Goal: Task Accomplishment & Management: Use online tool/utility

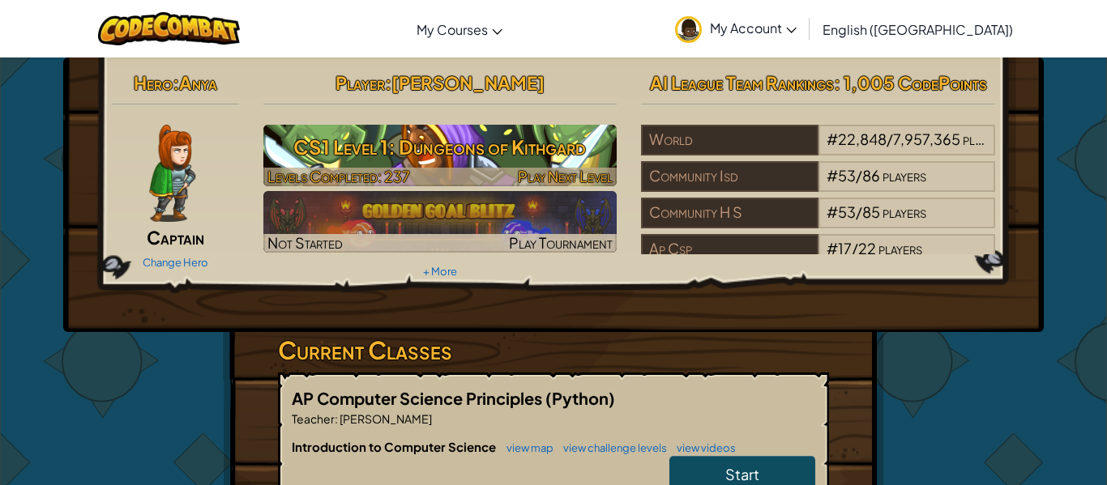
click at [463, 147] on h3 "CS1 Level 1: Dungeons of Kithgard" at bounding box center [440, 147] width 354 height 36
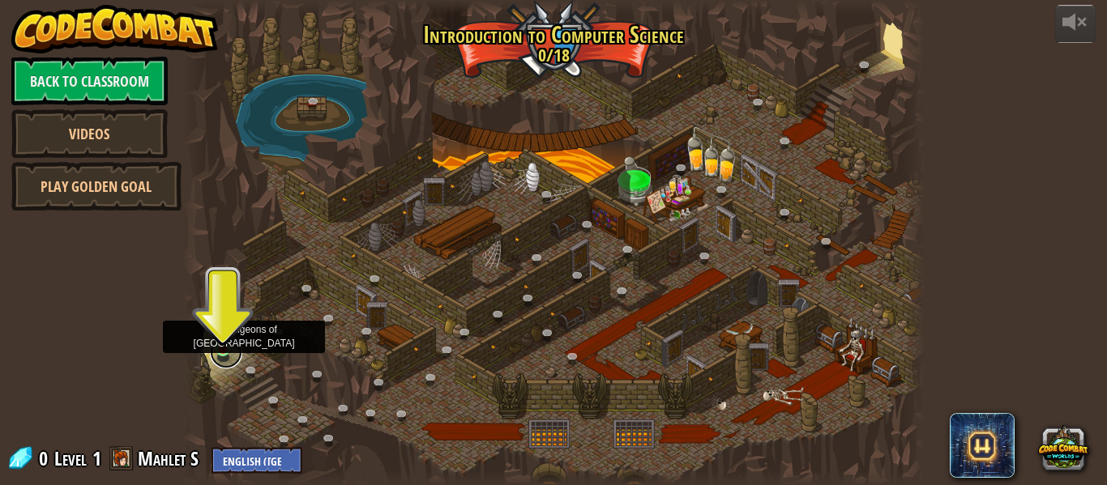
click at [219, 352] on link at bounding box center [226, 352] width 32 height 32
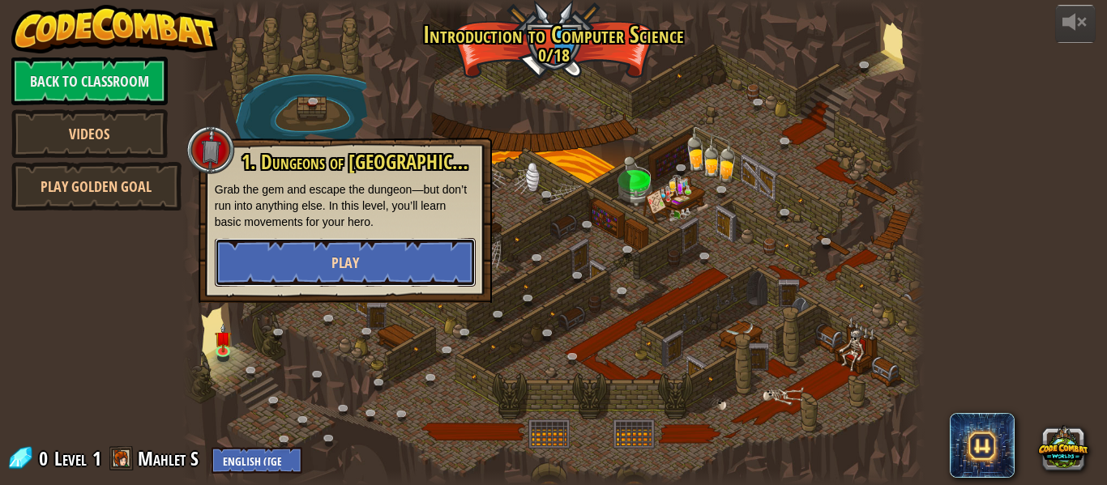
click at [307, 275] on button "Play" at bounding box center [345, 262] width 261 height 49
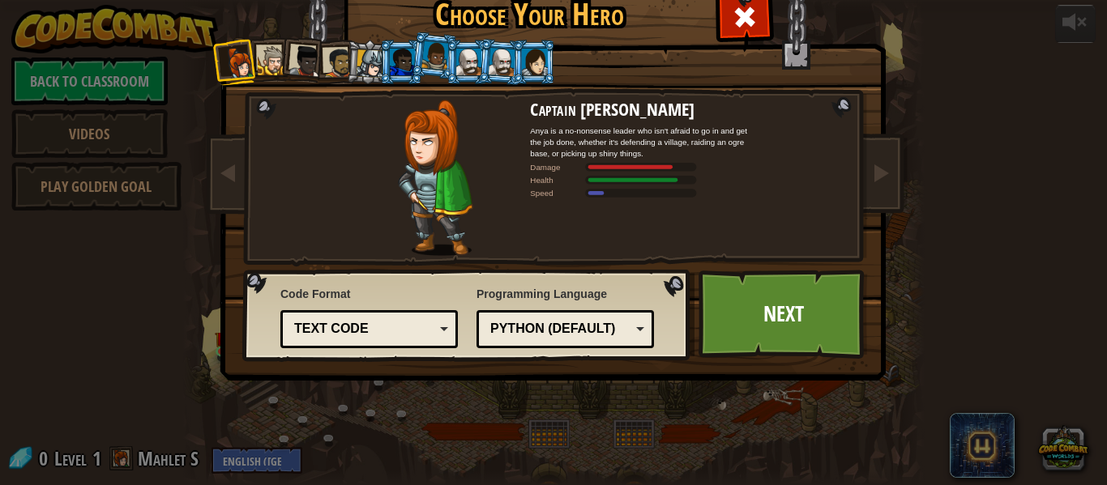
click at [431, 337] on div "Text code" at bounding box center [364, 329] width 140 height 19
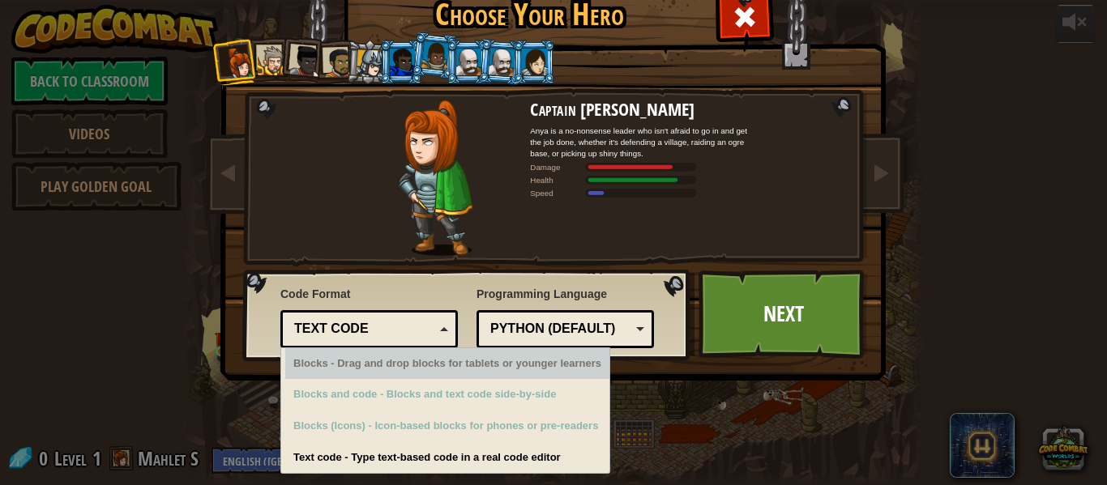
click at [431, 317] on div "Text code" at bounding box center [369, 329] width 156 height 25
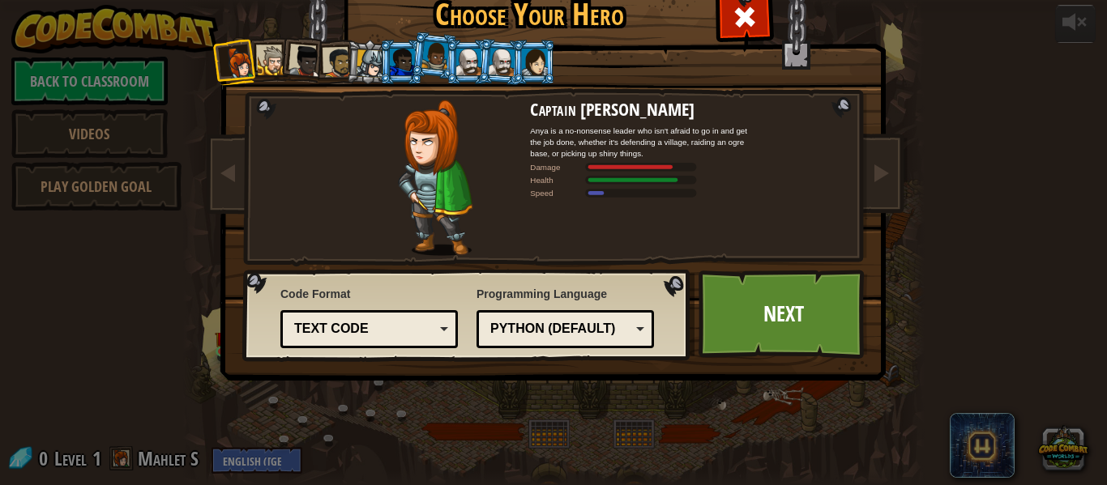
click at [508, 318] on div "Python (Default)" at bounding box center [565, 329] width 156 height 25
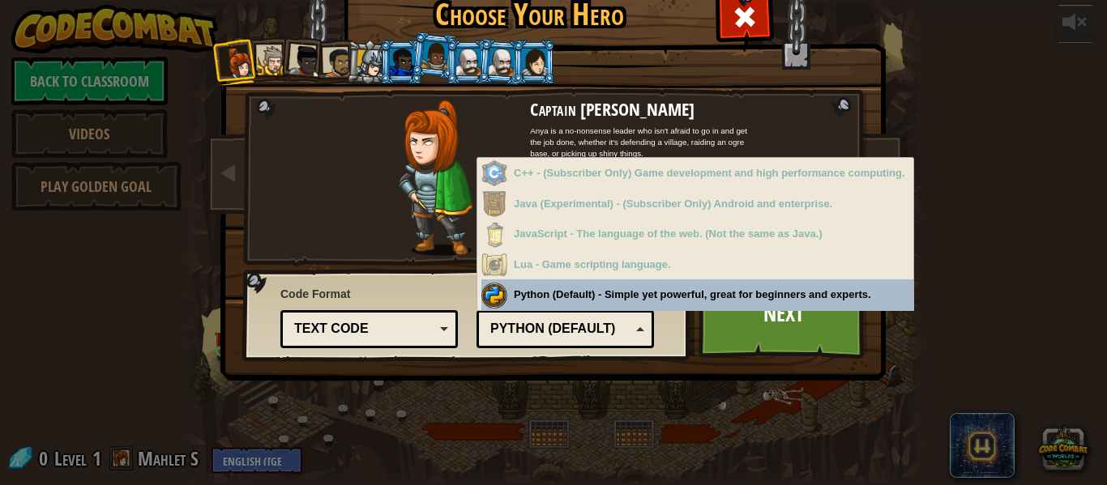
click at [544, 339] on div "Python (Default)" at bounding box center [565, 329] width 156 height 25
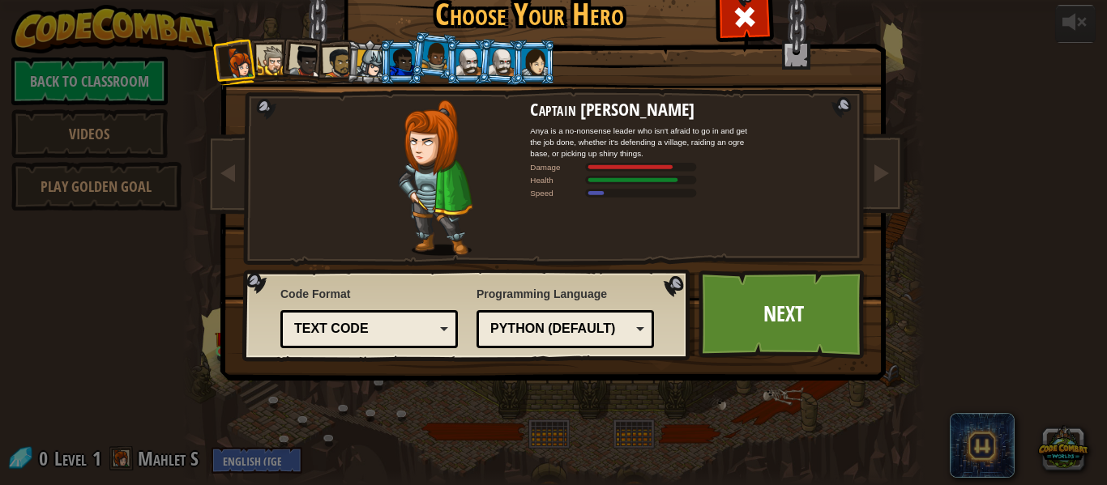
click at [318, 67] on div at bounding box center [305, 61] width 32 height 32
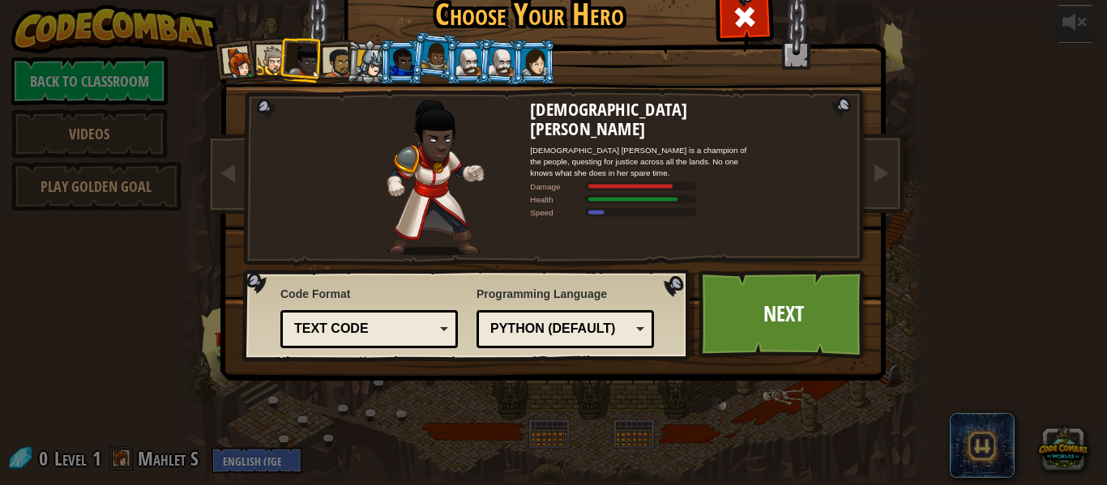
click at [263, 59] on div at bounding box center [273, 61] width 30 height 30
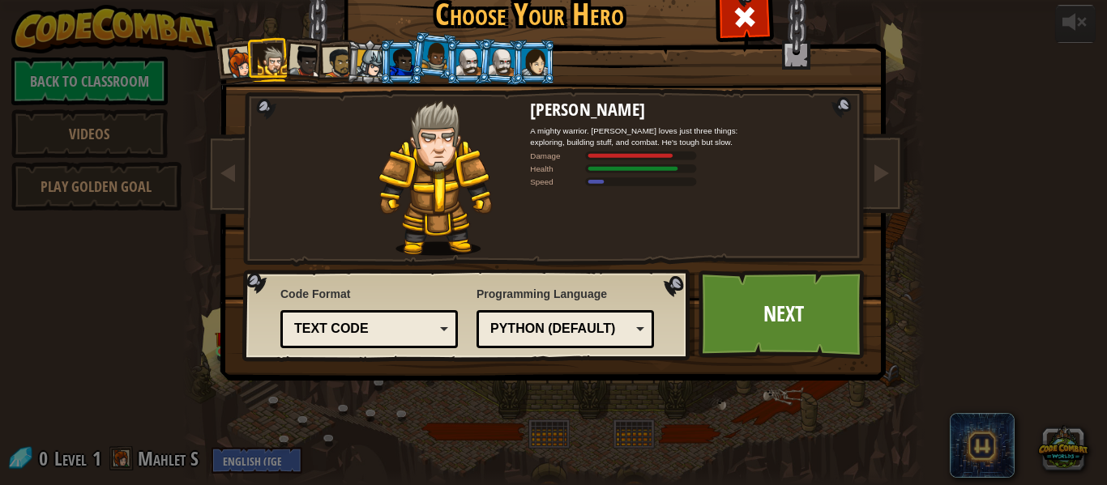
click at [247, 67] on li at bounding box center [269, 59] width 44 height 45
click at [295, 70] on div at bounding box center [305, 61] width 32 height 32
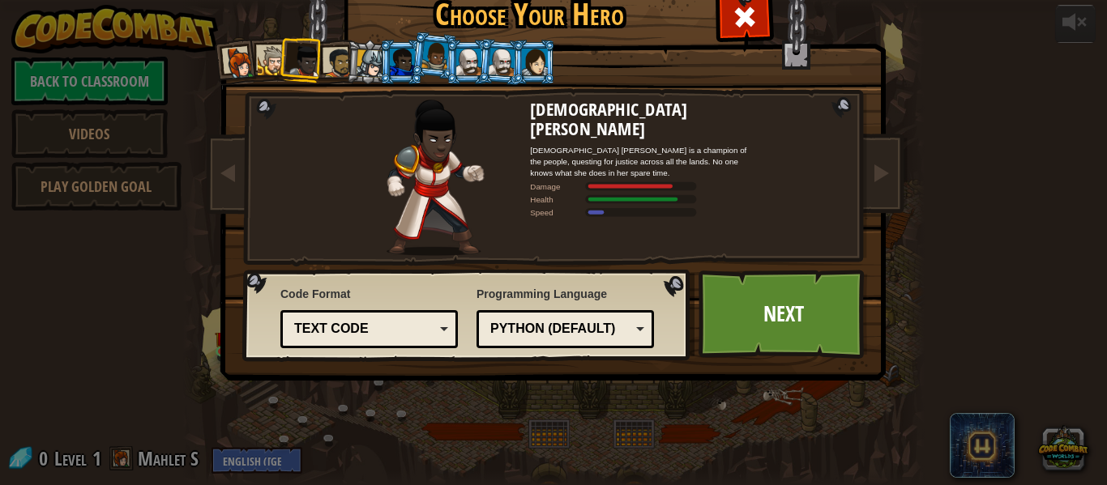
click at [397, 49] on div at bounding box center [402, 62] width 25 height 26
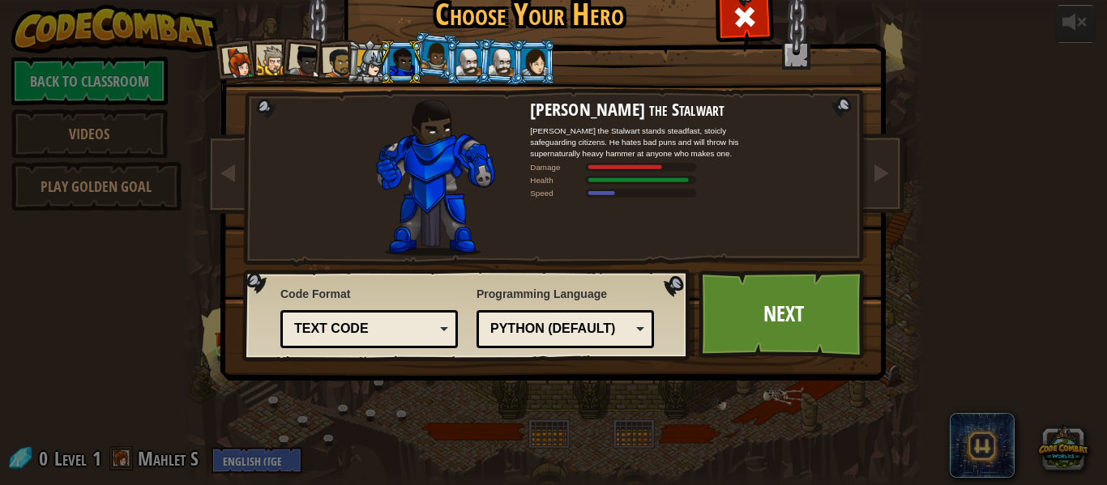
click at [425, 61] on div at bounding box center [435, 55] width 28 height 28
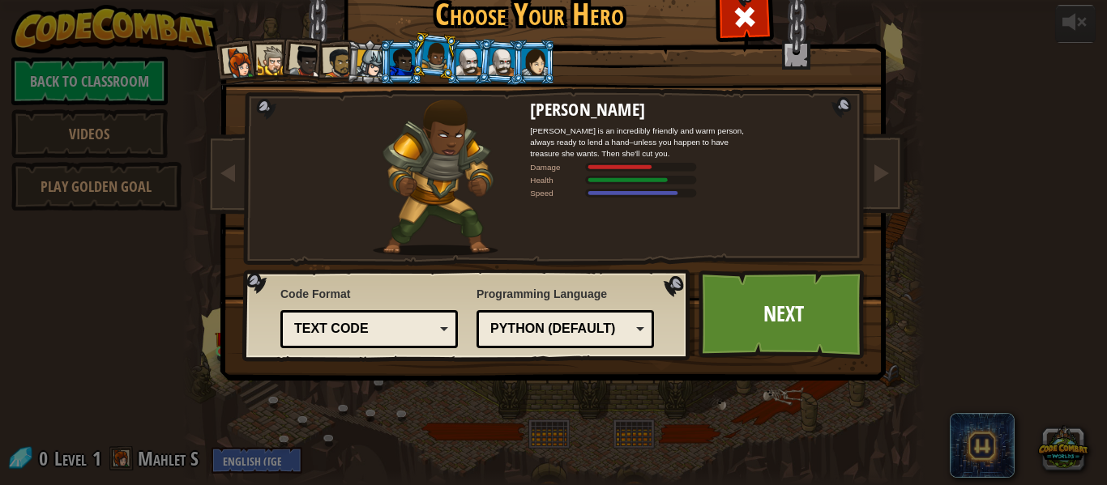
click at [303, 70] on div at bounding box center [305, 61] width 32 height 32
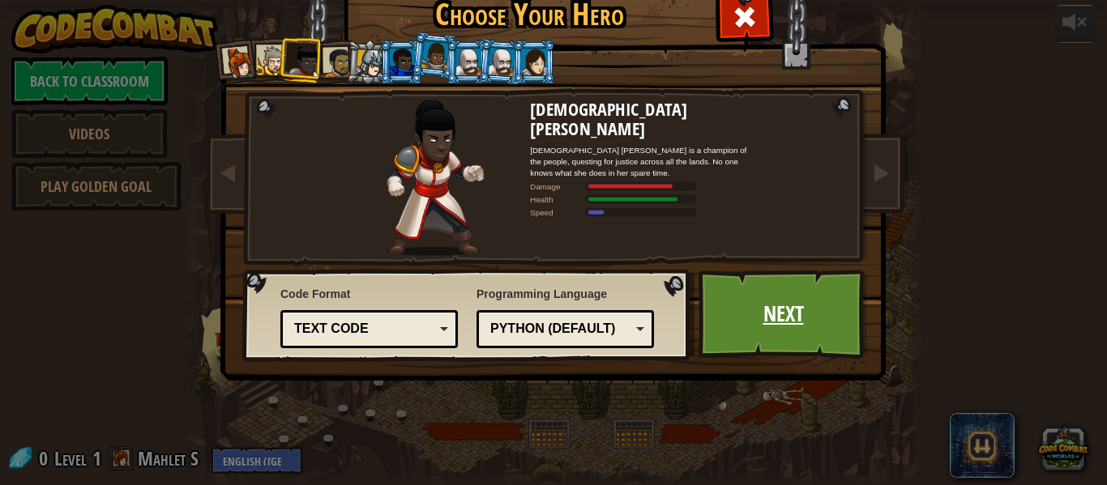
click at [749, 305] on link "Next" at bounding box center [782, 314] width 169 height 89
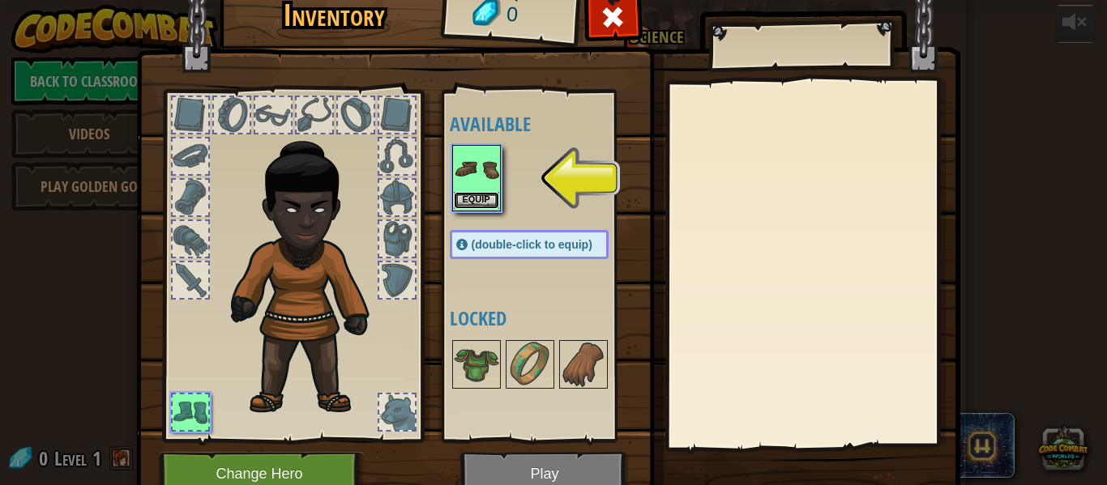
click at [488, 200] on button "Equip" at bounding box center [476, 200] width 45 height 17
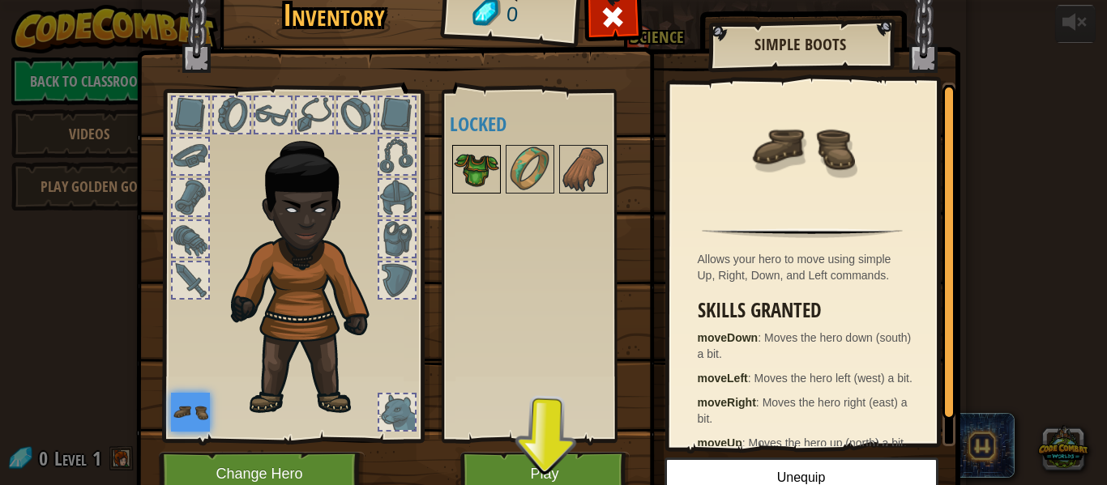
click at [481, 177] on img at bounding box center [476, 169] width 45 height 45
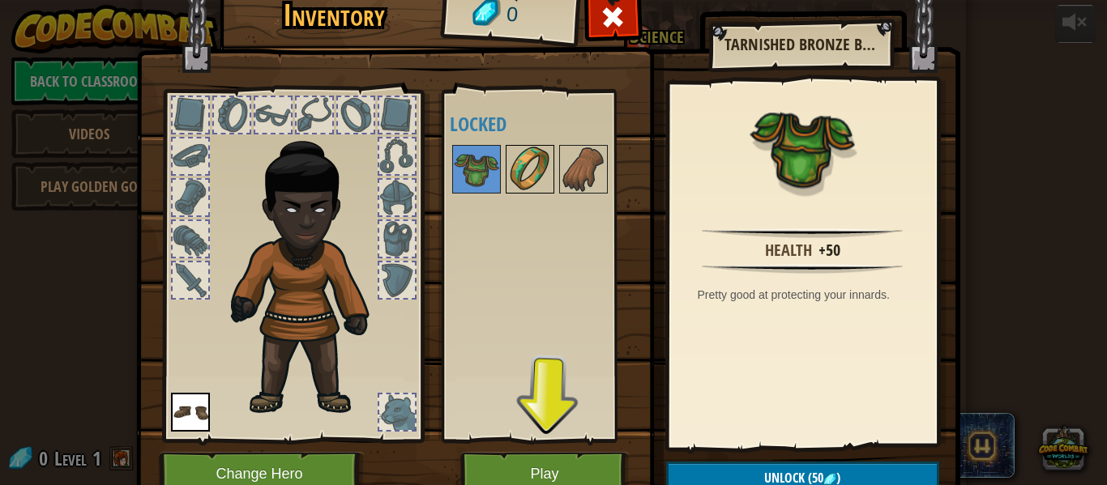
click at [510, 185] on img at bounding box center [529, 169] width 45 height 45
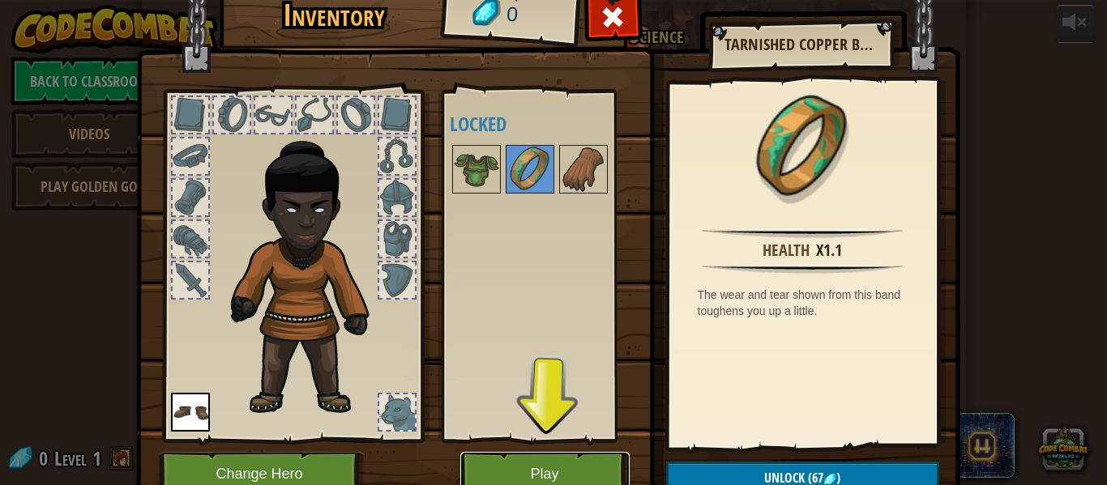
click at [540, 484] on button "Play" at bounding box center [544, 474] width 169 height 45
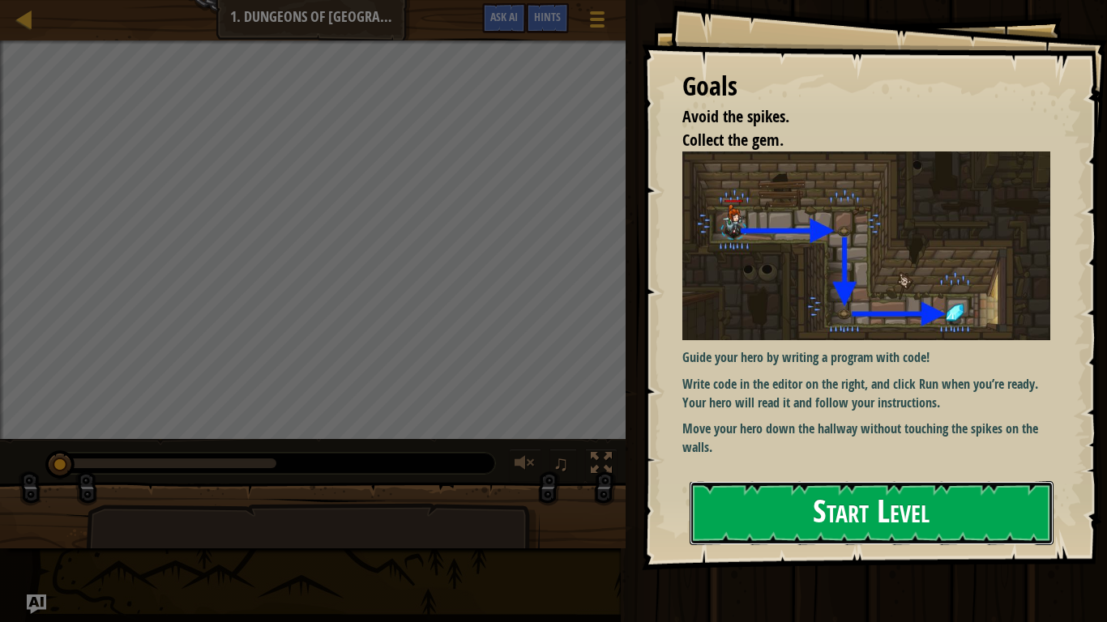
click at [932, 484] on button "Start Level" at bounding box center [871, 513] width 364 height 64
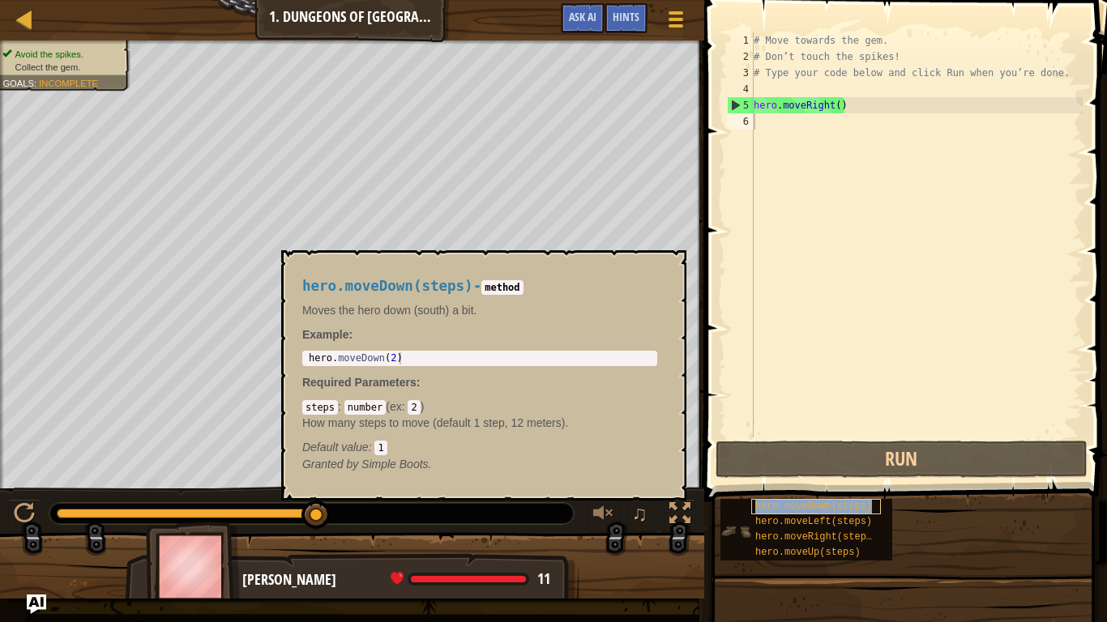
click at [826, 484] on span "hero.moveDown(steps)" at bounding box center [813, 506] width 117 height 11
type textarea "h"
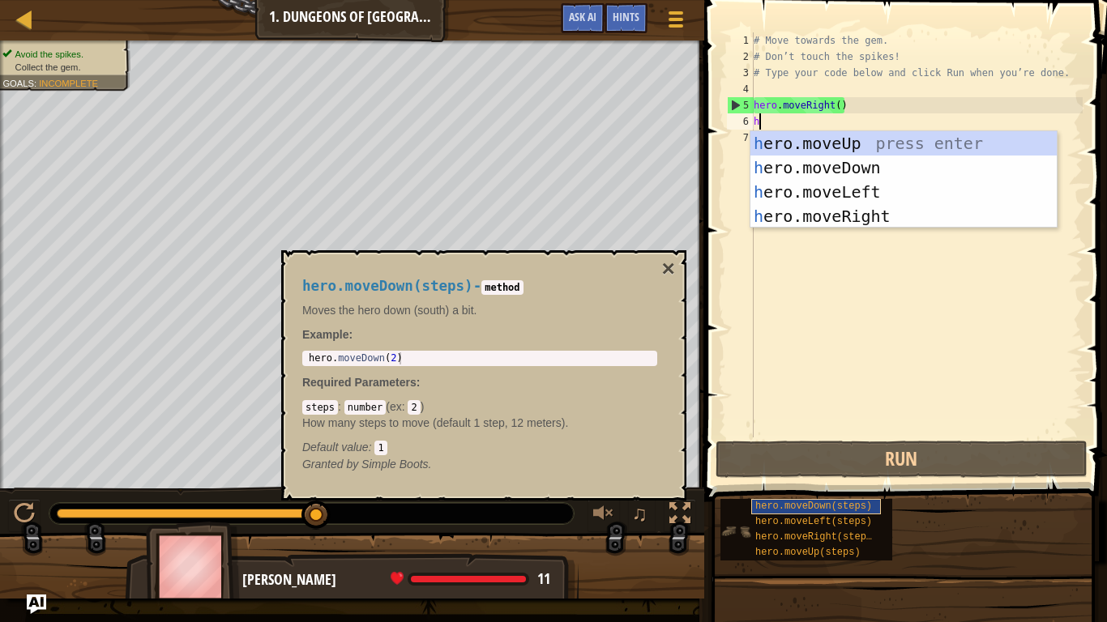
scroll to position [7, 0]
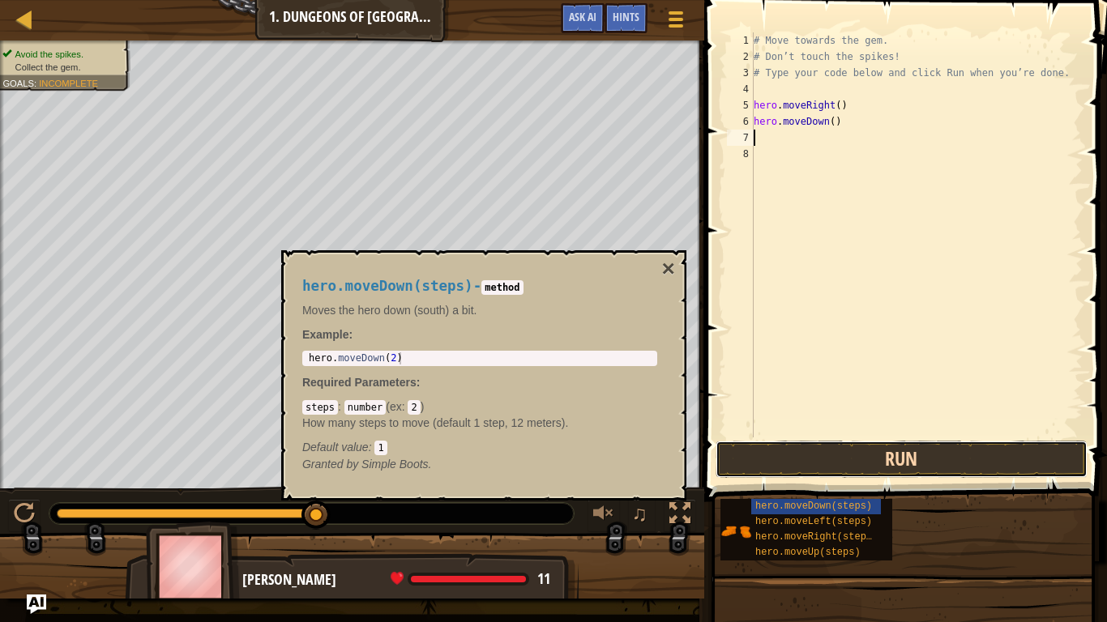
click at [1044, 467] on button "Run" at bounding box center [901, 459] width 372 height 37
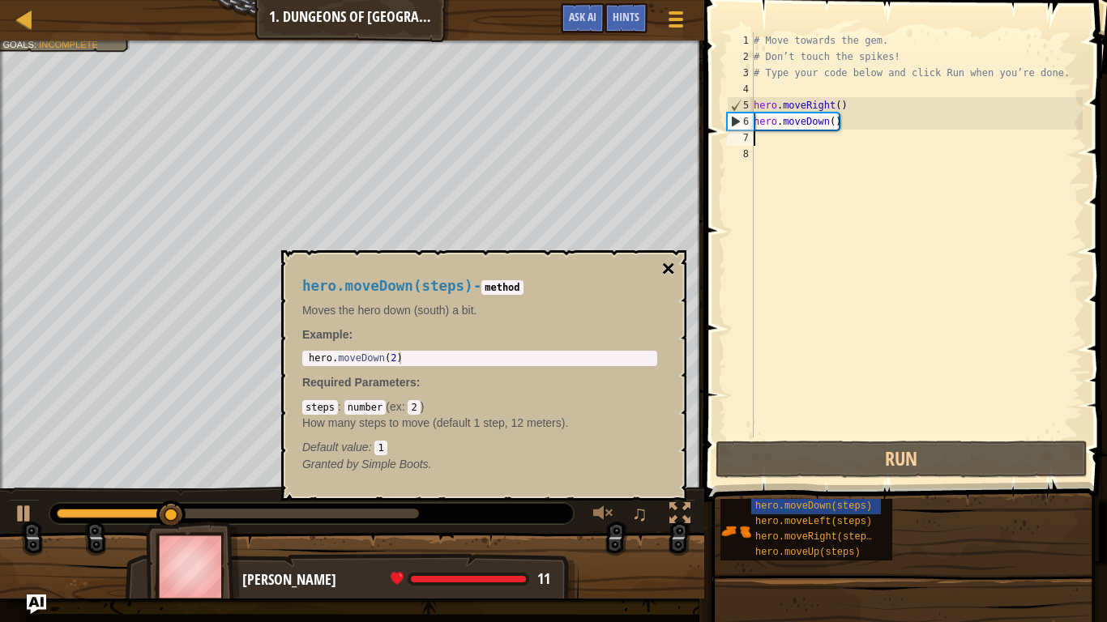
click at [662, 263] on button "×" at bounding box center [668, 269] width 13 height 23
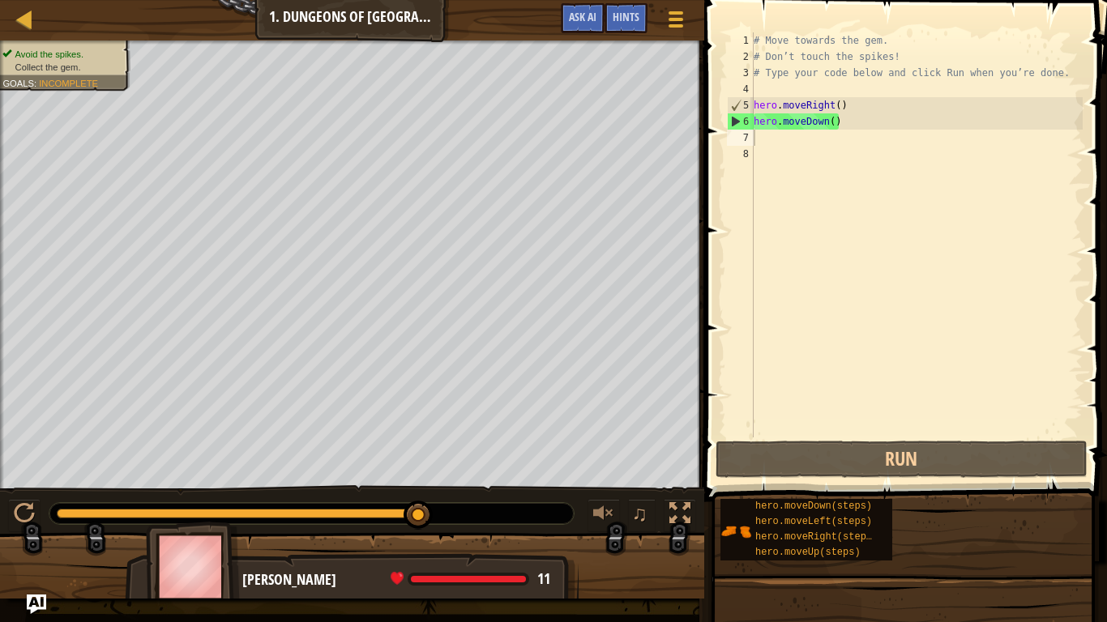
click at [792, 134] on div "# Move towards the gem. # Don’t touch the spikes! # Type your code below and cl…" at bounding box center [916, 250] width 332 height 437
type textarea "r"
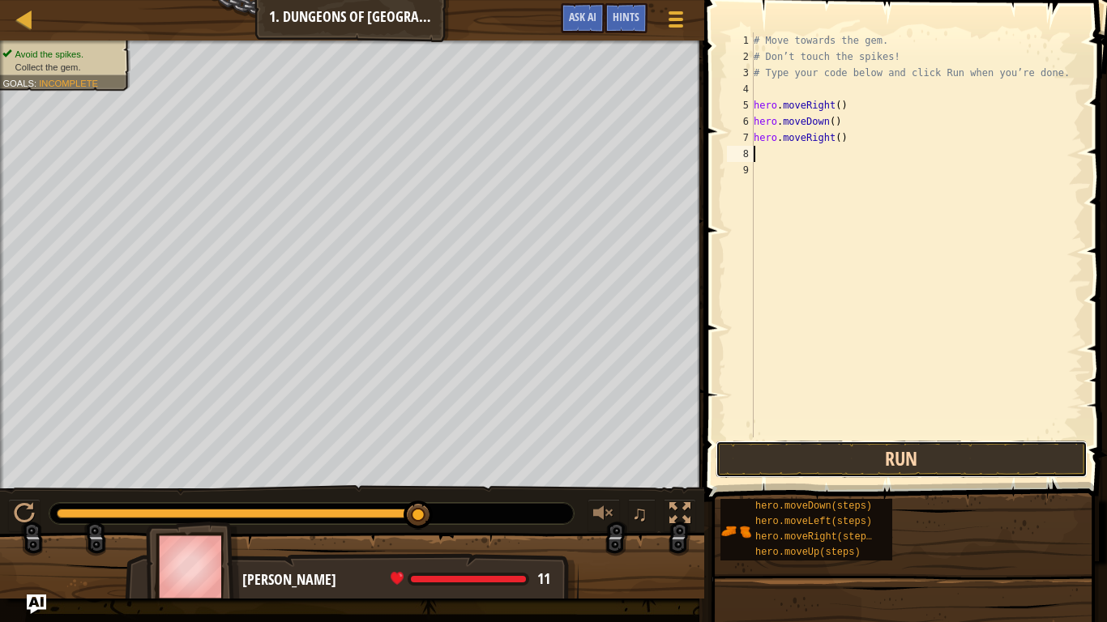
click at [986, 448] on button "Run" at bounding box center [901, 459] width 372 height 37
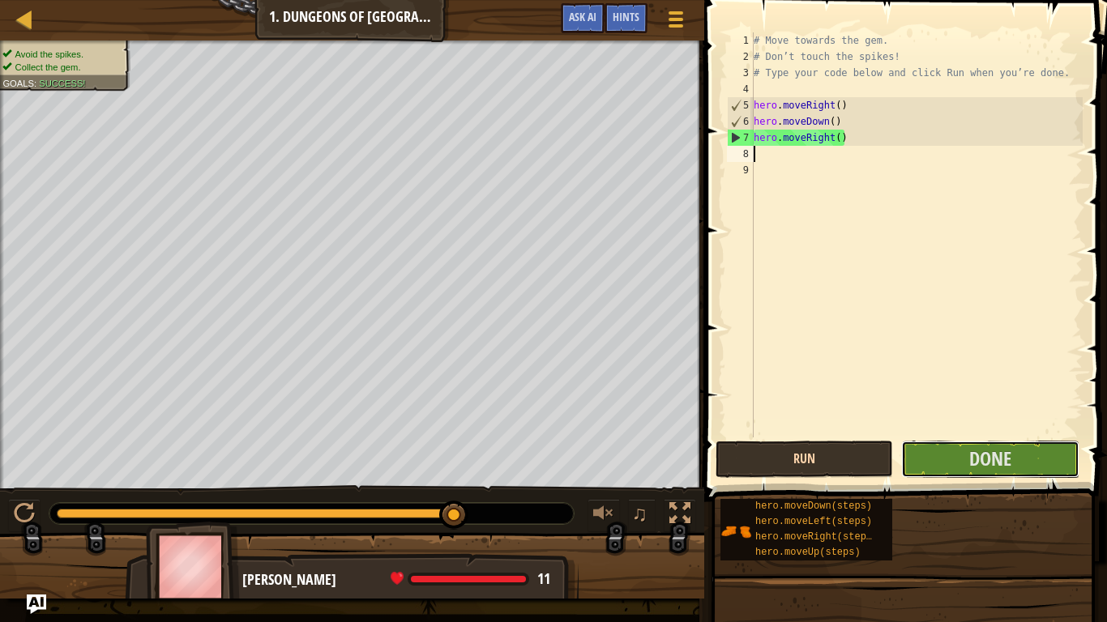
click at [986, 448] on span "Done" at bounding box center [990, 459] width 42 height 26
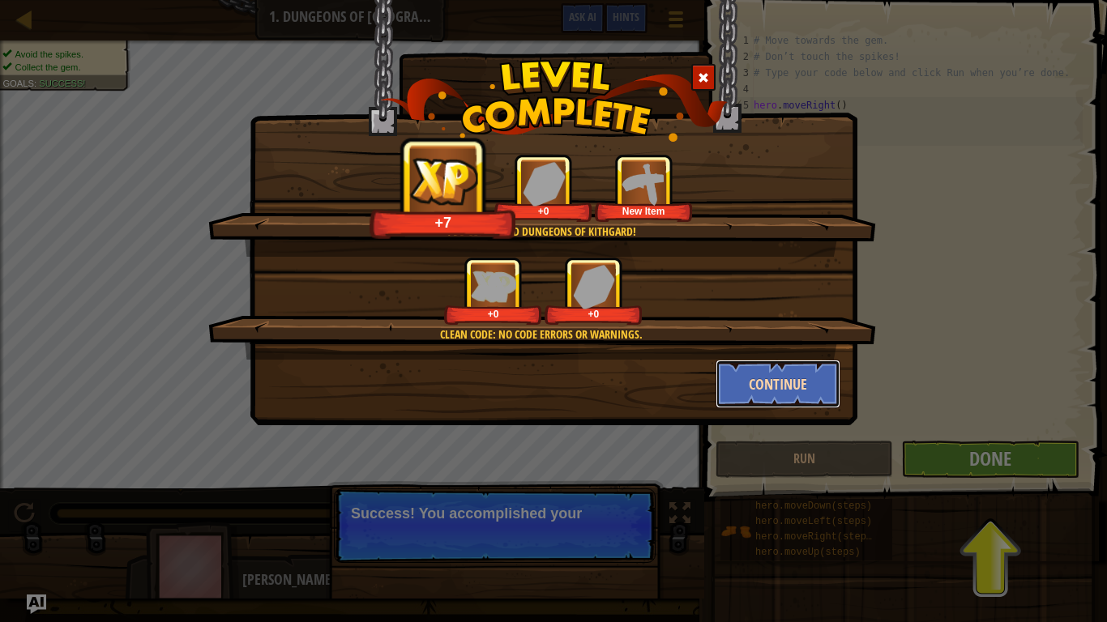
click at [754, 364] on button "Continue" at bounding box center [778, 384] width 126 height 49
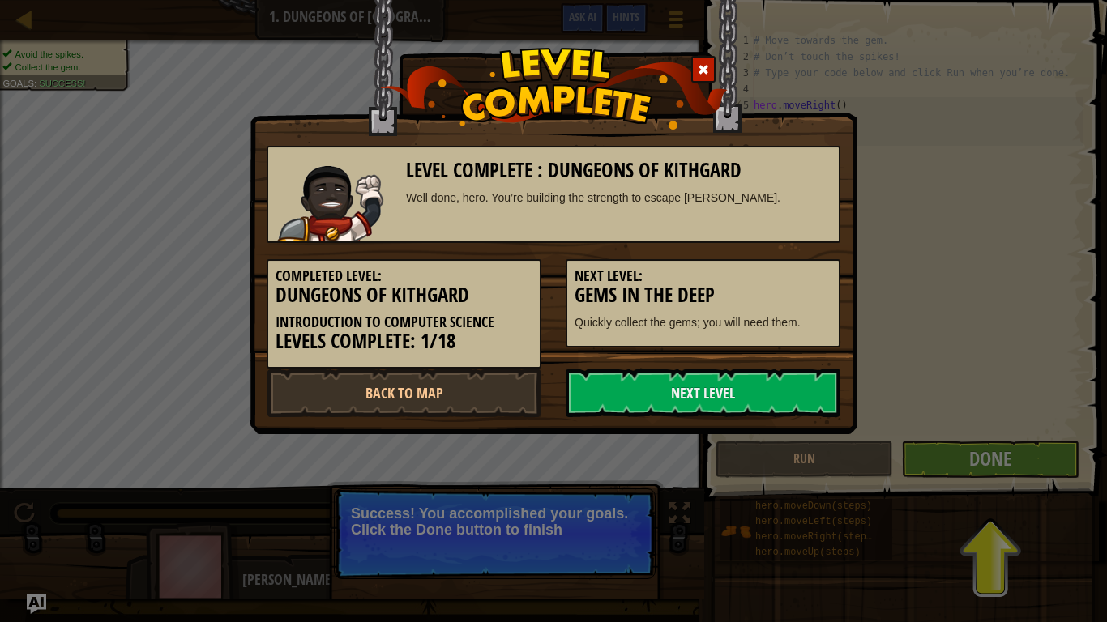
click at [754, 364] on div "Completed Level: Dungeons of Kithgard Introduction to Computer Science Levels C…" at bounding box center [553, 306] width 598 height 126
click at [753, 386] on link "Next Level" at bounding box center [703, 393] width 275 height 49
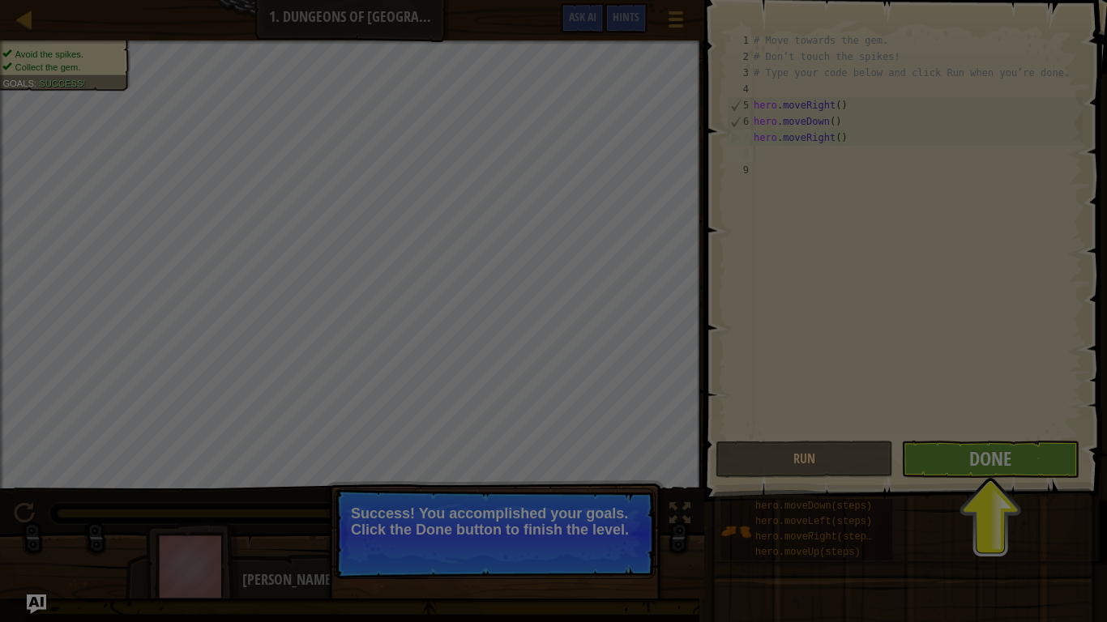
click at [753, 386] on div at bounding box center [553, 311] width 1107 height 622
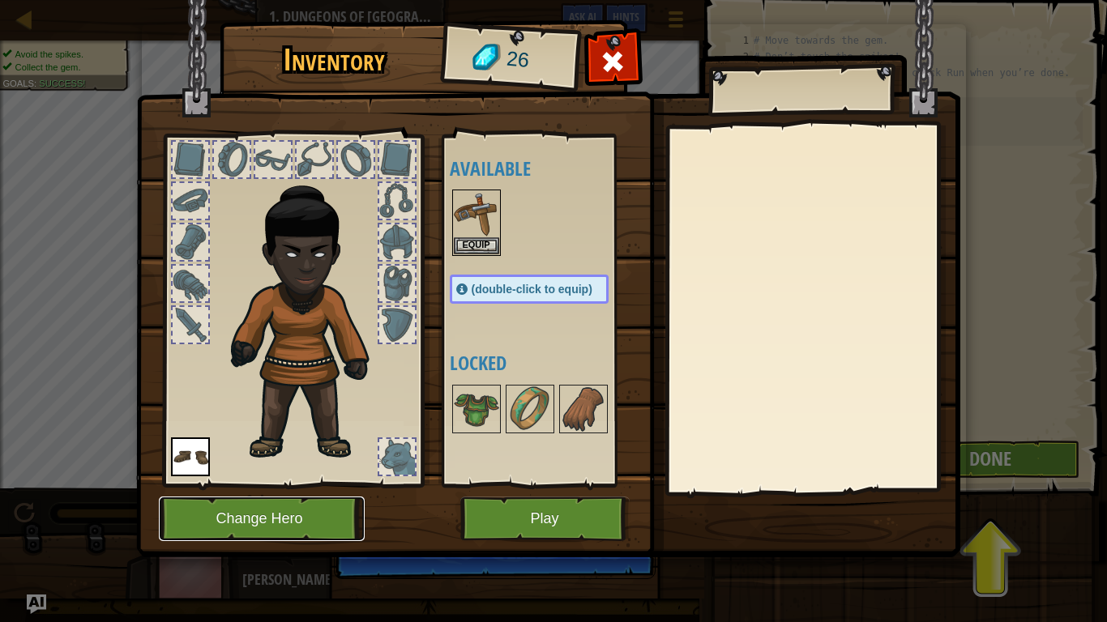
click at [250, 484] on button "Change Hero" at bounding box center [262, 519] width 206 height 45
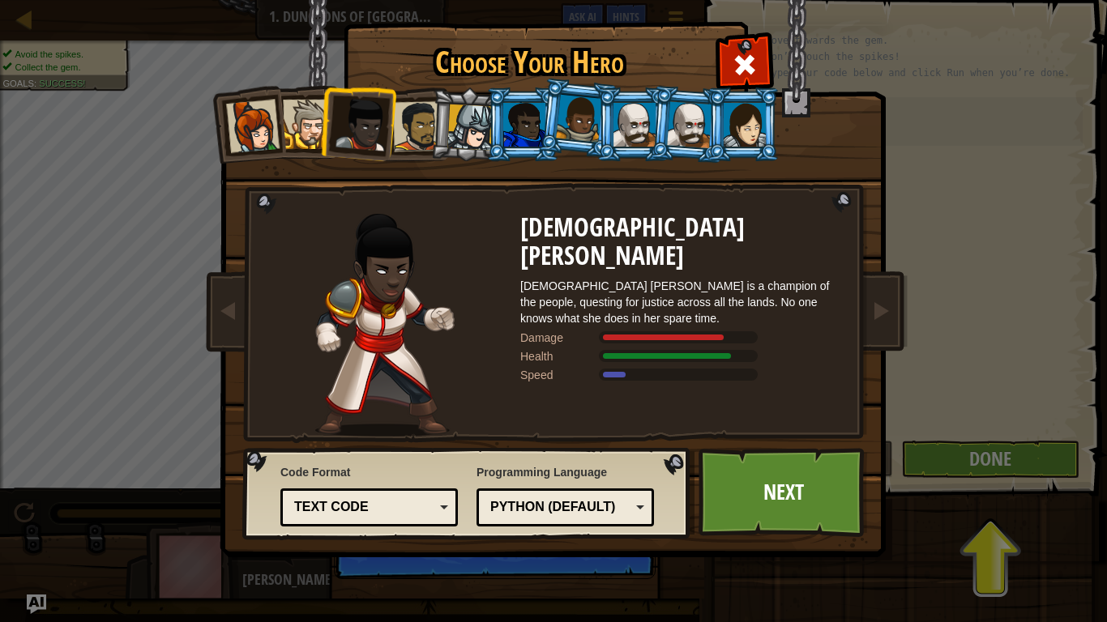
click at [587, 110] on div at bounding box center [579, 119] width 46 height 48
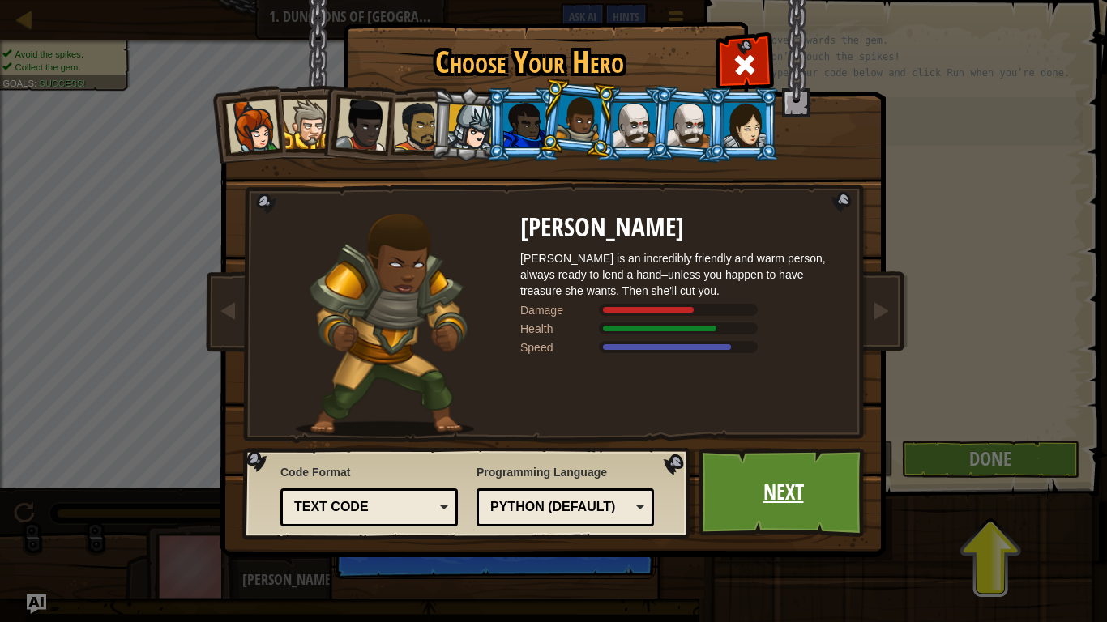
click at [758, 484] on link "Next" at bounding box center [782, 492] width 169 height 89
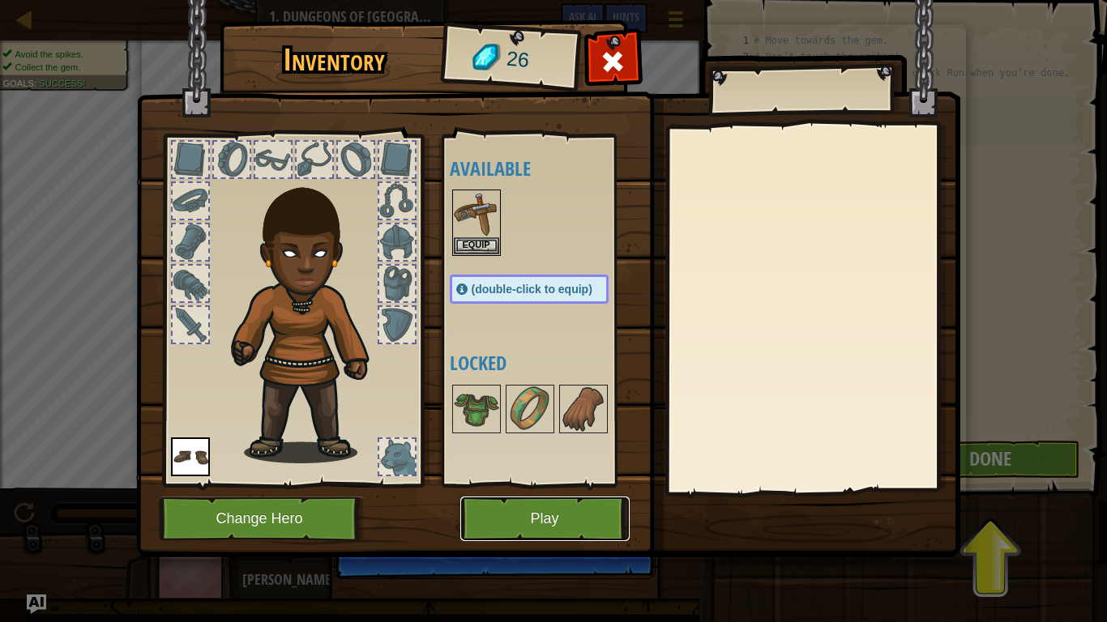
click at [511, 484] on button "Play" at bounding box center [544, 519] width 169 height 45
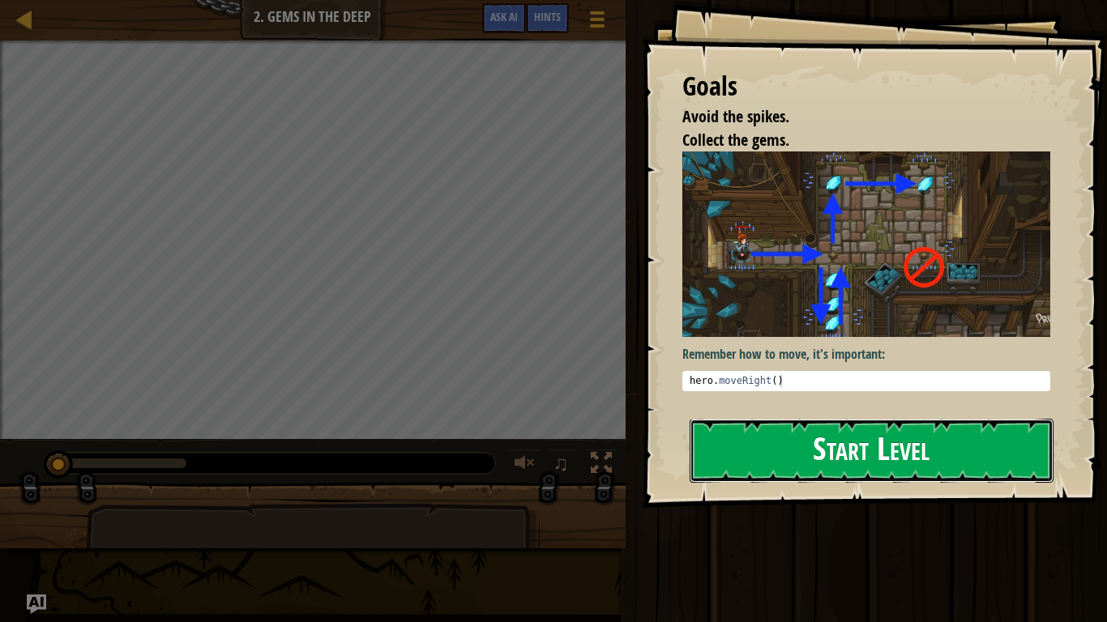
click at [735, 433] on button "Start Level" at bounding box center [871, 451] width 364 height 64
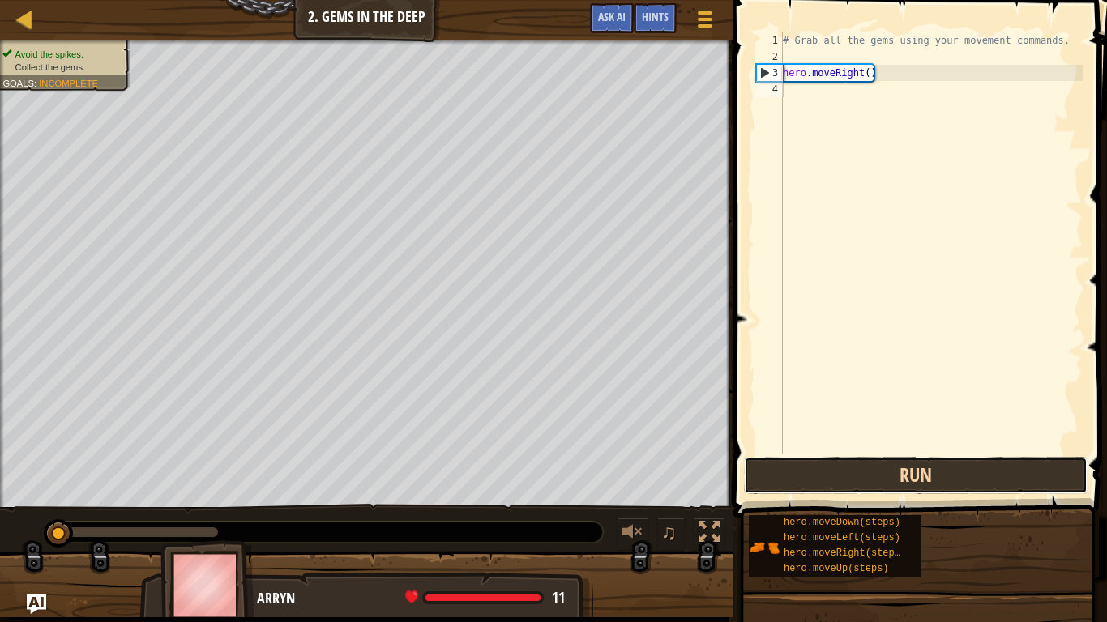
click at [969, 476] on button "Run" at bounding box center [916, 475] width 344 height 37
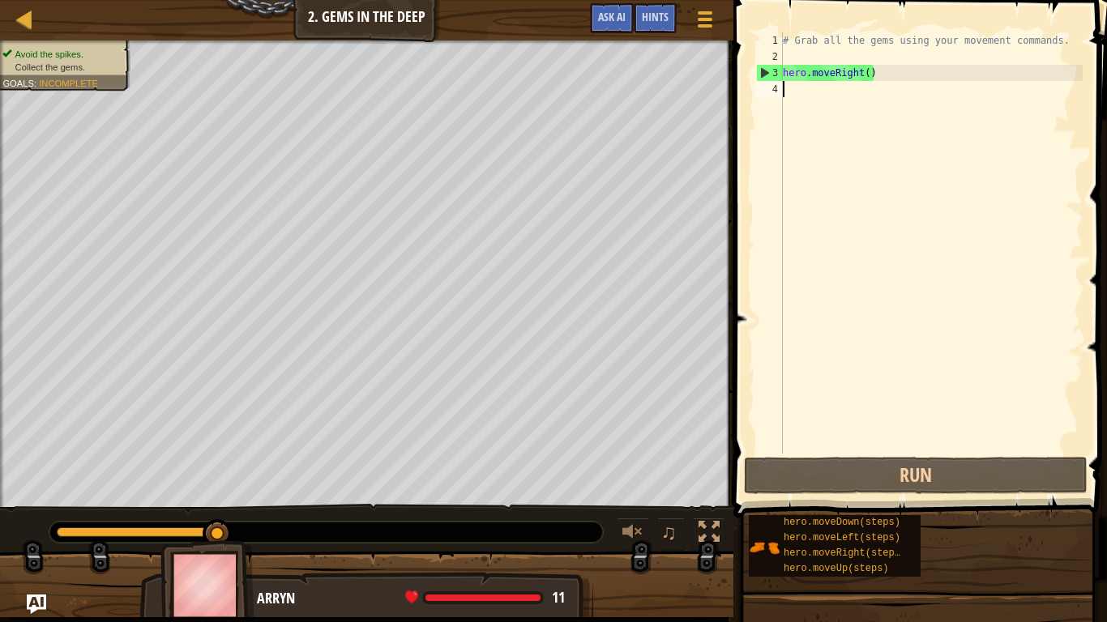
type textarea "d"
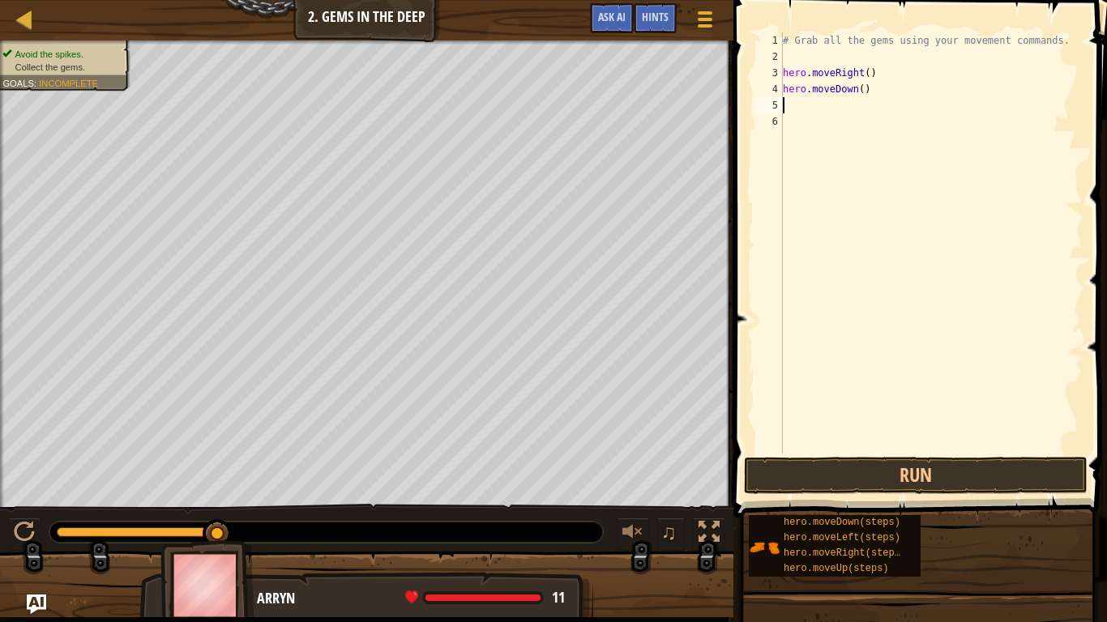
type textarea "u"
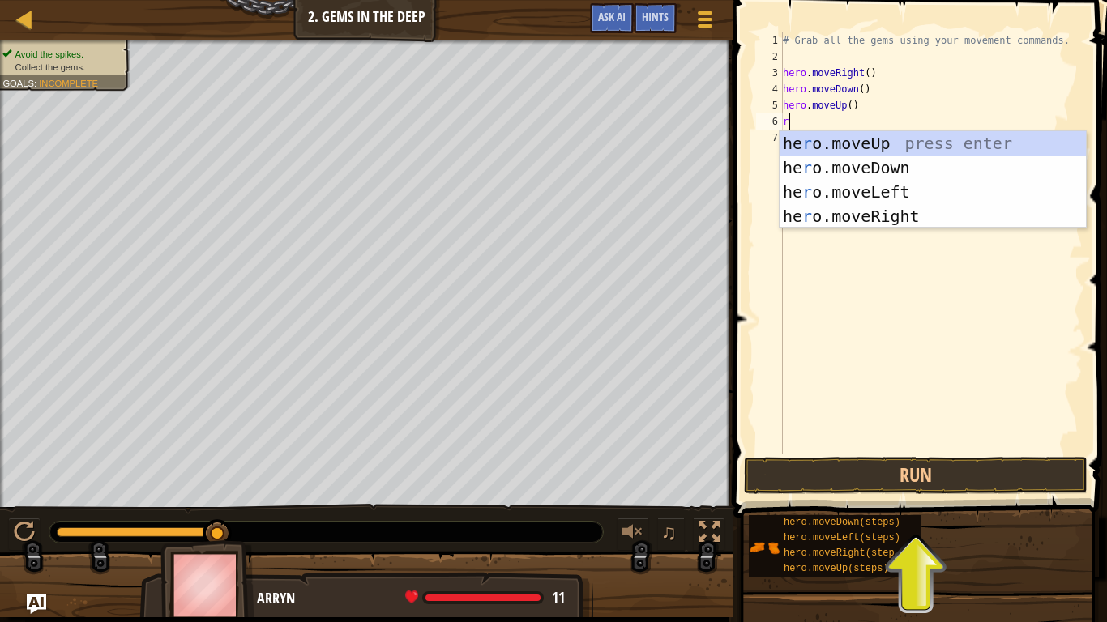
type textarea "ri"
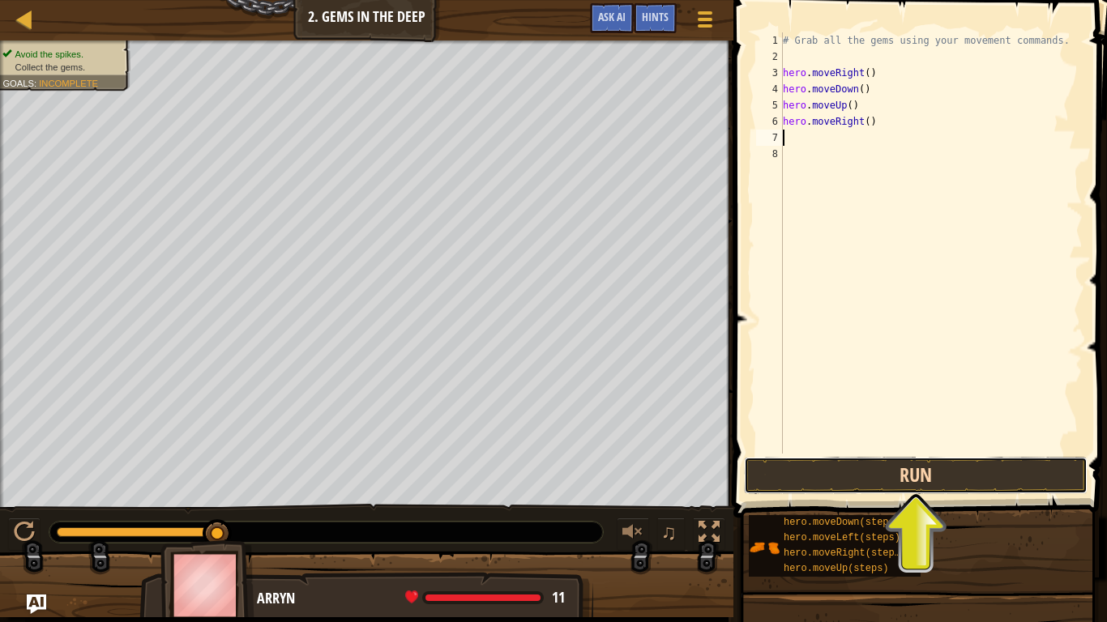
click at [1010, 475] on button "Run" at bounding box center [916, 475] width 344 height 37
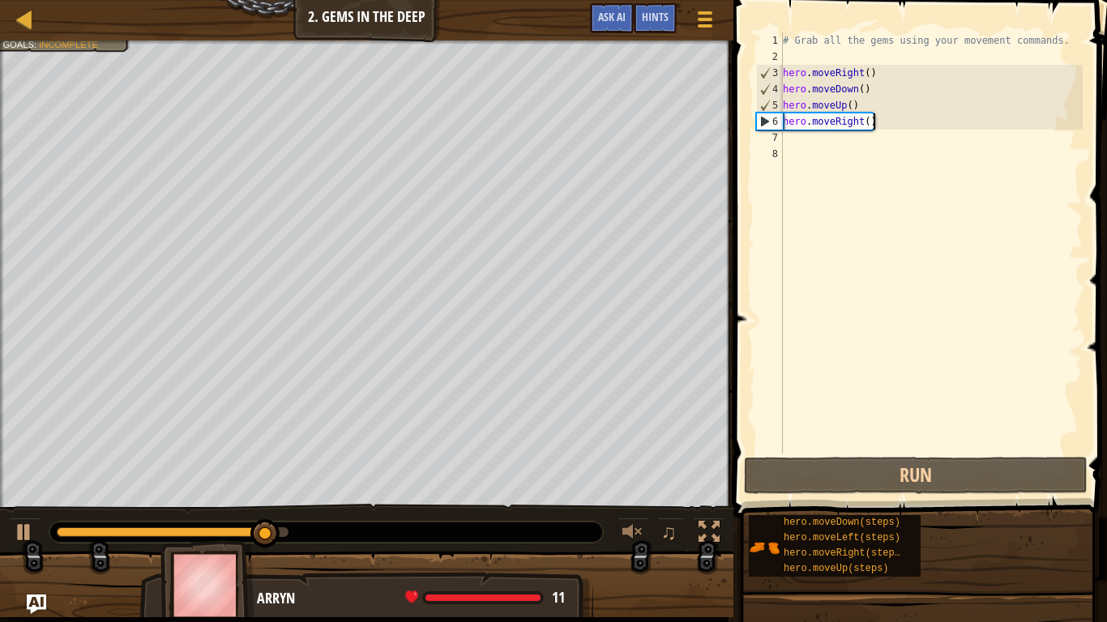
click at [898, 127] on div "# Grab all the gems using your movement commands. hero . moveRight ( ) hero . m…" at bounding box center [930, 259] width 303 height 454
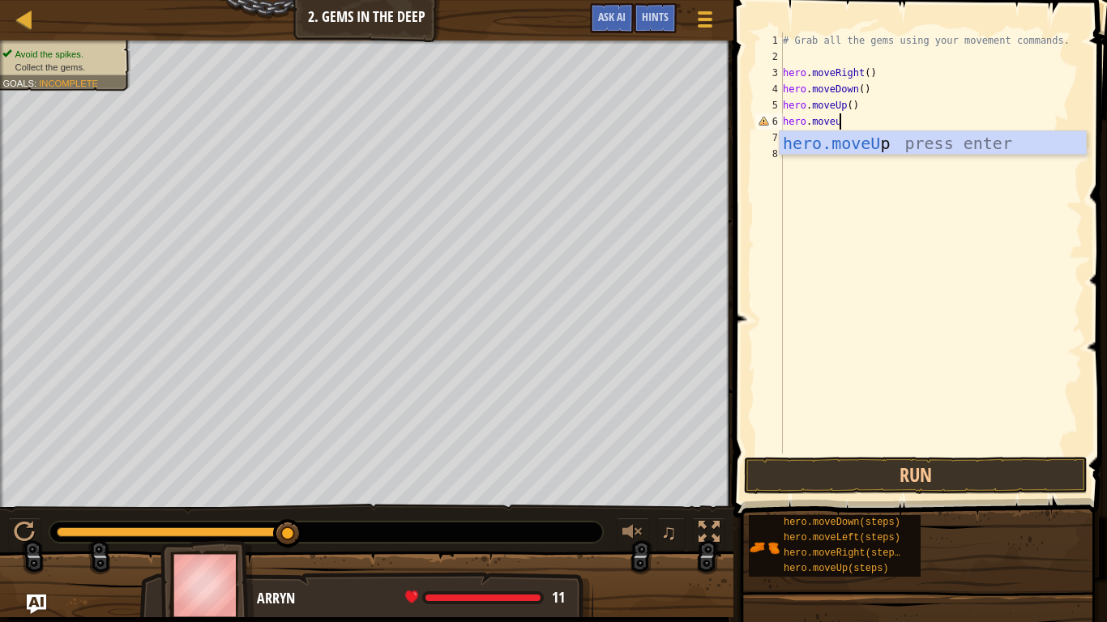
type textarea "hero.moveup"
click at [965, 139] on div "hero.moveUp press enter" at bounding box center [932, 167] width 306 height 73
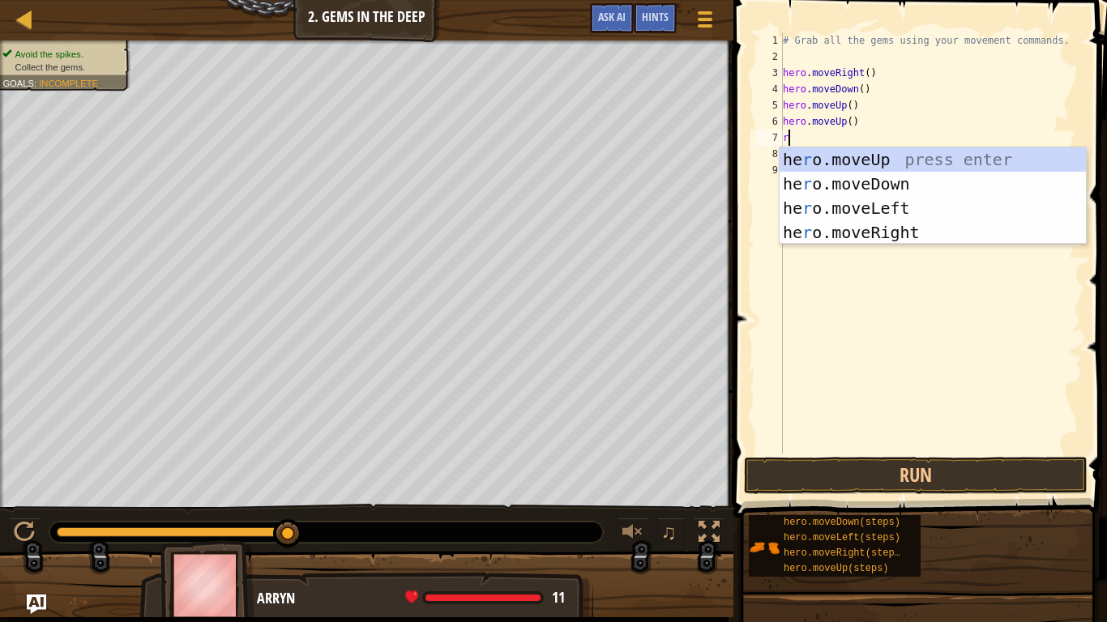
type textarea "ri"
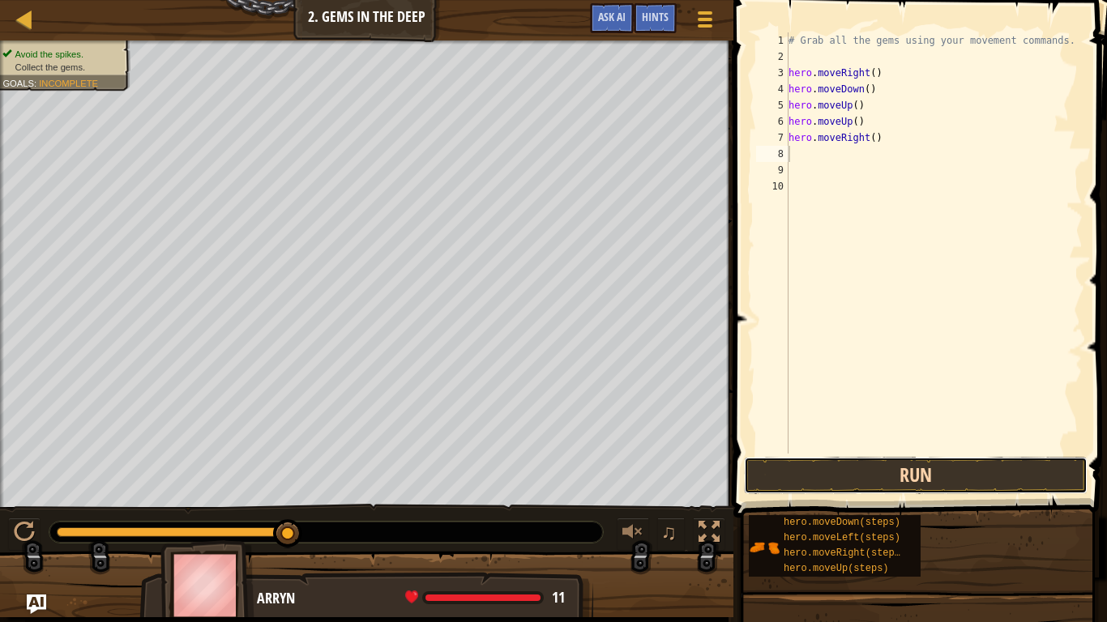
click at [1025, 474] on button "Run" at bounding box center [916, 475] width 344 height 37
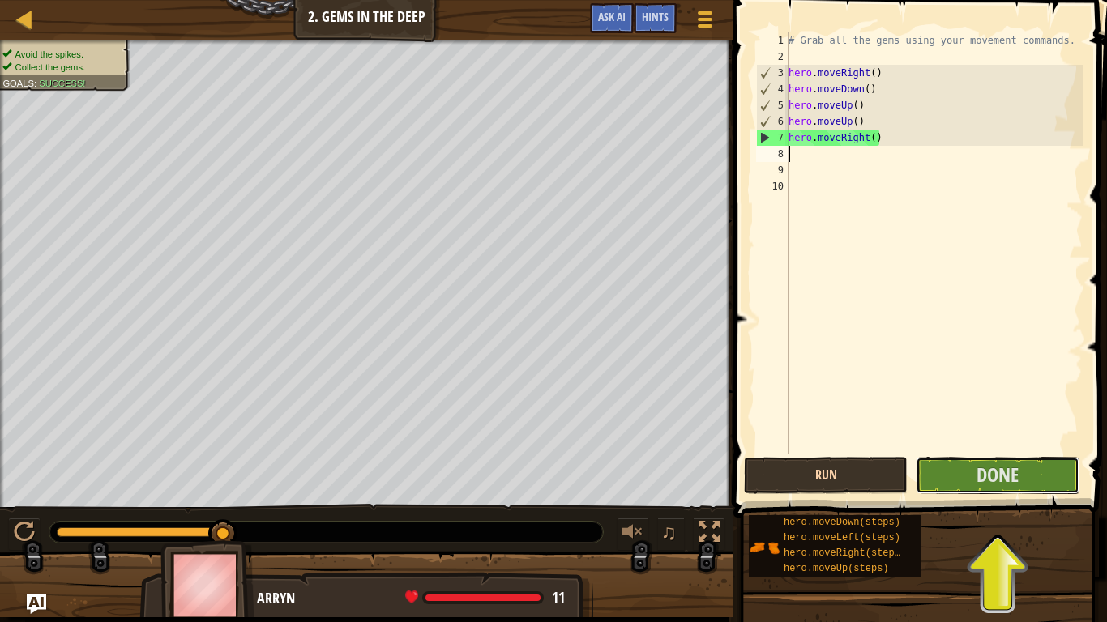
click at [1025, 474] on button "Done" at bounding box center [998, 475] width 164 height 37
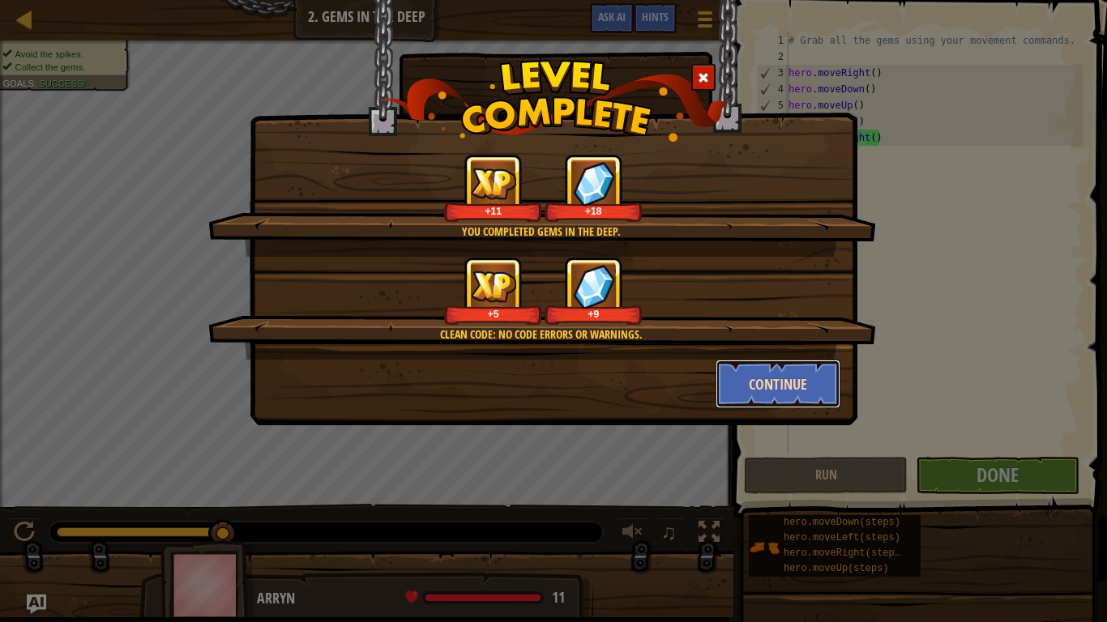
click at [726, 395] on button "Continue" at bounding box center [778, 384] width 126 height 49
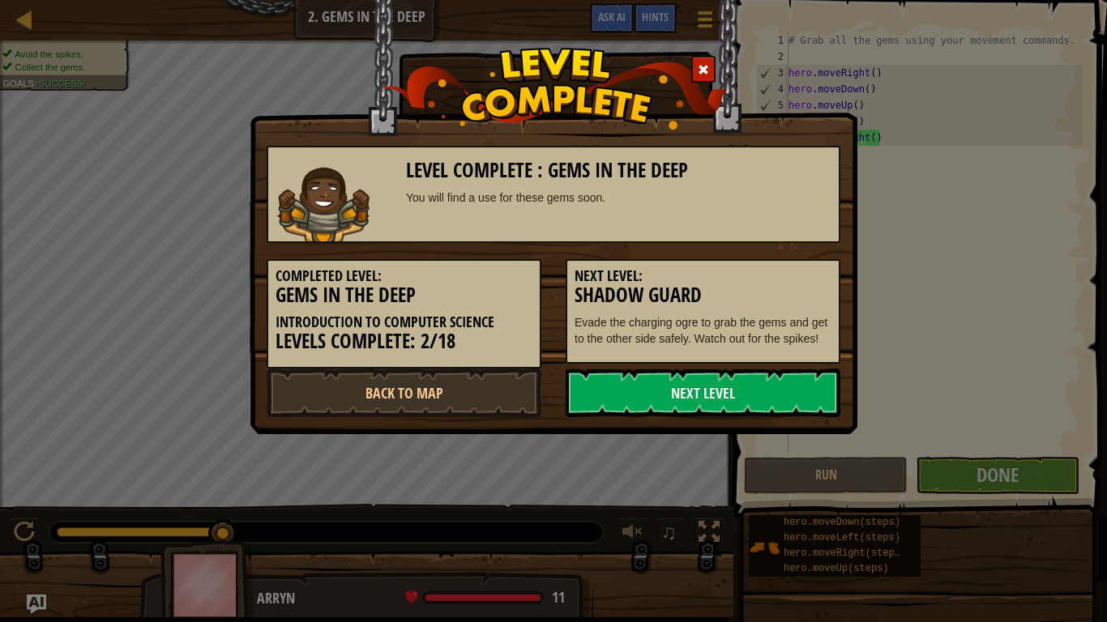
click at [726, 395] on link "Next Level" at bounding box center [703, 393] width 275 height 49
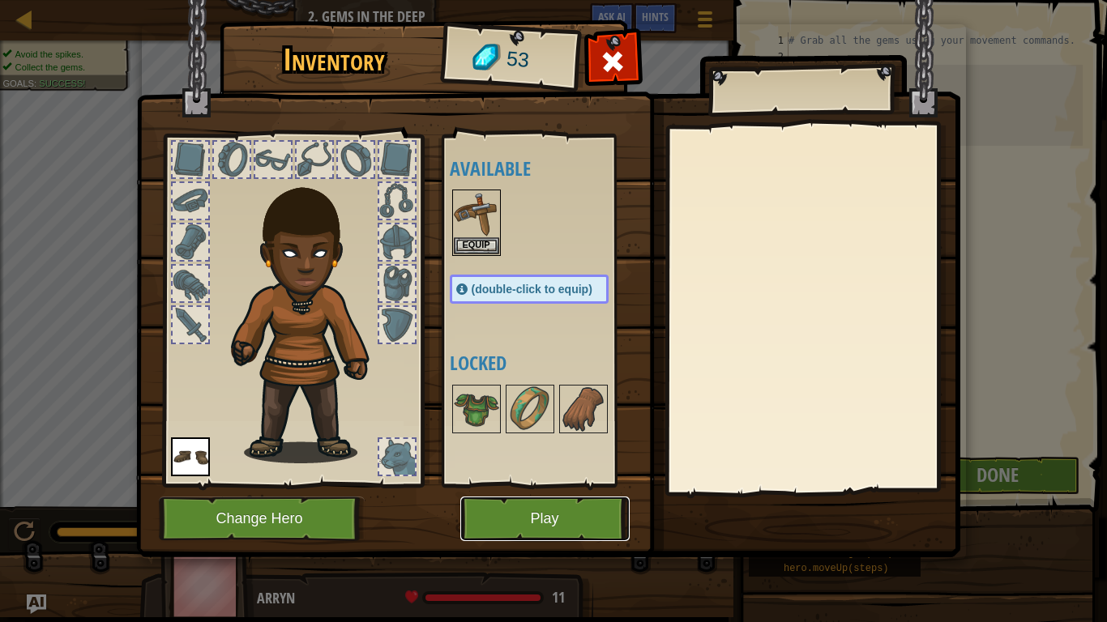
click at [552, 484] on button "Play" at bounding box center [544, 519] width 169 height 45
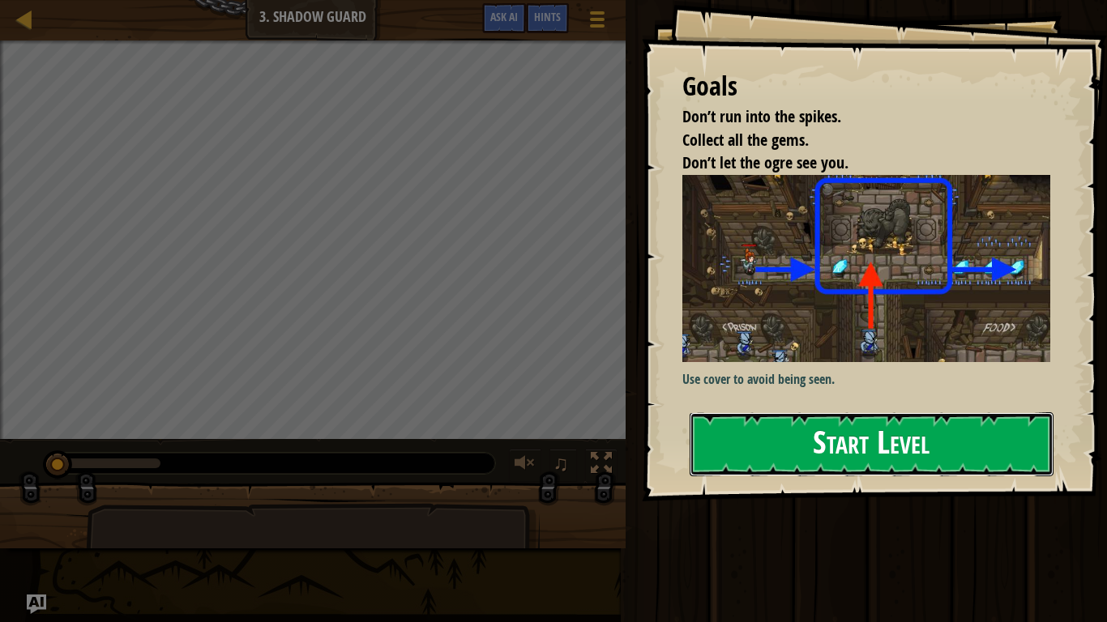
click at [865, 443] on button "Start Level" at bounding box center [871, 444] width 364 height 64
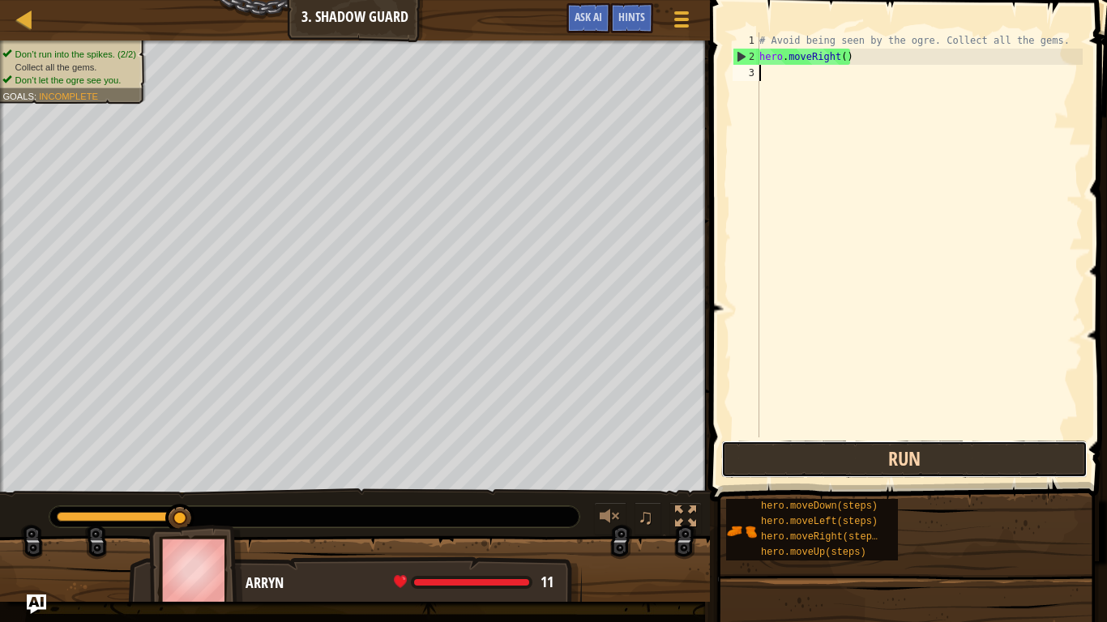
click at [969, 465] on button "Run" at bounding box center [904, 459] width 366 height 37
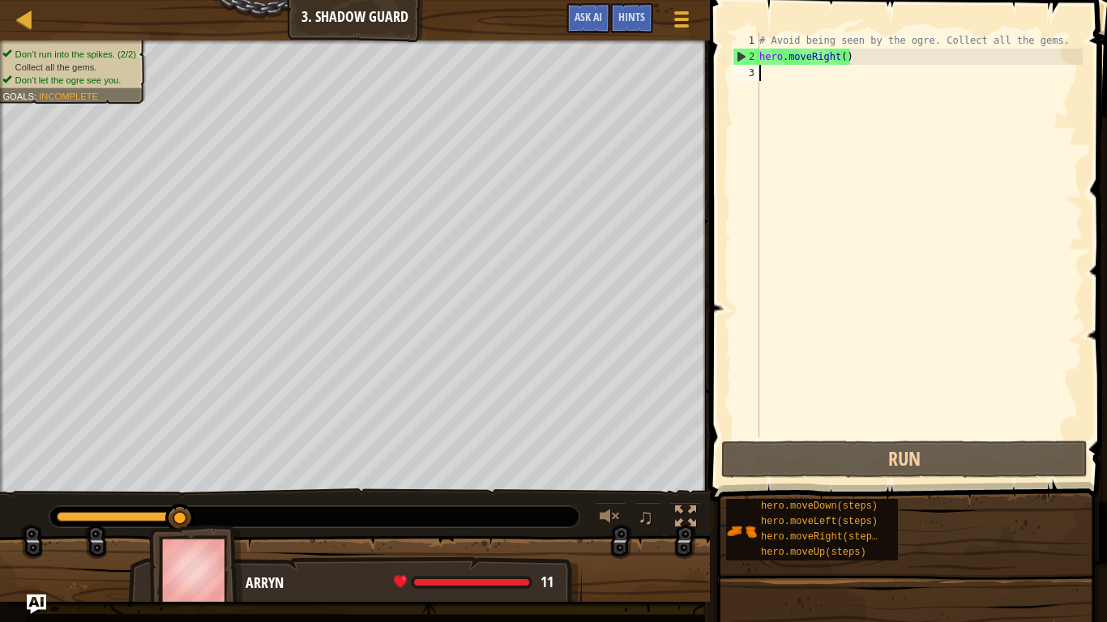
click at [847, 56] on div "# Avoid being seen by the ogre. Collect all the gems. hero . moveRight ( )" at bounding box center [919, 250] width 327 height 437
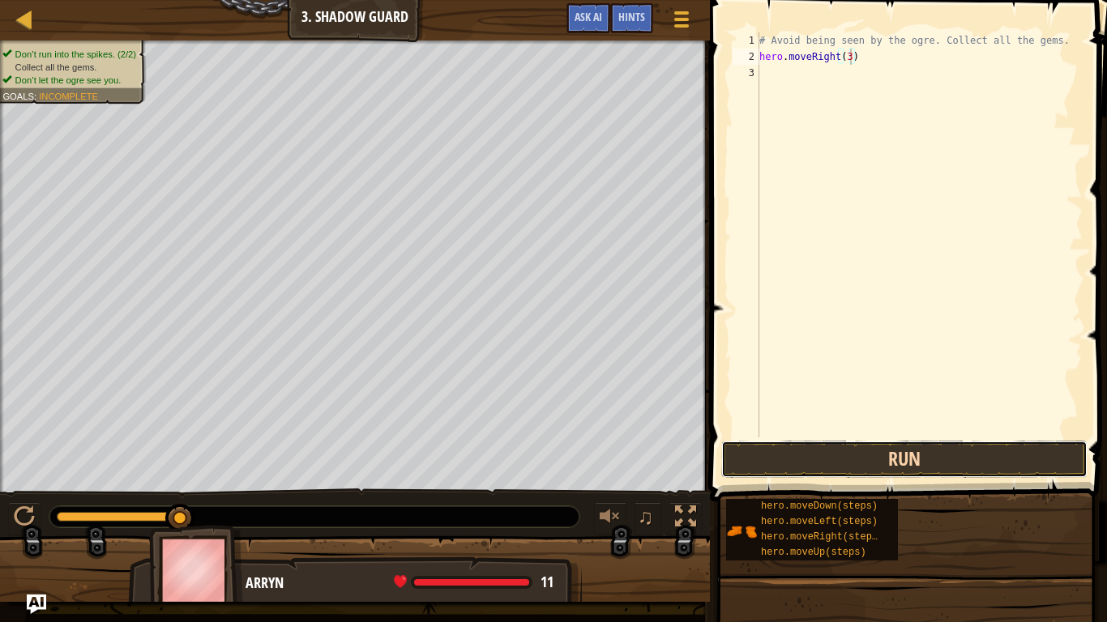
click at [901, 465] on button "Run" at bounding box center [904, 459] width 366 height 37
click at [960, 459] on button "Run" at bounding box center [904, 459] width 366 height 37
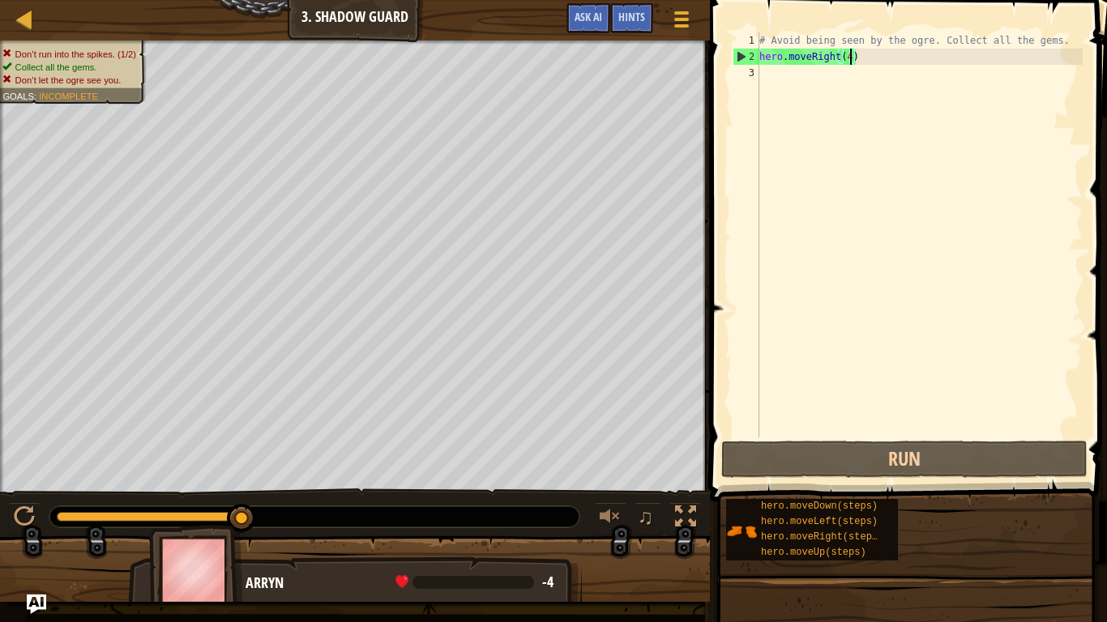
type textarea "hero.moveRight()"
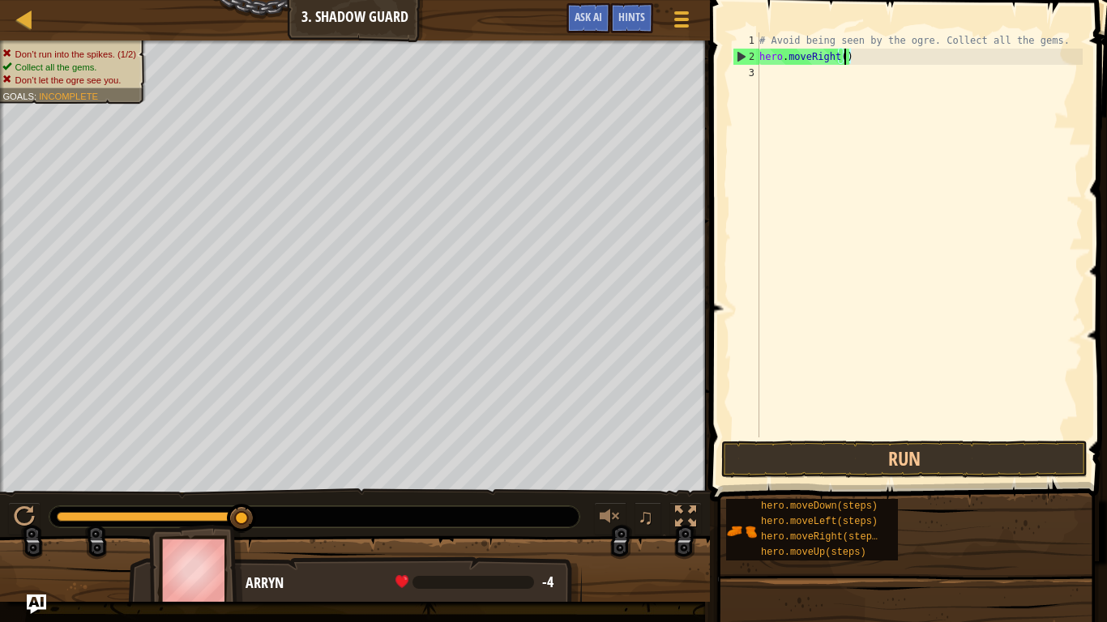
scroll to position [7, 12]
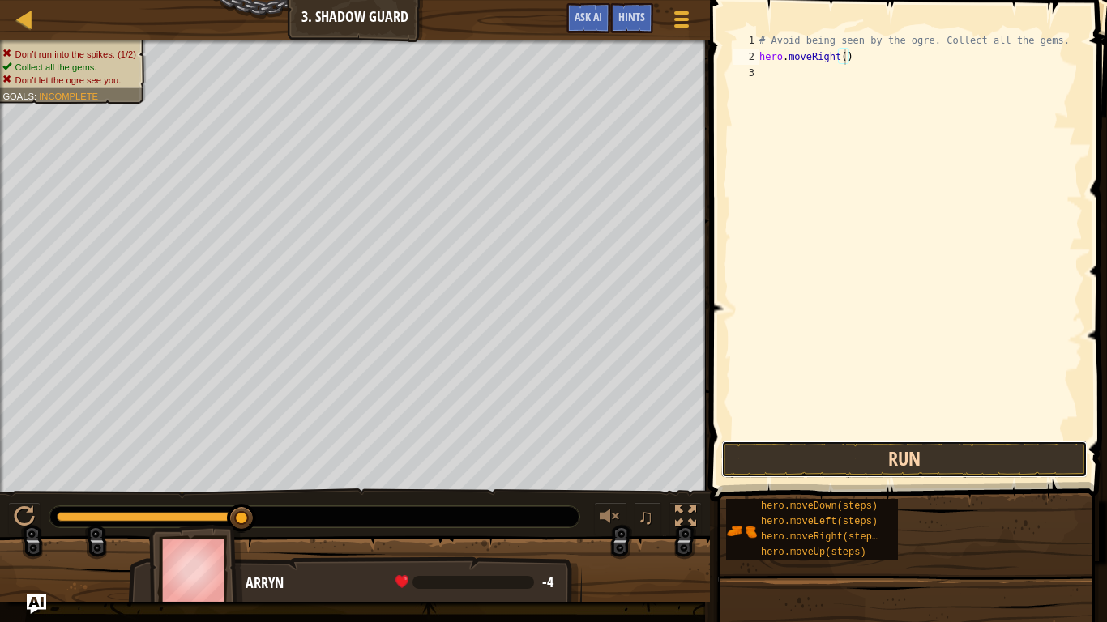
click at [804, 463] on button "Run" at bounding box center [904, 459] width 366 height 37
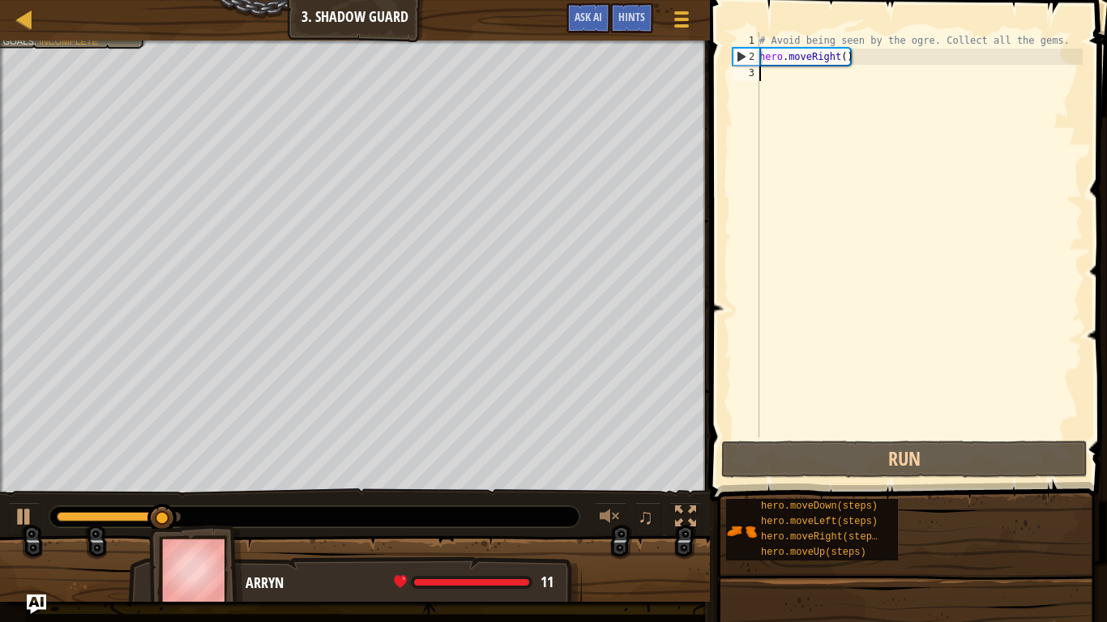
click at [836, 67] on div "# Avoid being seen by the ogre. Collect all the gems. hero . moveRight ( )" at bounding box center [919, 250] width 327 height 437
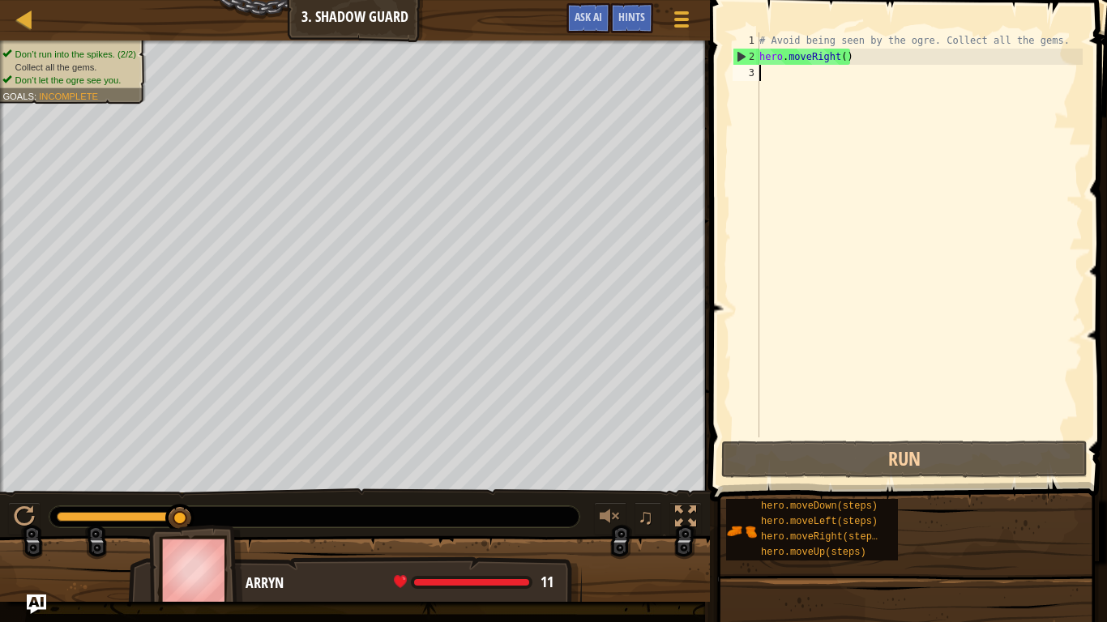
type textarea "up"
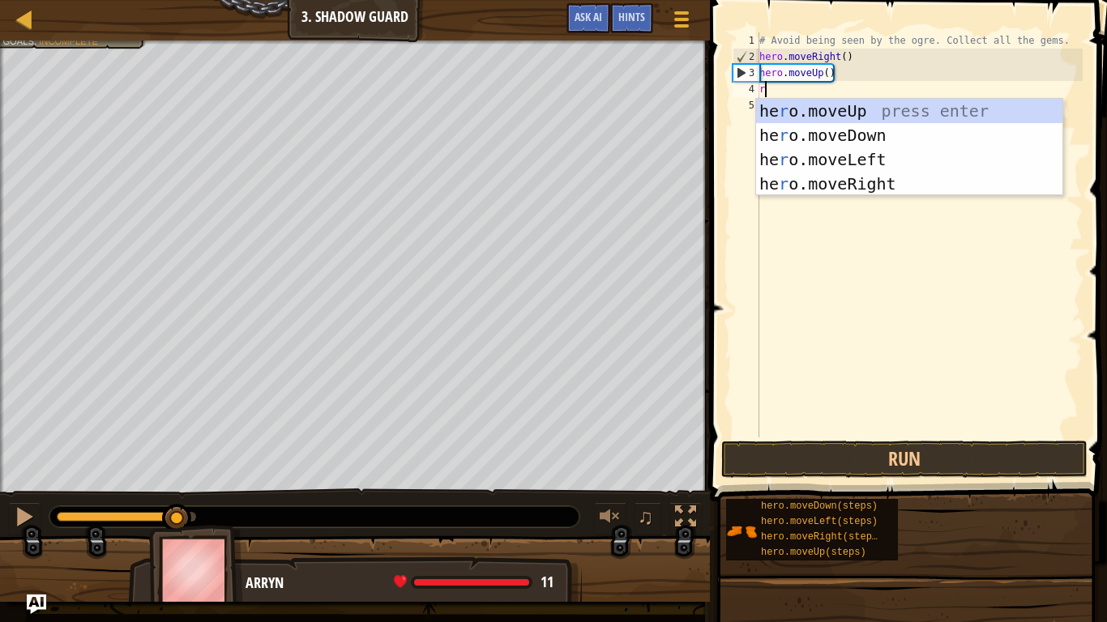
type textarea "ri"
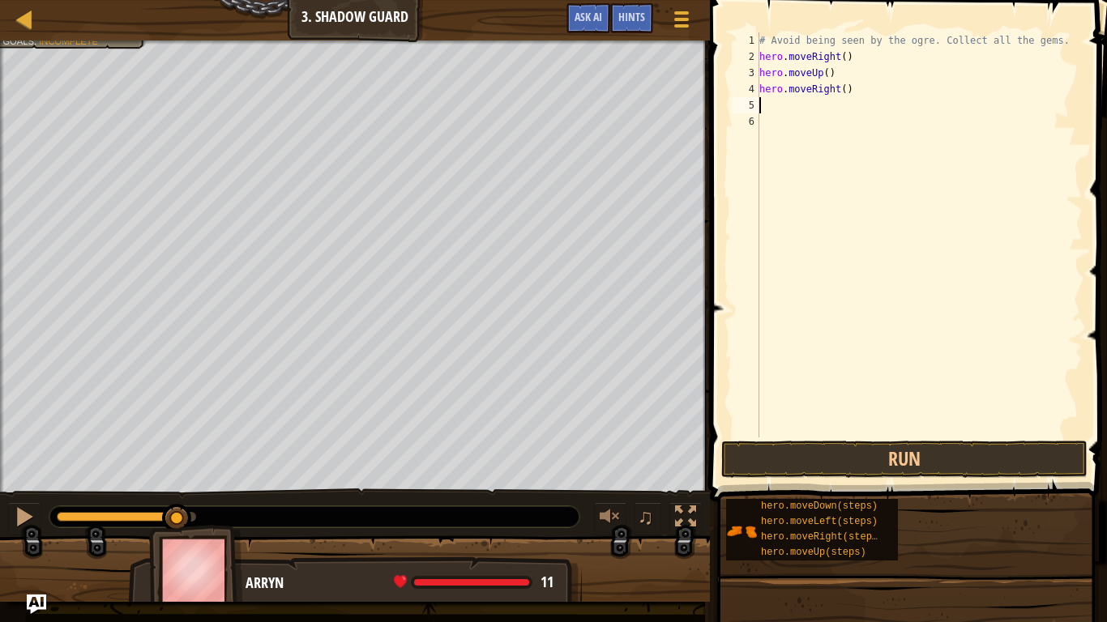
type textarea "do"
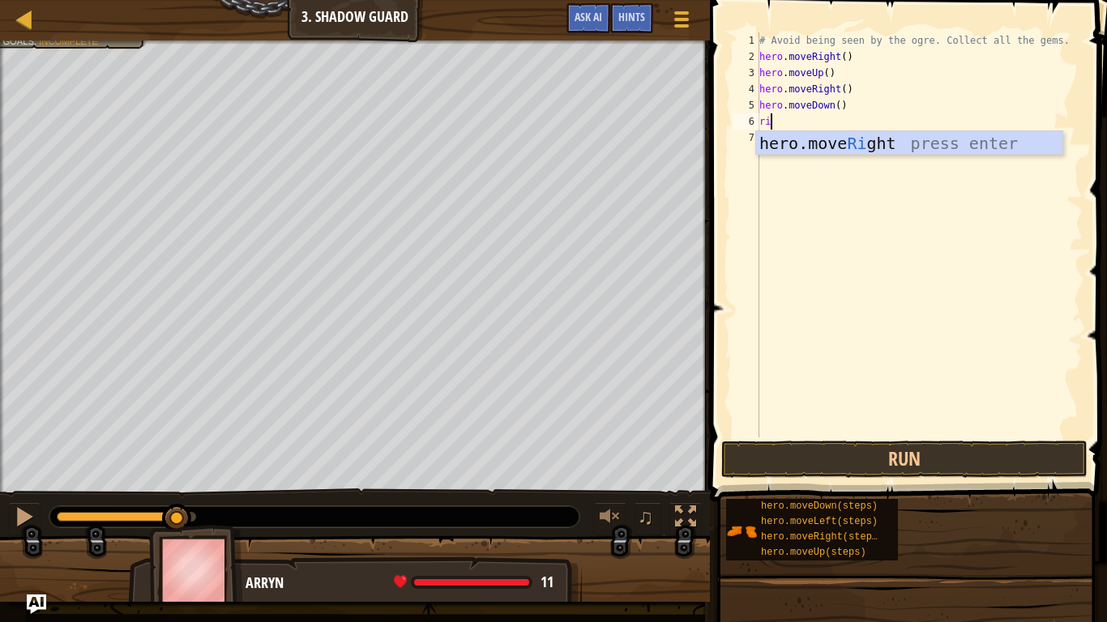
type textarea "ri"
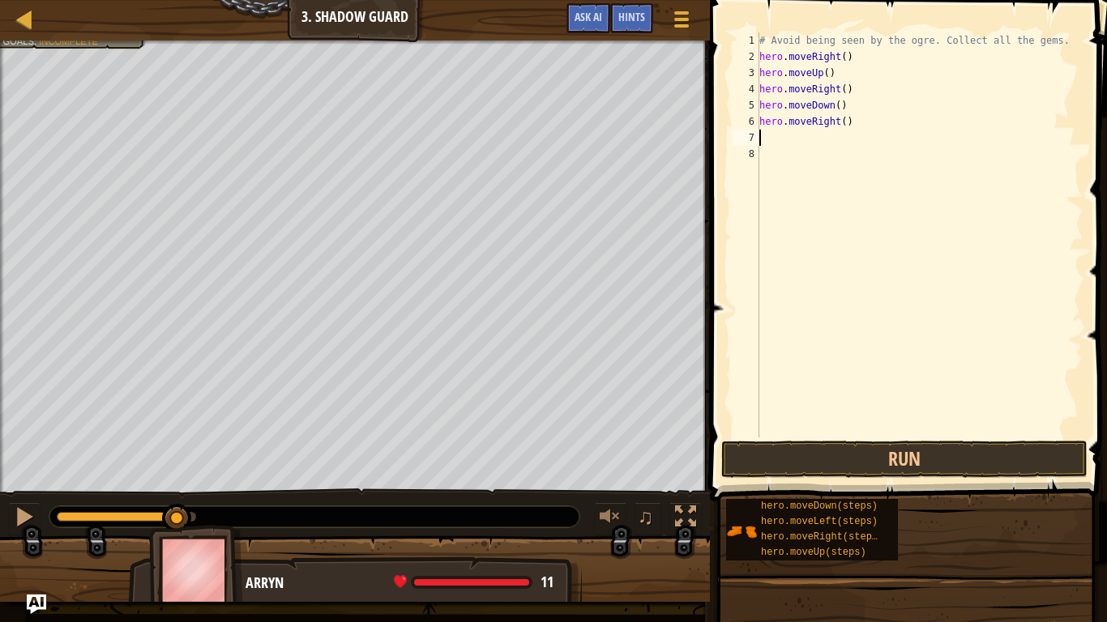
click at [0, 0] on button "Done" at bounding box center [0, 0] width 0 height 0
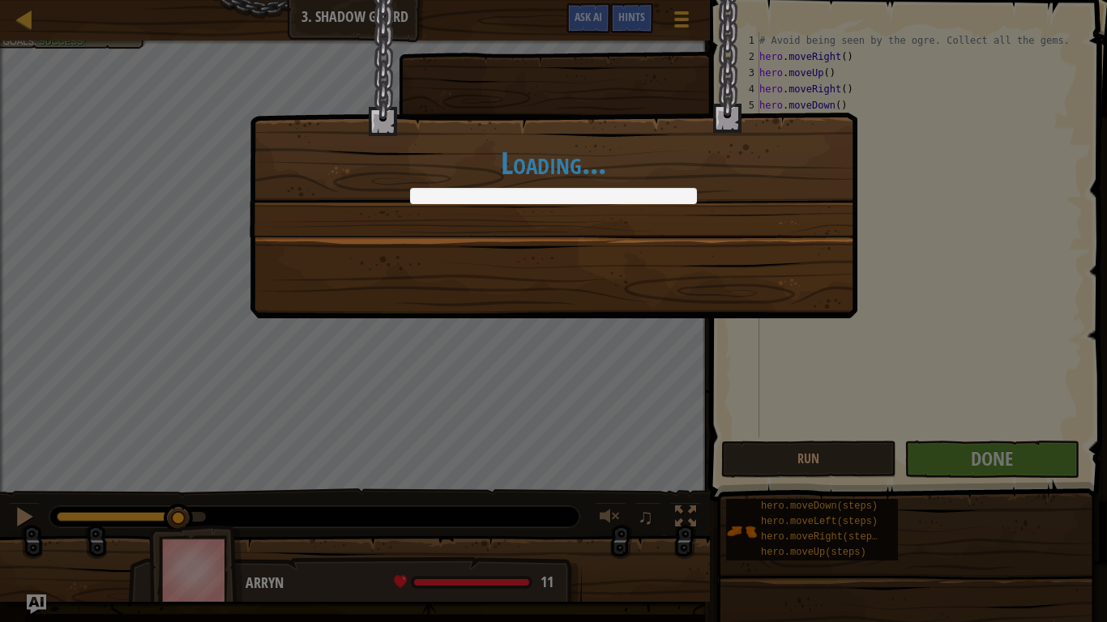
click at [853, 462] on div "Loading..." at bounding box center [553, 311] width 1107 height 622
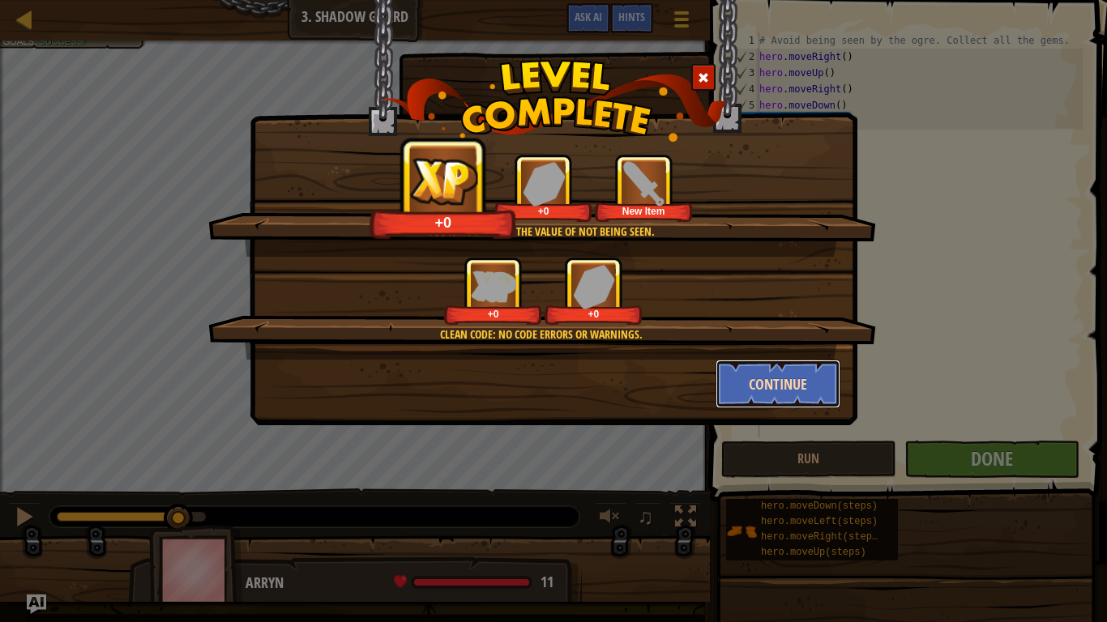
click at [784, 377] on button "Continue" at bounding box center [778, 384] width 126 height 49
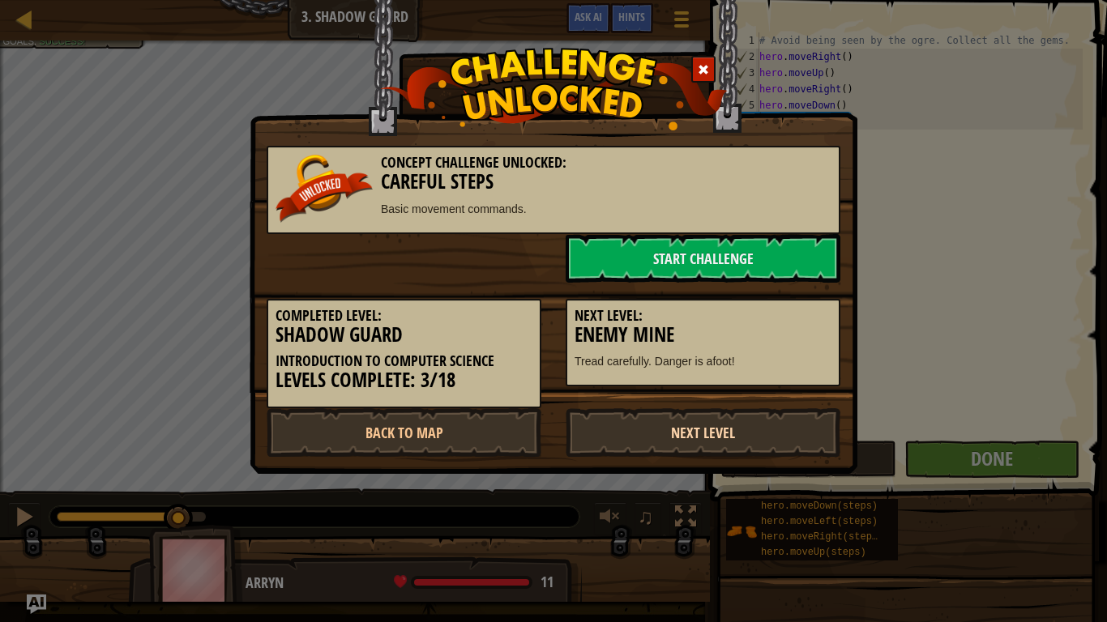
click at [741, 420] on link "Next Level" at bounding box center [703, 432] width 275 height 49
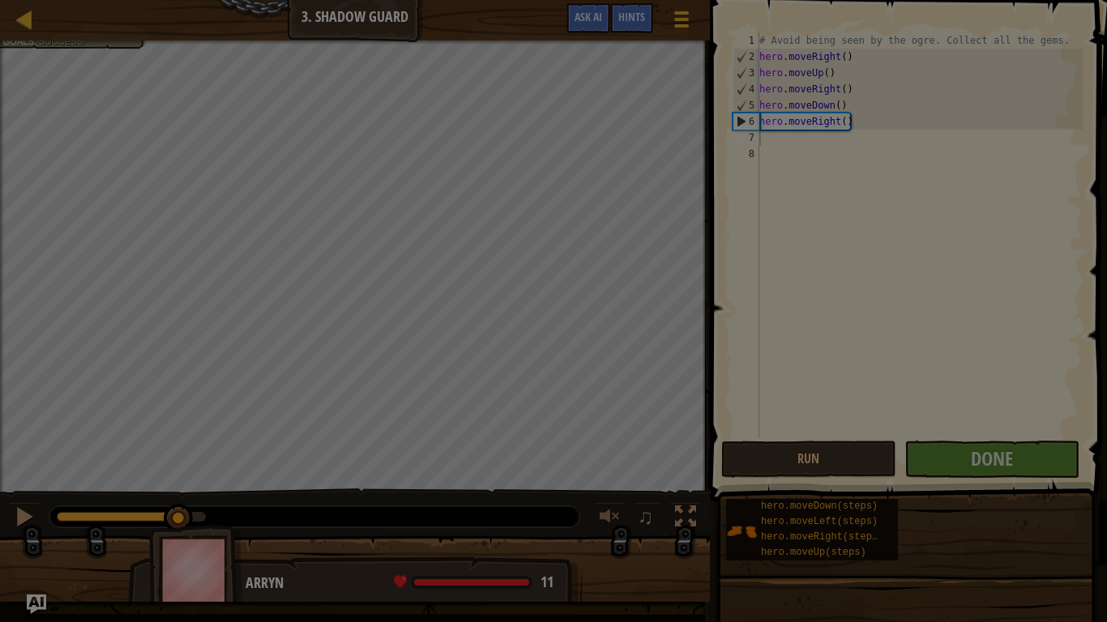
click at [750, 435] on div at bounding box center [553, 311] width 1107 height 622
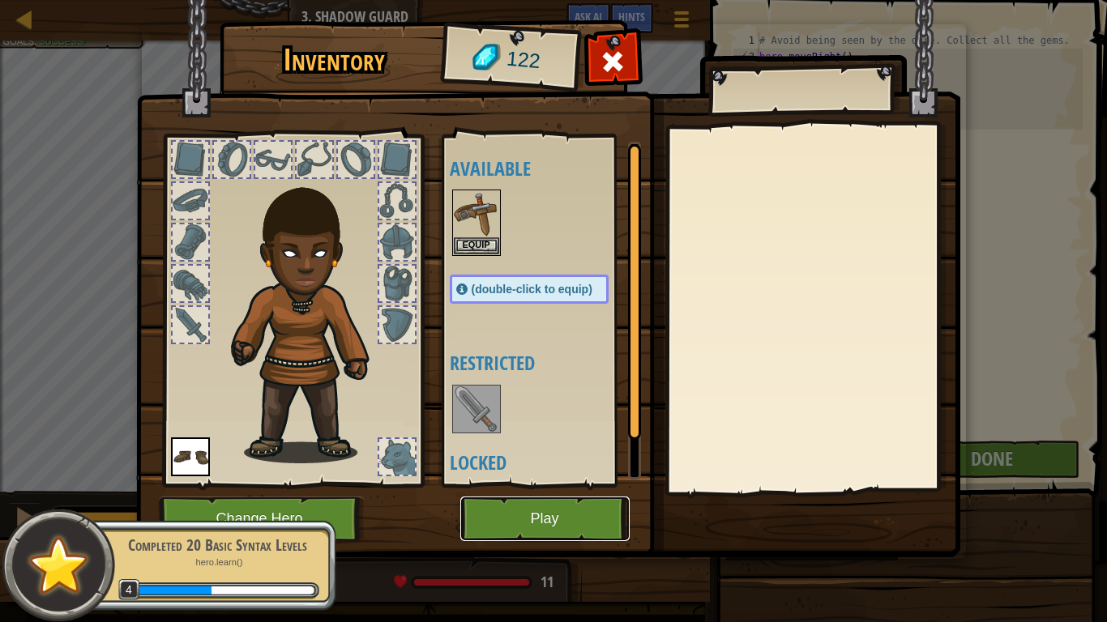
click at [523, 484] on button "Play" at bounding box center [544, 519] width 169 height 45
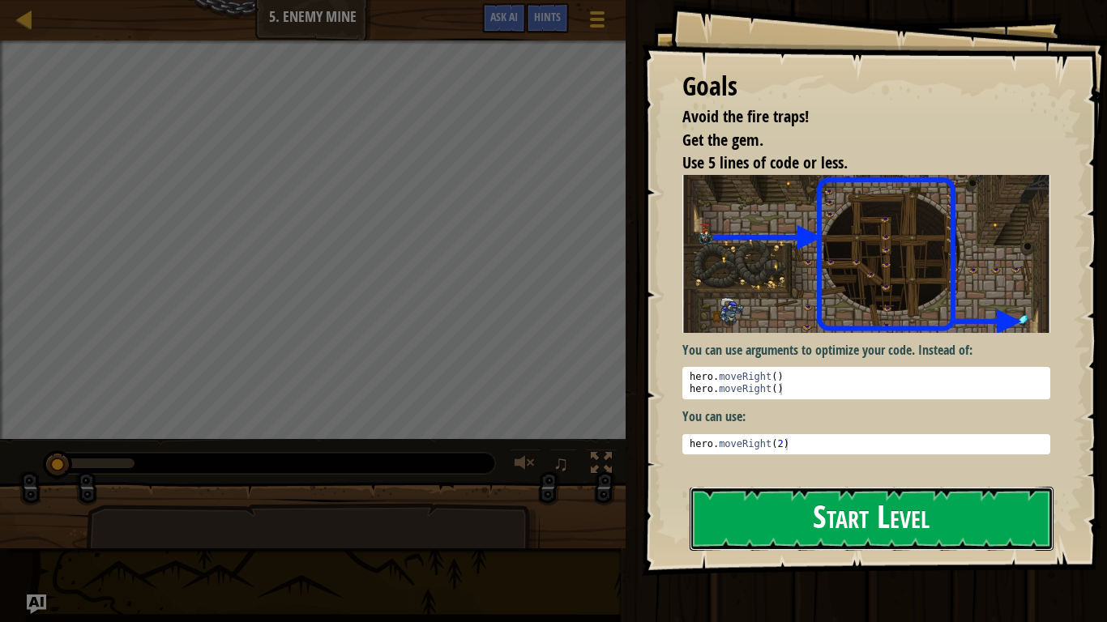
click at [894, 484] on button "Start Level" at bounding box center [871, 519] width 364 height 64
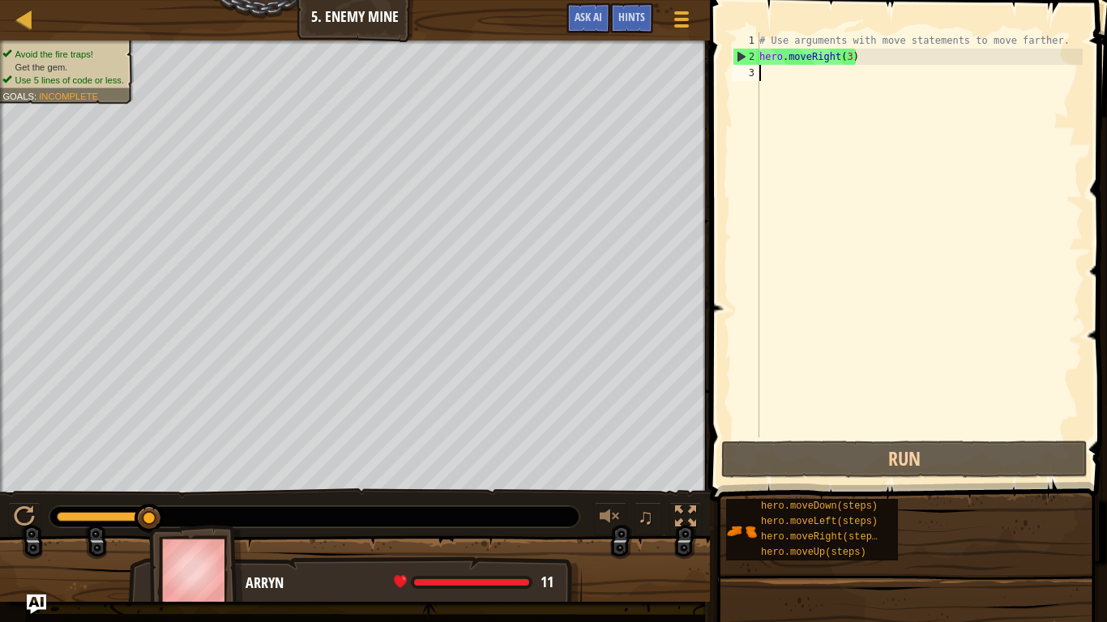
click at [827, 77] on div "# Use arguments with move statements to move farther. hero . moveRight ( 3 )" at bounding box center [919, 250] width 327 height 437
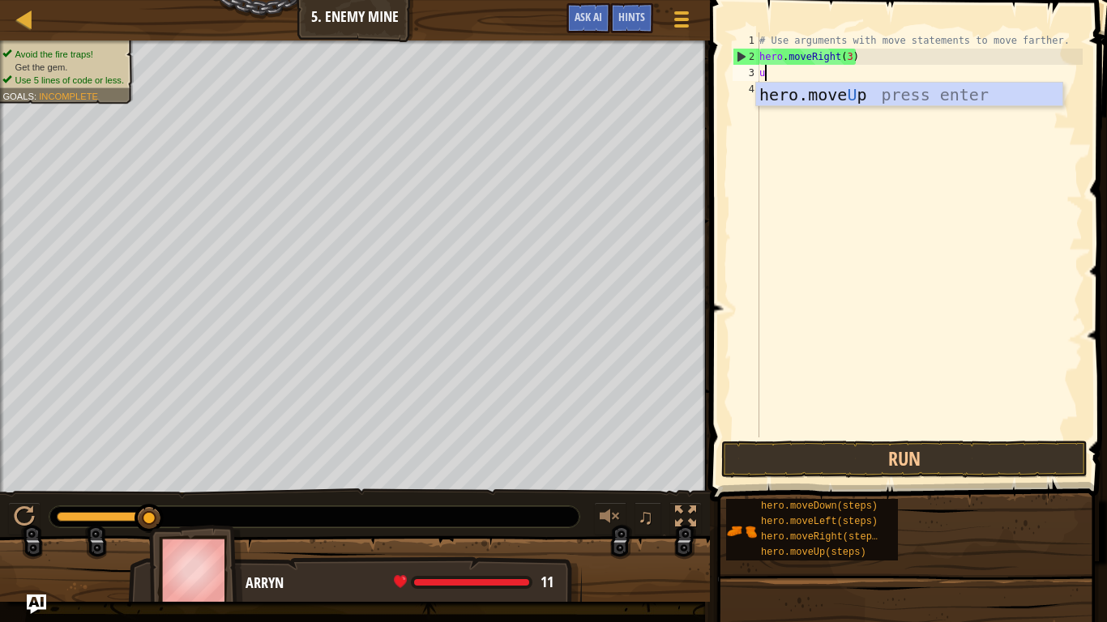
scroll to position [7, 0]
type textarea "up"
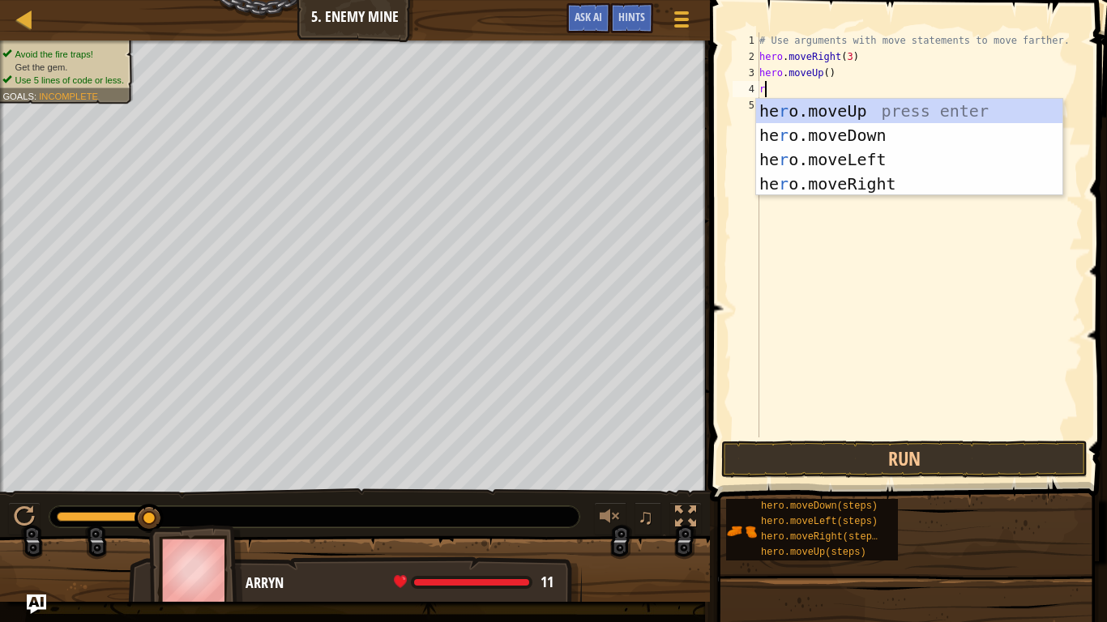
type textarea "ri"
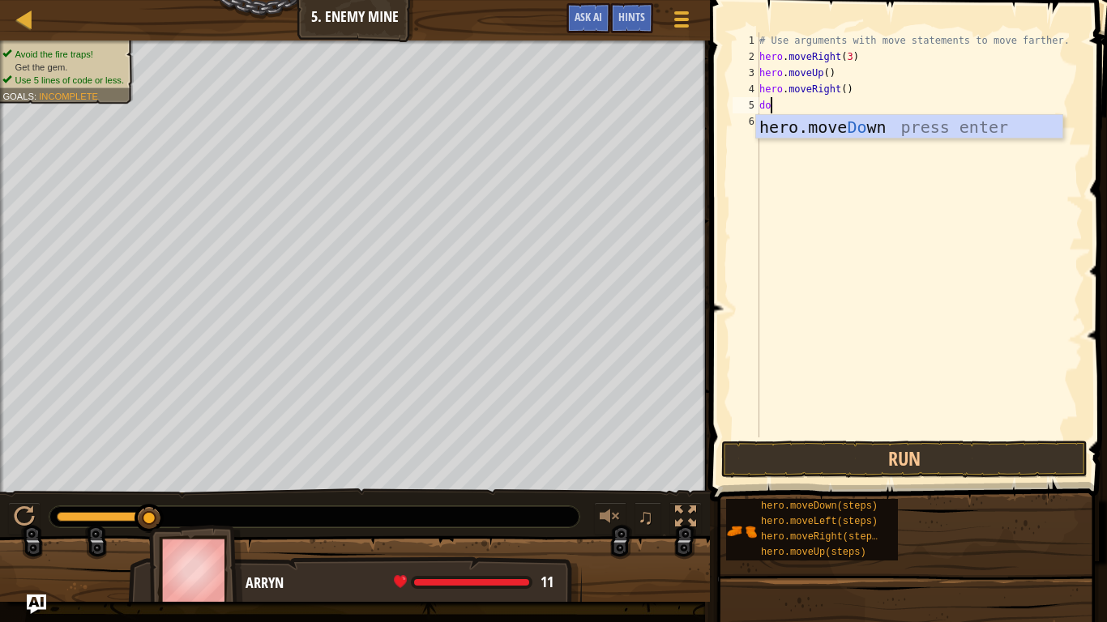
type textarea "dow"
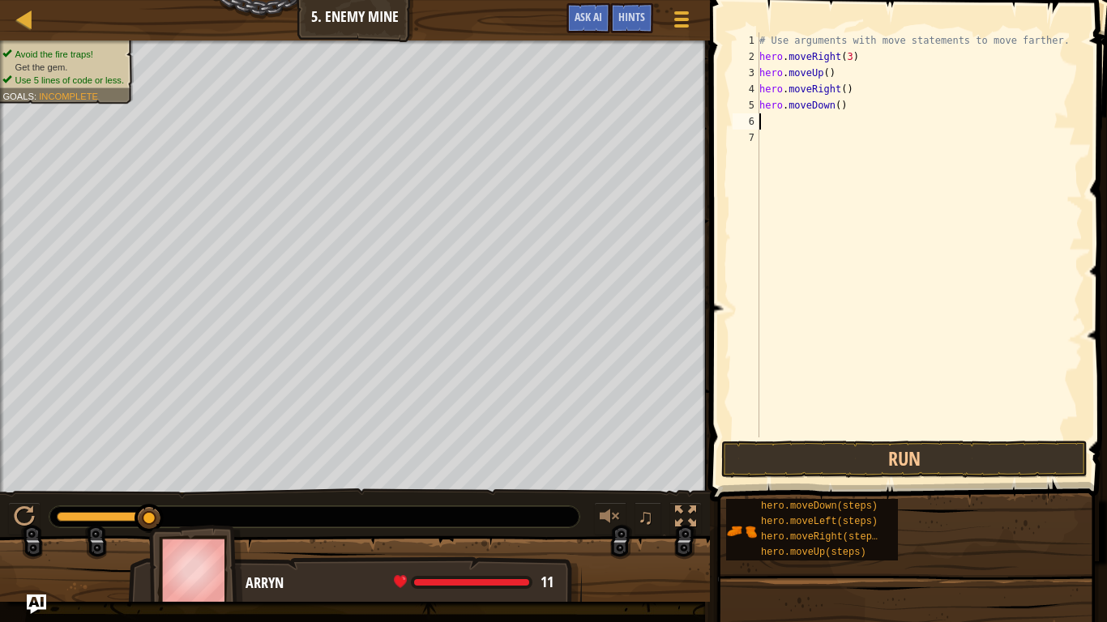
click at [839, 110] on div "# Use arguments with move statements to move farther. hero . moveRight ( 3 ) he…" at bounding box center [919, 250] width 327 height 437
type textarea "hero.moveDown(2)"
click at [841, 129] on div "# Use arguments with move statements to move farther. hero . moveRight ( 3 ) he…" at bounding box center [919, 250] width 327 height 437
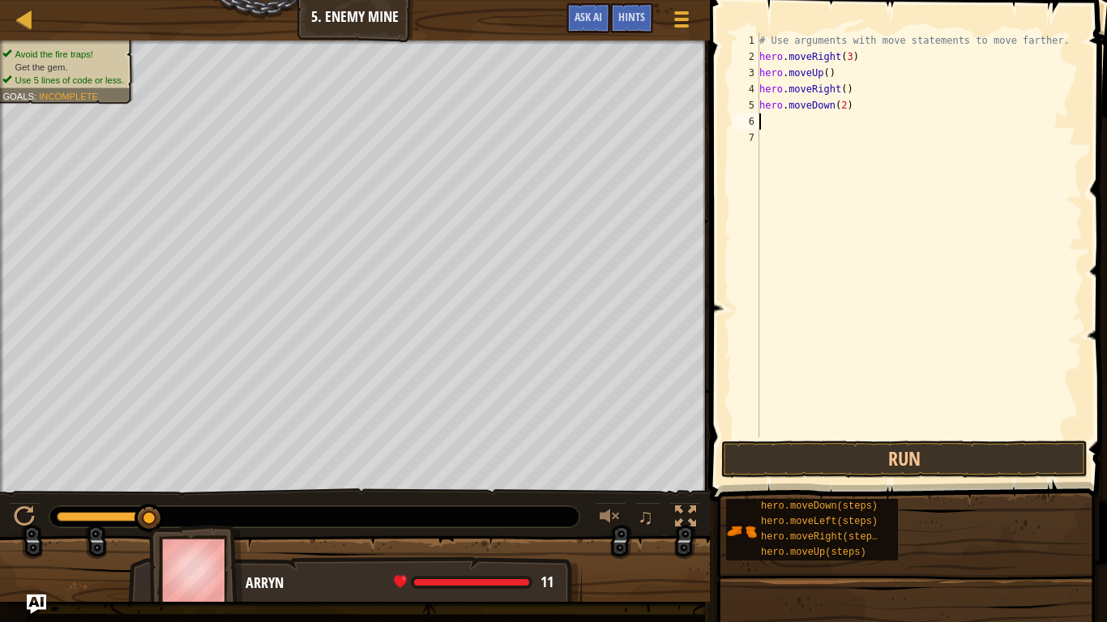
click at [845, 109] on div "# Use arguments with move statements to move farther. hero . moveRight ( 3 ) he…" at bounding box center [919, 250] width 327 height 437
type textarea "hero.moveDown(3)"
click at [838, 131] on div "# Use arguments with move statements to move farther. hero . moveRight ( 3 ) he…" at bounding box center [919, 250] width 327 height 437
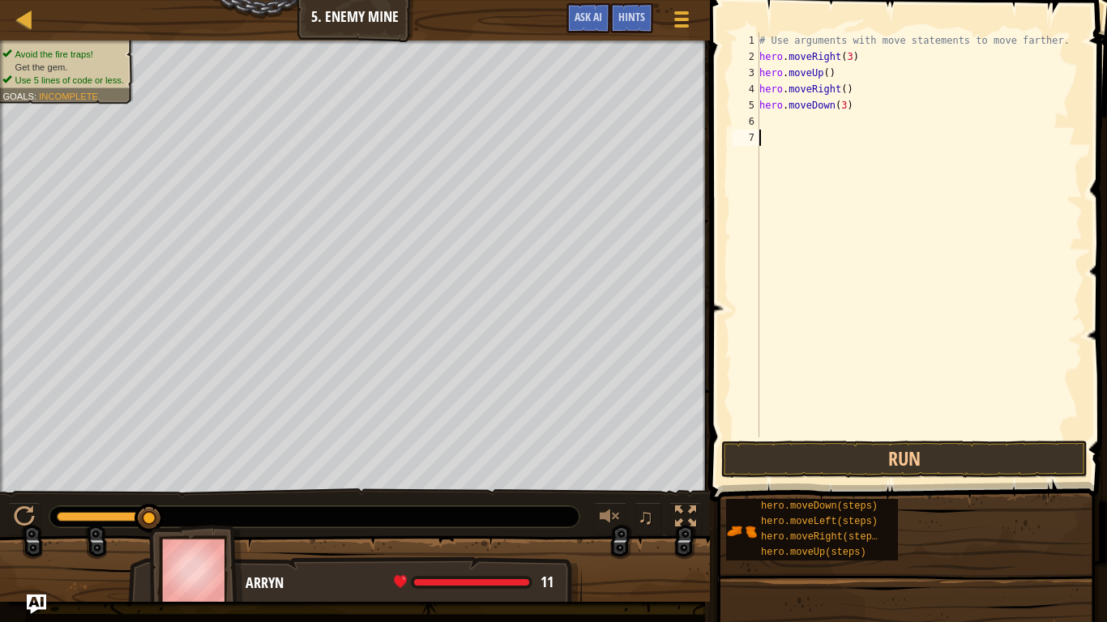
click at [820, 130] on div "# Use arguments with move statements to move farther. hero . moveRight ( 3 ) he…" at bounding box center [919, 250] width 327 height 437
click at [770, 121] on div "# Use arguments with move statements to move farther. hero . moveRight ( 3 ) he…" at bounding box center [919, 250] width 327 height 437
type textarea "ri"
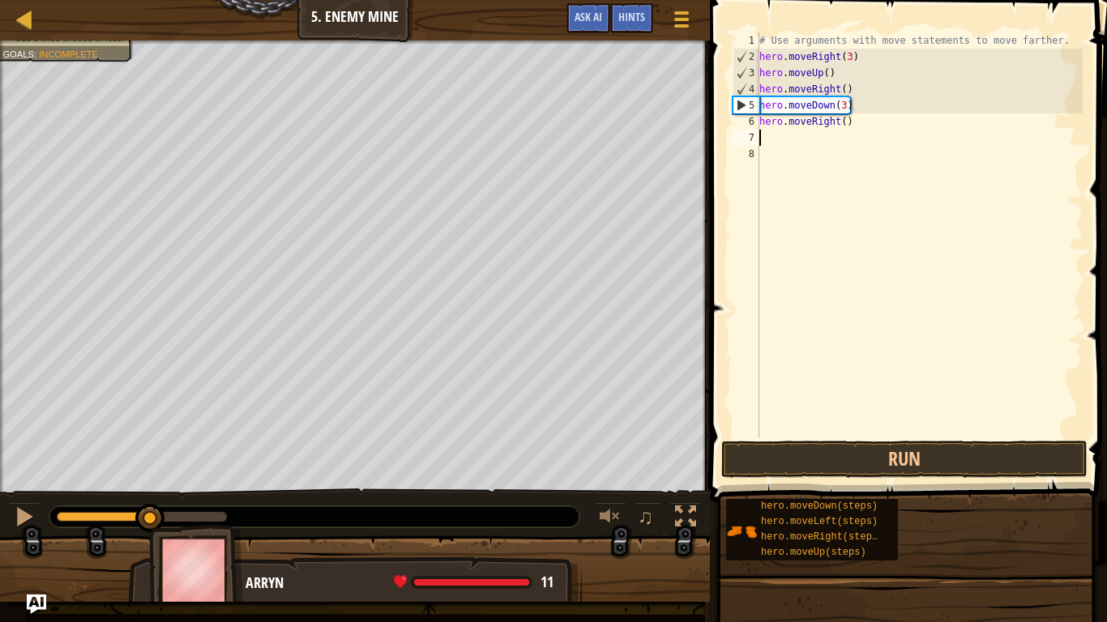
click at [849, 126] on div "# Use arguments with move statements to move farther. hero . moveRight ( 3 ) he…" at bounding box center [919, 250] width 327 height 437
click at [844, 125] on div "# Use arguments with move statements to move farther. hero . moveRight ( 3 ) he…" at bounding box center [919, 250] width 327 height 437
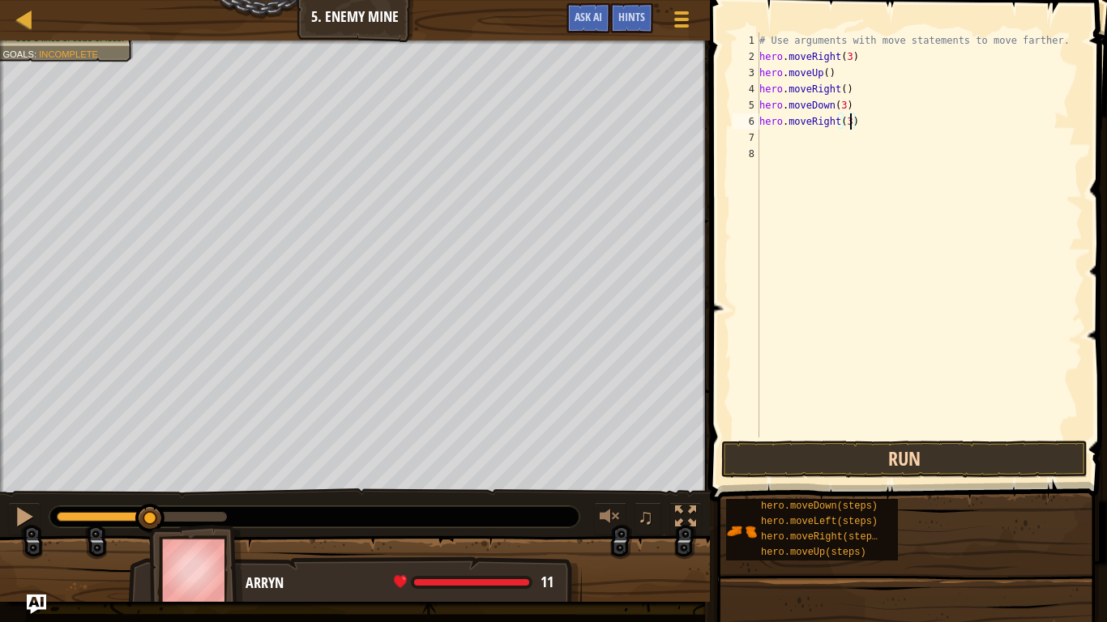
type textarea "hero.moveRight(3)"
click at [897, 463] on button "Run" at bounding box center [904, 459] width 366 height 37
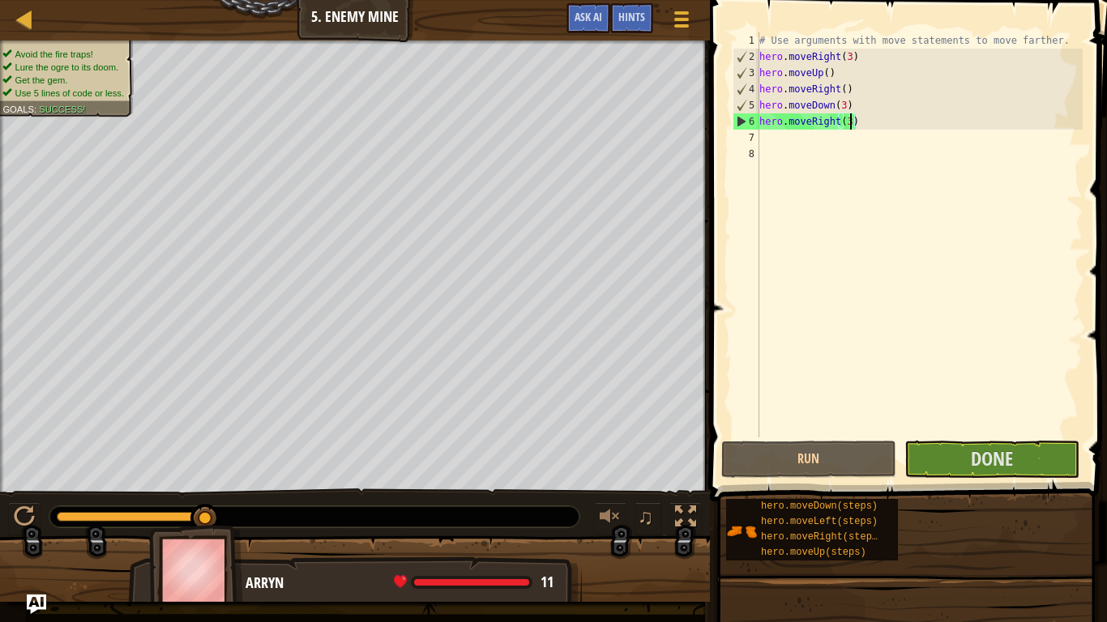
click at [640, 480] on div "Avoid the fire traps! Lure the ogre to its doom. Get the gem. Use 5 lines of co…" at bounding box center [553, 321] width 1107 height 561
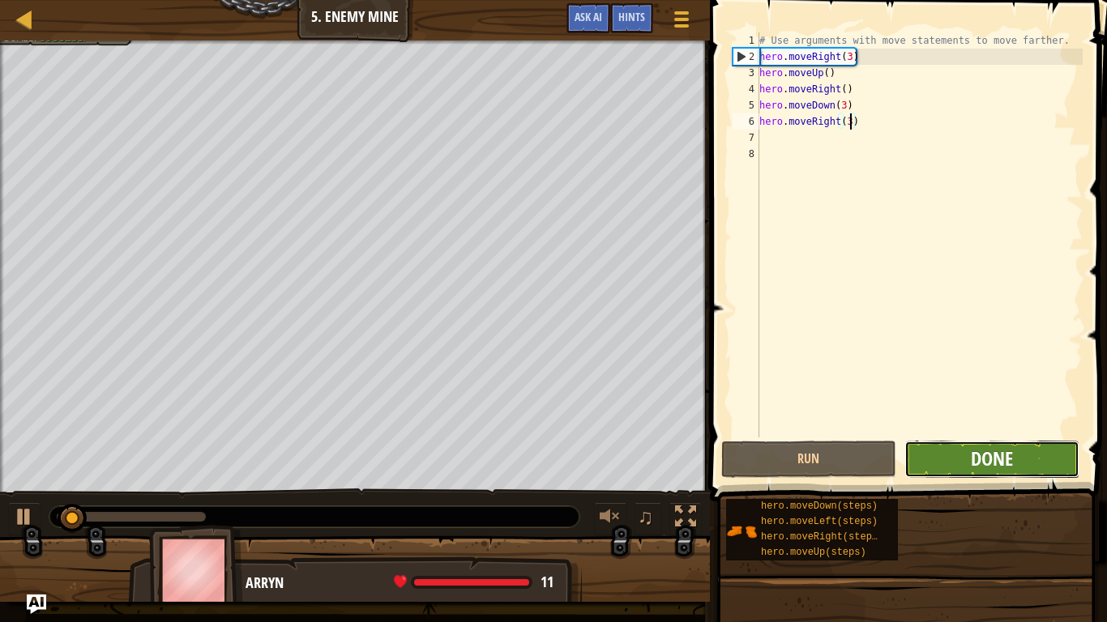
click at [1006, 468] on span "Done" at bounding box center [992, 459] width 42 height 26
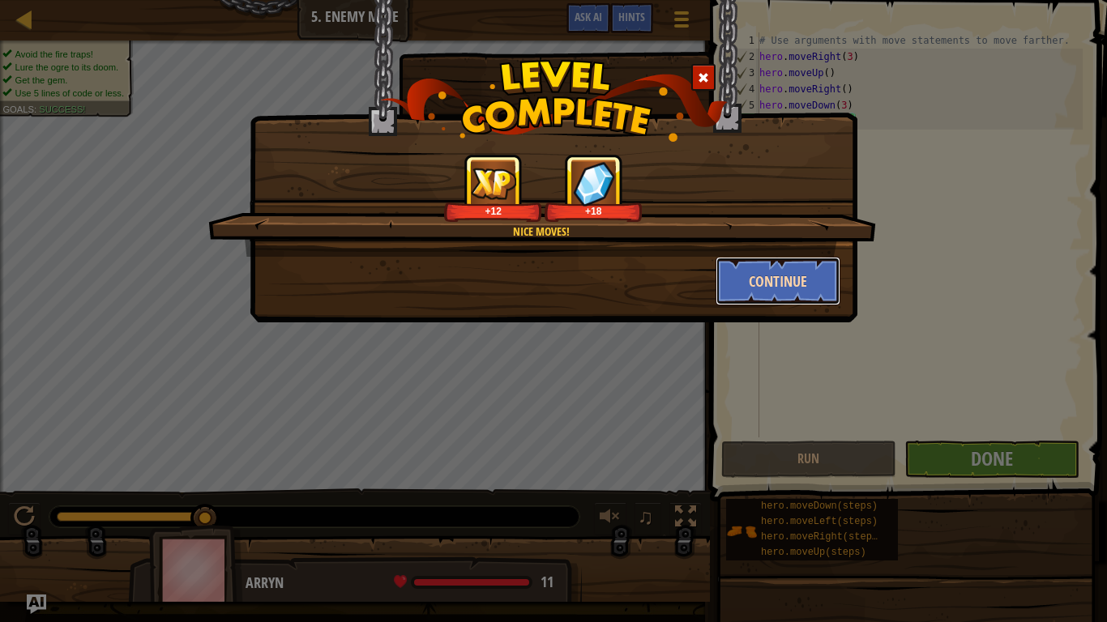
click at [808, 274] on button "Continue" at bounding box center [778, 281] width 126 height 49
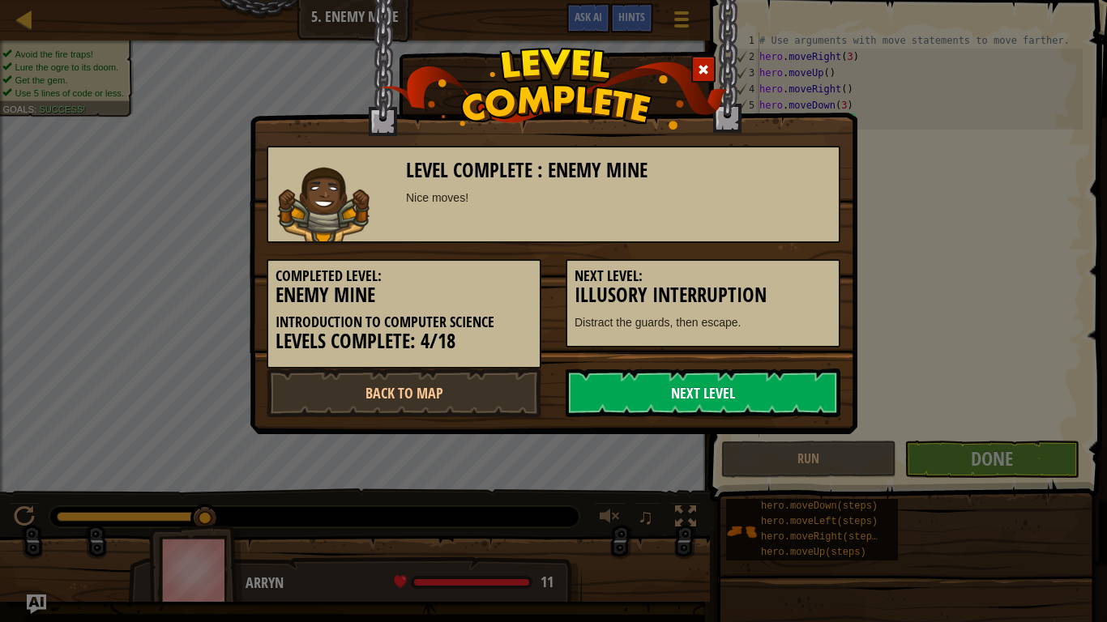
click at [794, 384] on link "Next Level" at bounding box center [703, 393] width 275 height 49
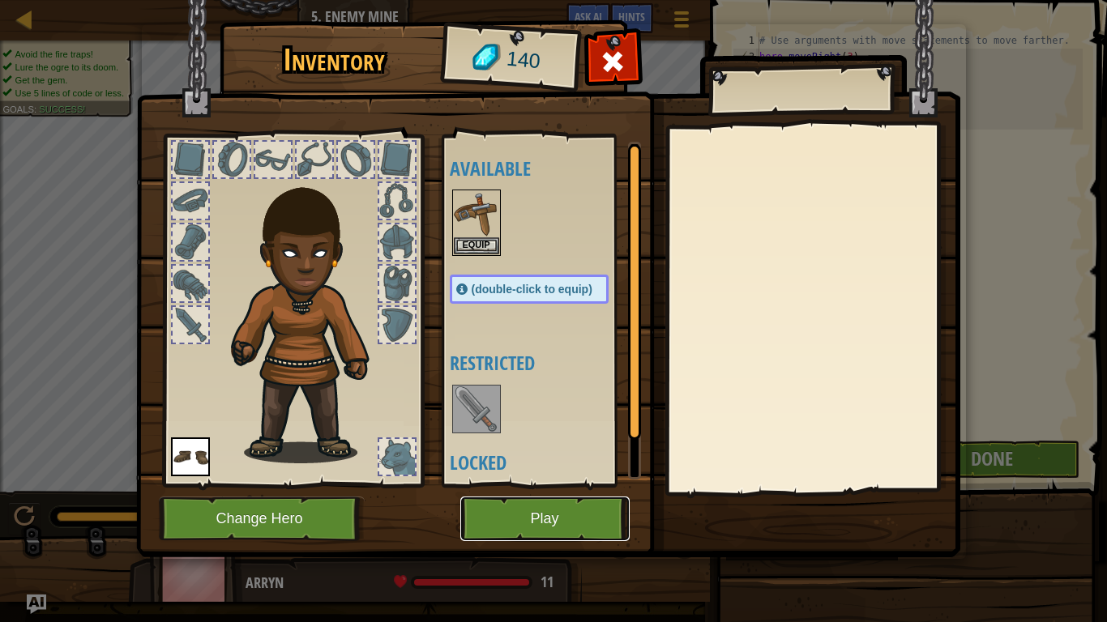
click at [600, 484] on button "Play" at bounding box center [544, 519] width 169 height 45
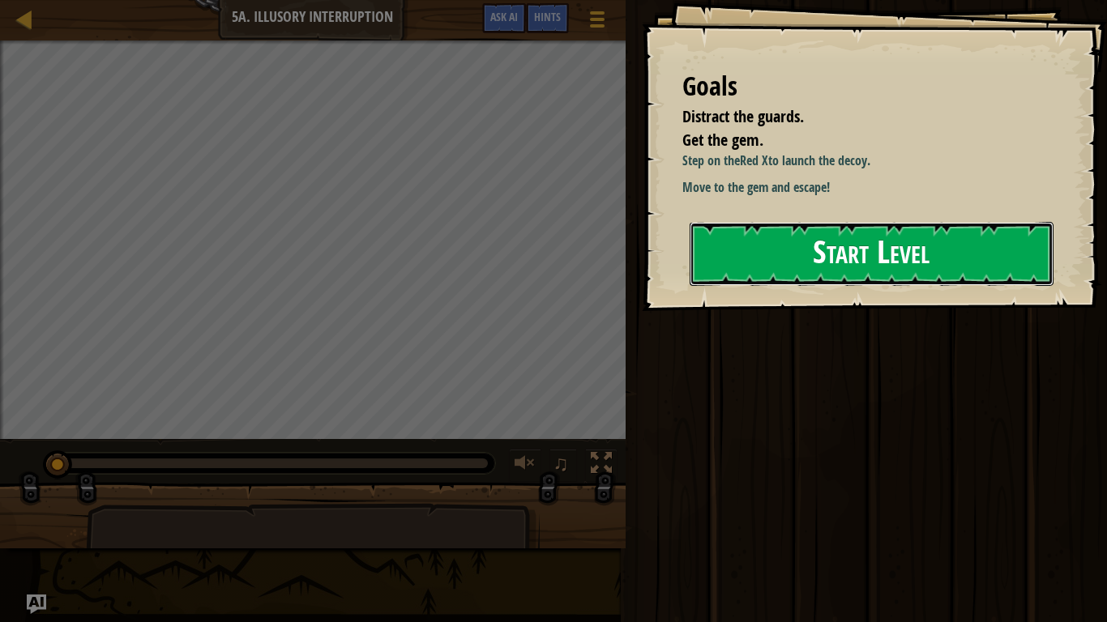
click at [855, 254] on button "Start Level" at bounding box center [871, 254] width 364 height 64
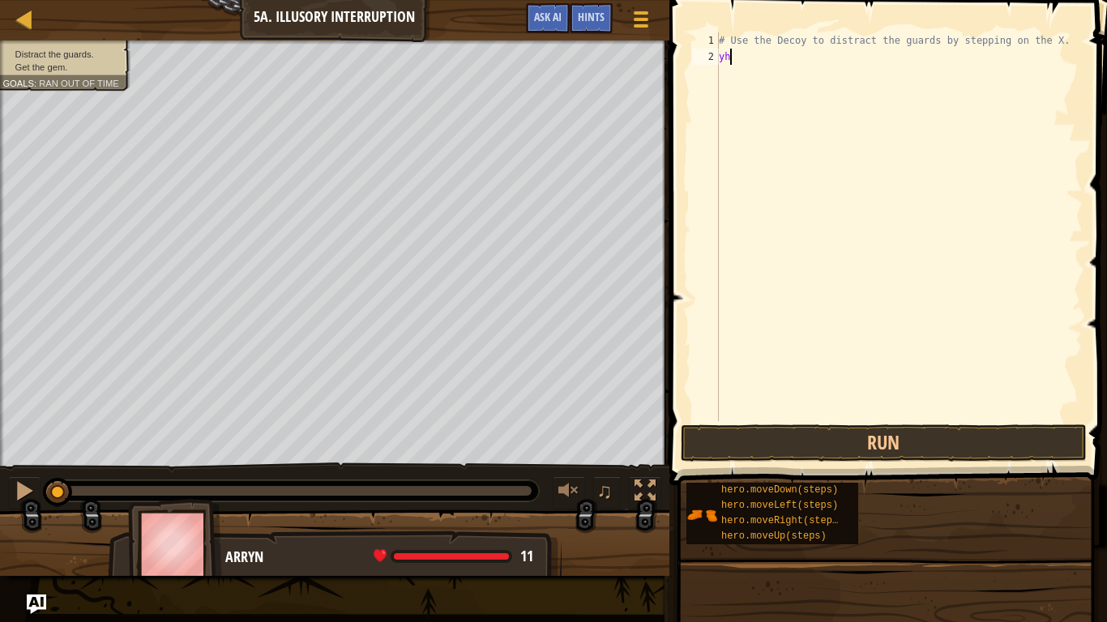
scroll to position [7, 1]
type textarea "y"
click at [877, 446] on button "Run" at bounding box center [884, 443] width 406 height 37
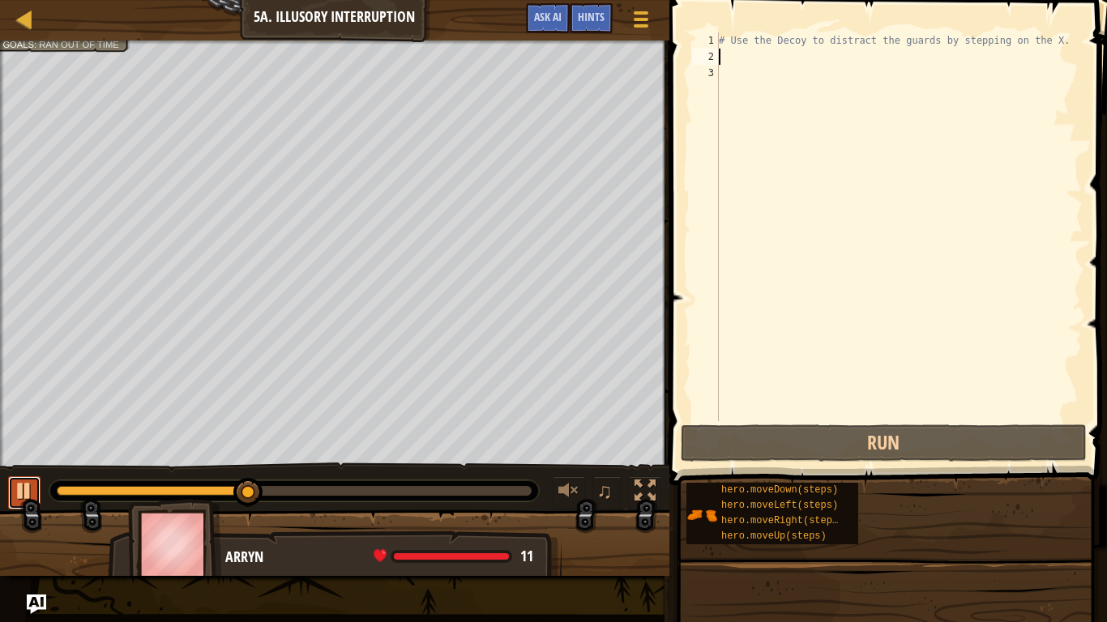
click at [32, 484] on div at bounding box center [24, 490] width 21 height 21
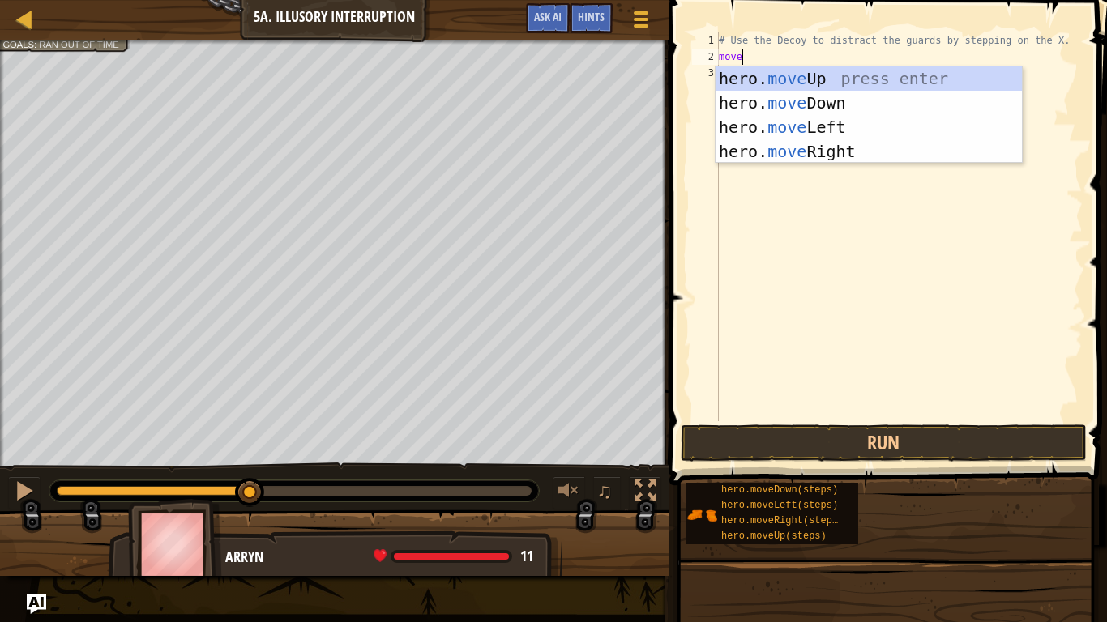
type textarea "mover"
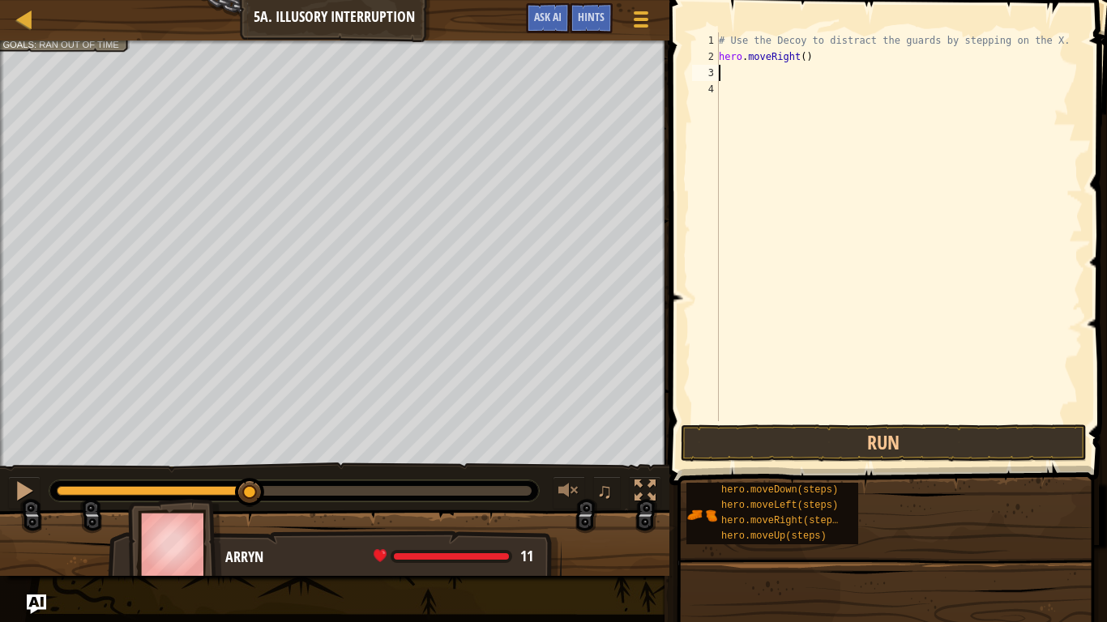
type textarea "do"
type textarea "hero.moveDown(2)"
click at [826, 430] on button "Run" at bounding box center [884, 443] width 406 height 37
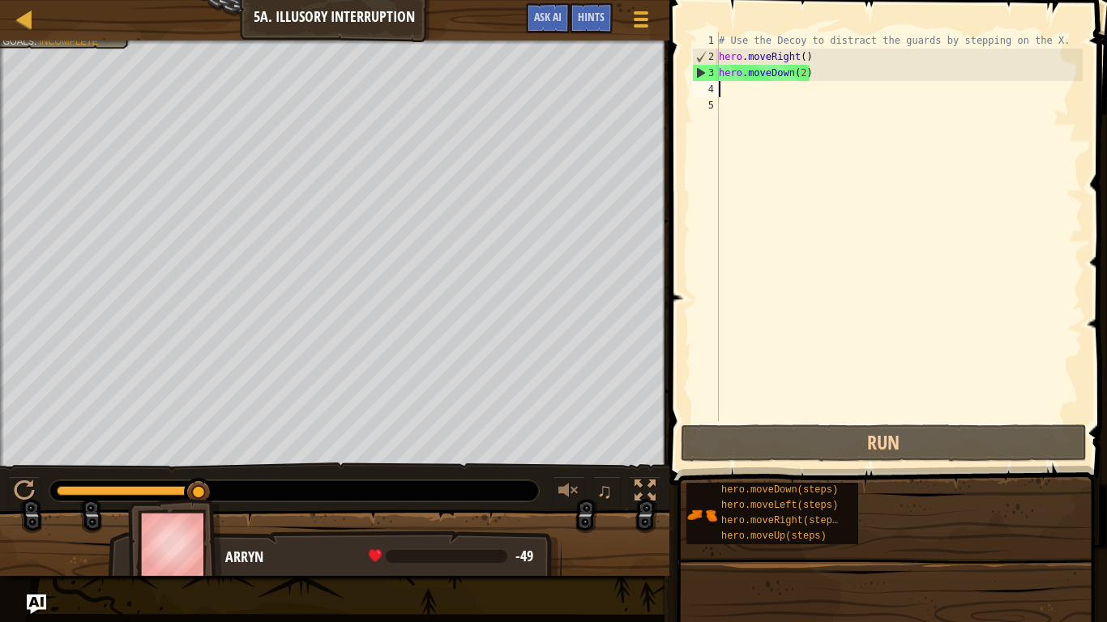
type textarea "u"
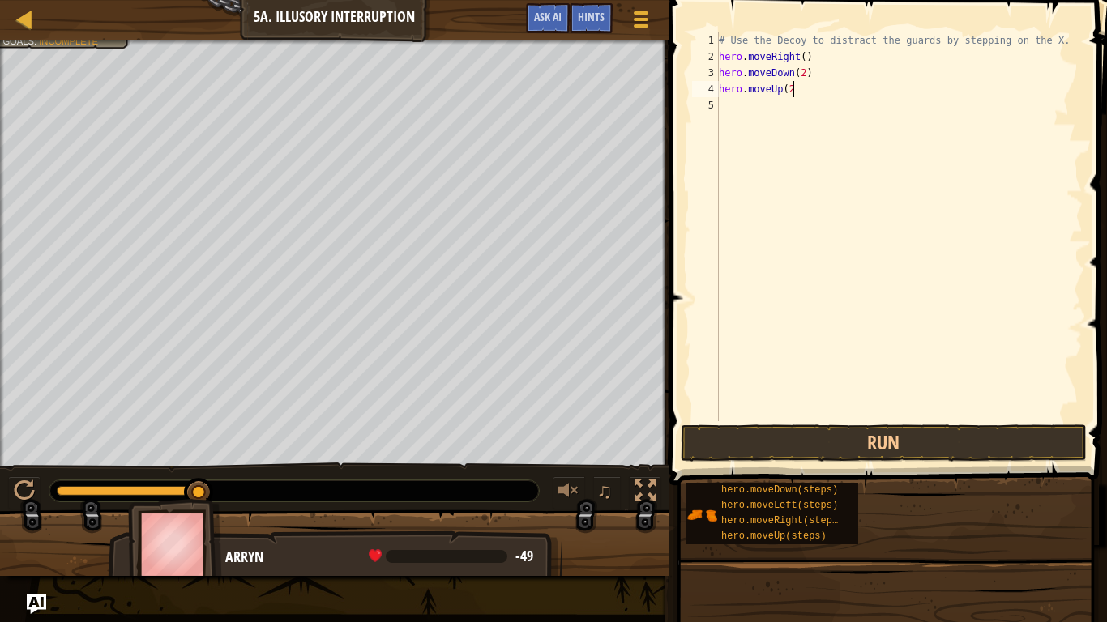
type textarea "hero.moveUp(2)"
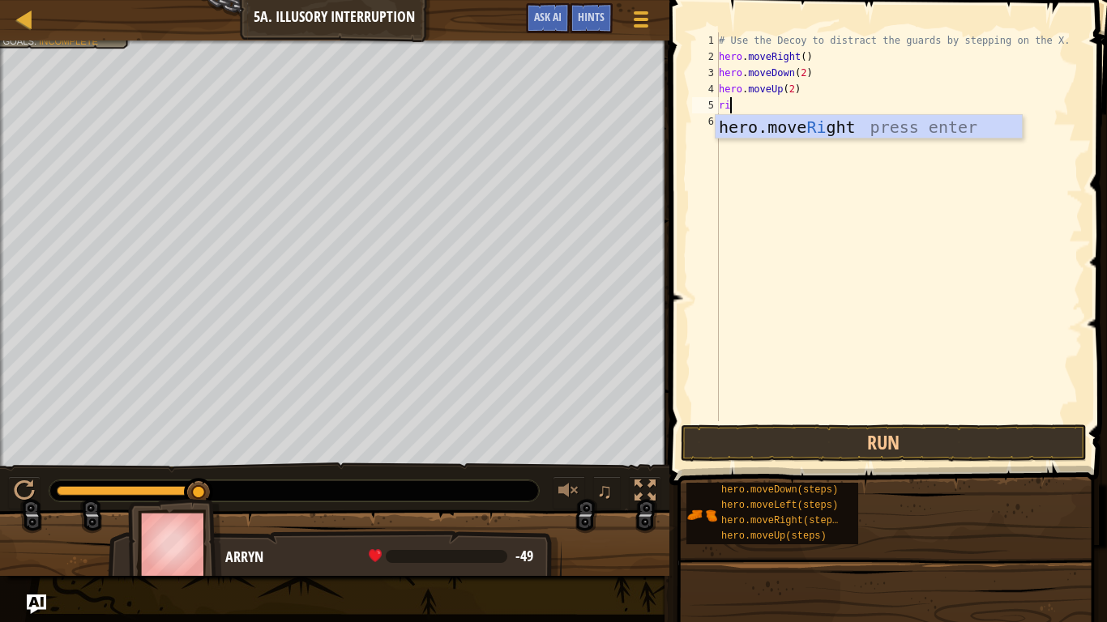
type textarea "right"
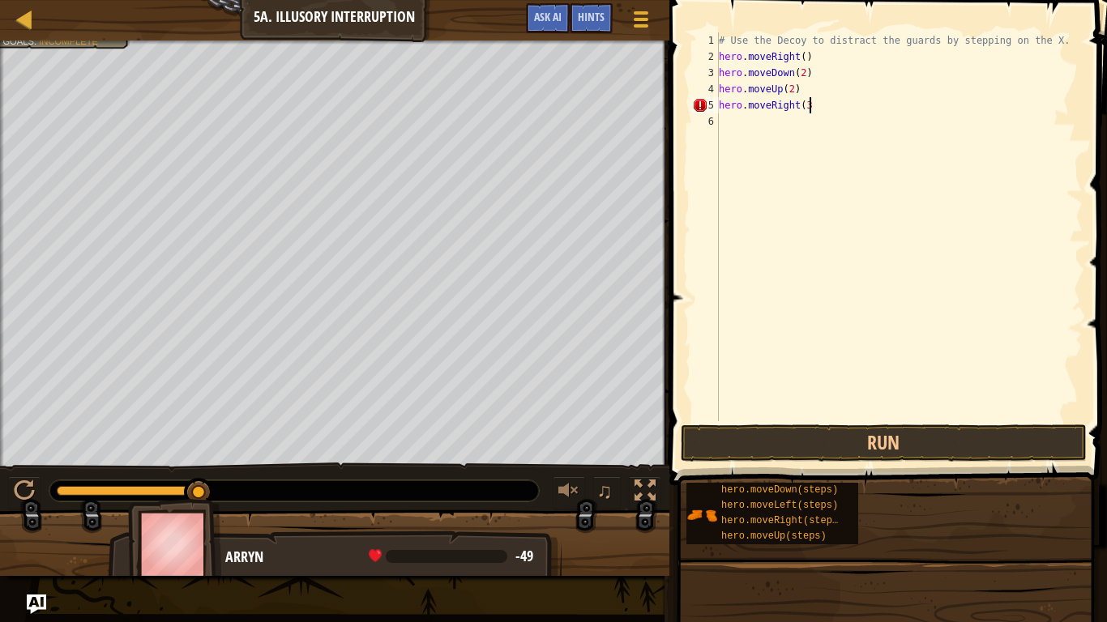
type textarea "hero.moveRight(3)"
click at [792, 451] on button "Run" at bounding box center [884, 443] width 406 height 37
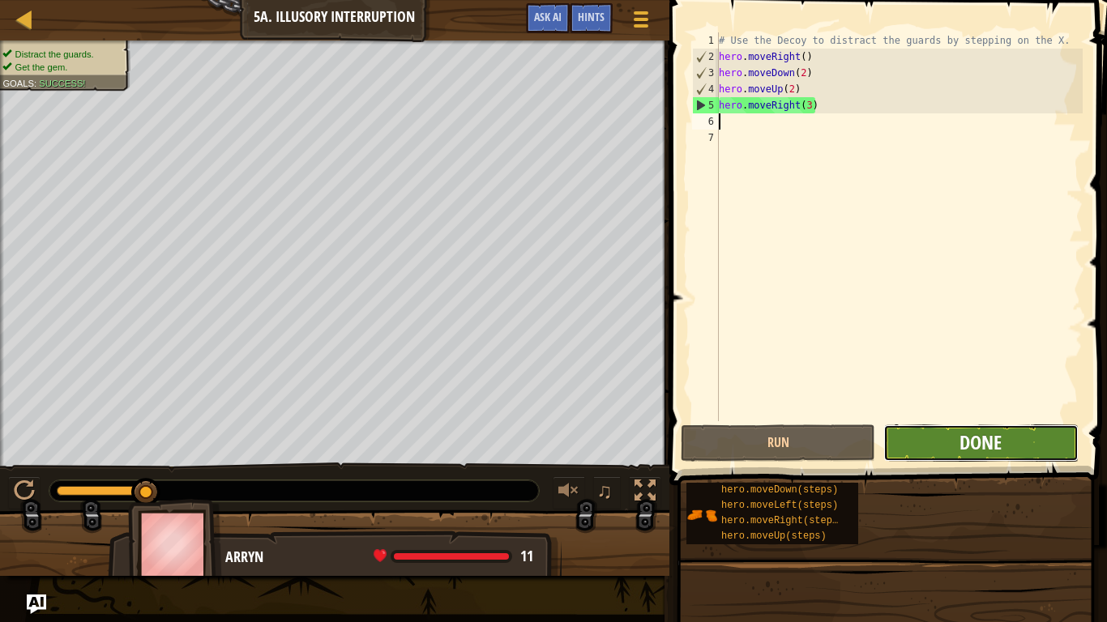
click at [962, 433] on span "Done" at bounding box center [980, 442] width 42 height 26
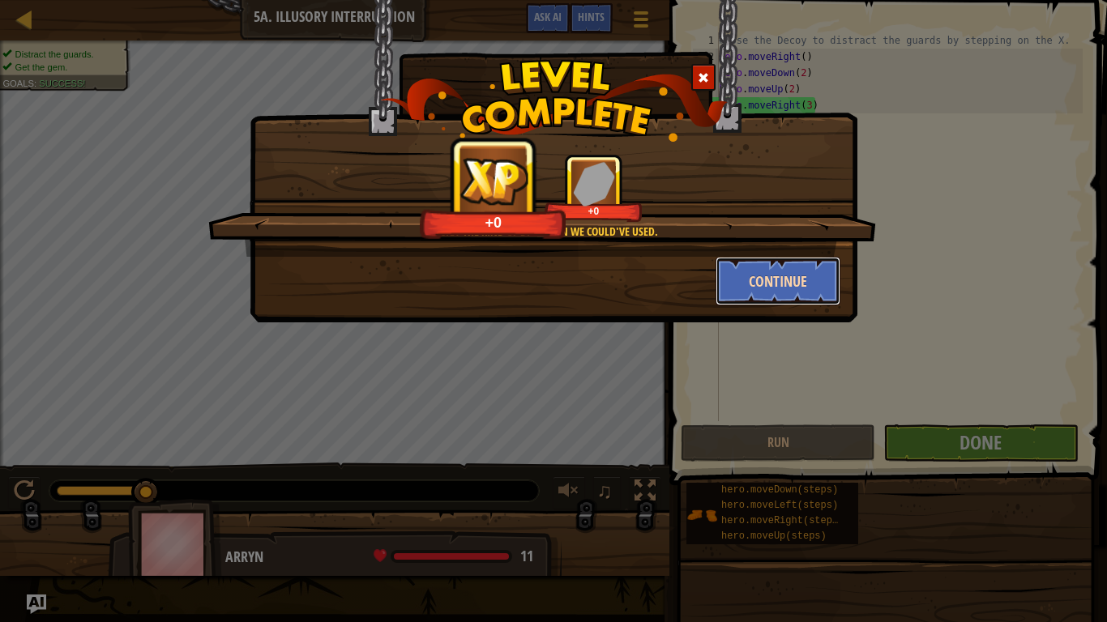
click at [764, 271] on button "Continue" at bounding box center [778, 281] width 126 height 49
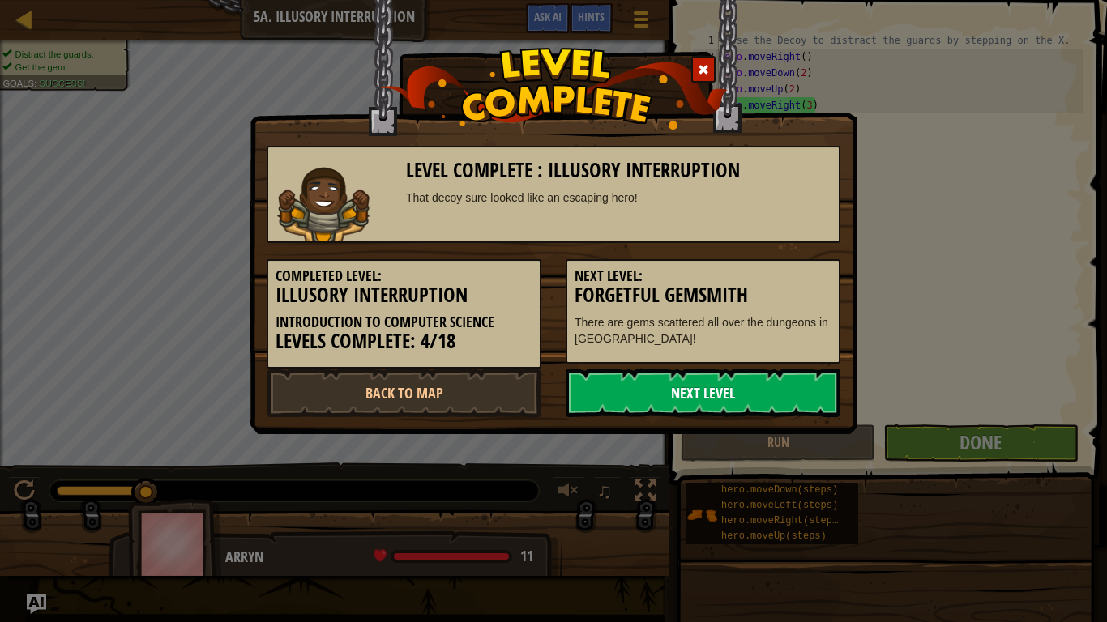
click at [736, 382] on link "Next Level" at bounding box center [703, 393] width 275 height 49
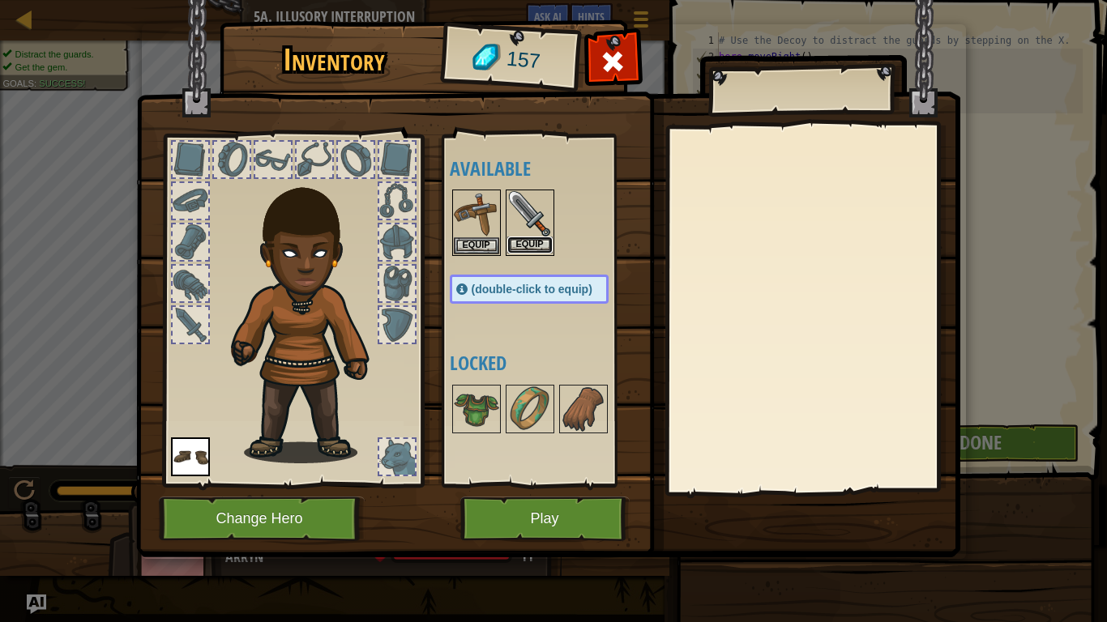
click at [531, 245] on button "Equip" at bounding box center [529, 245] width 45 height 17
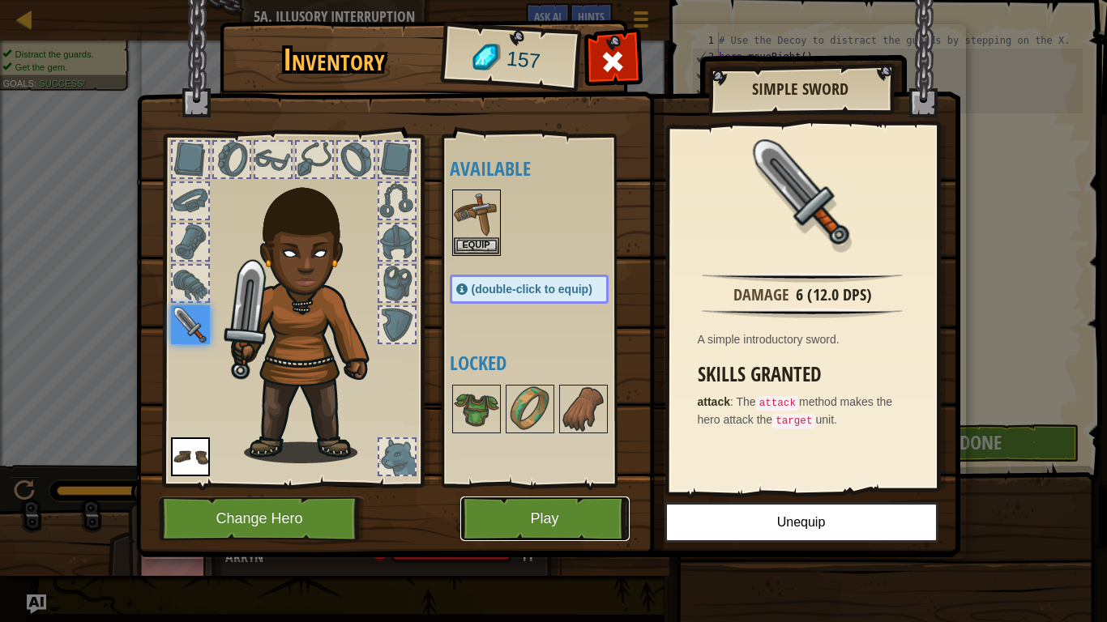
click at [568, 484] on button "Play" at bounding box center [544, 519] width 169 height 45
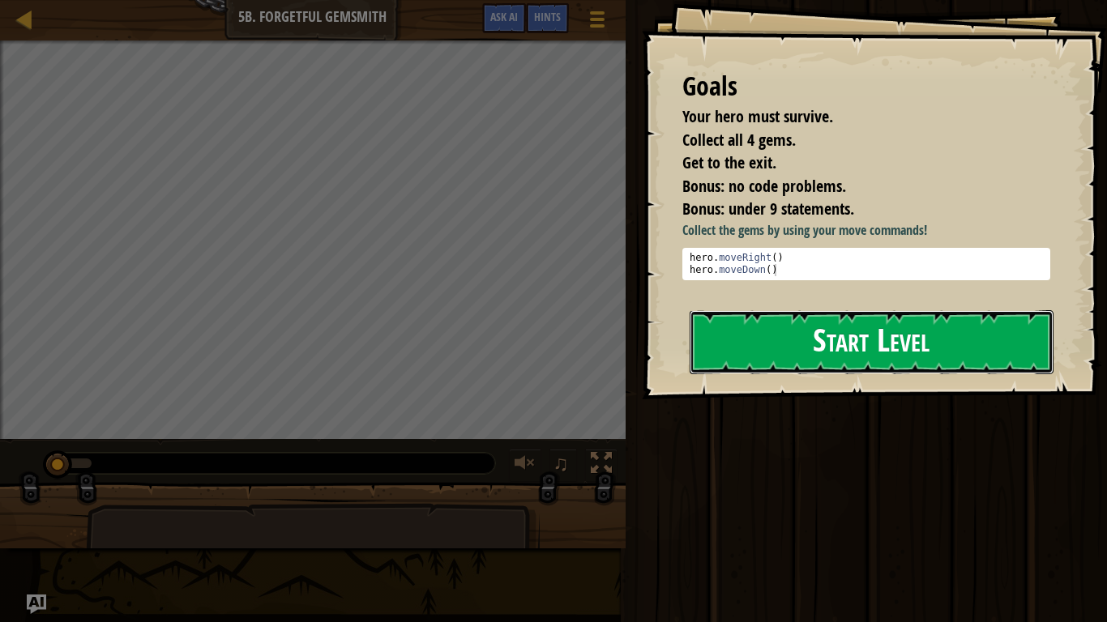
click at [809, 317] on button "Start Level" at bounding box center [871, 342] width 364 height 64
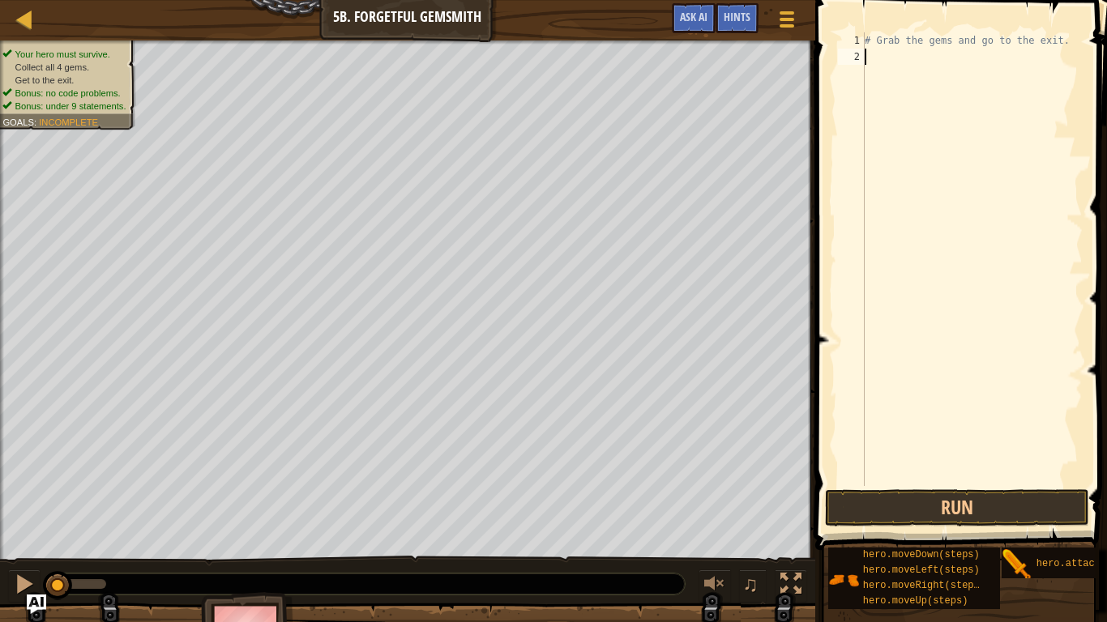
scroll to position [7, 0]
type textarea "ri"
type textarea "do"
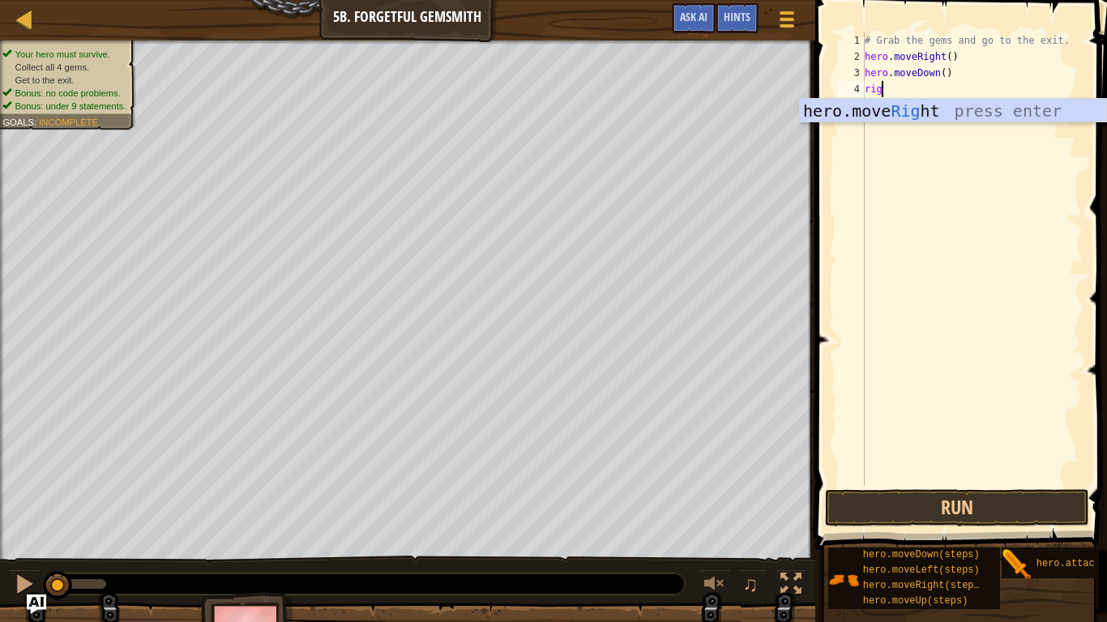
scroll to position [7, 2]
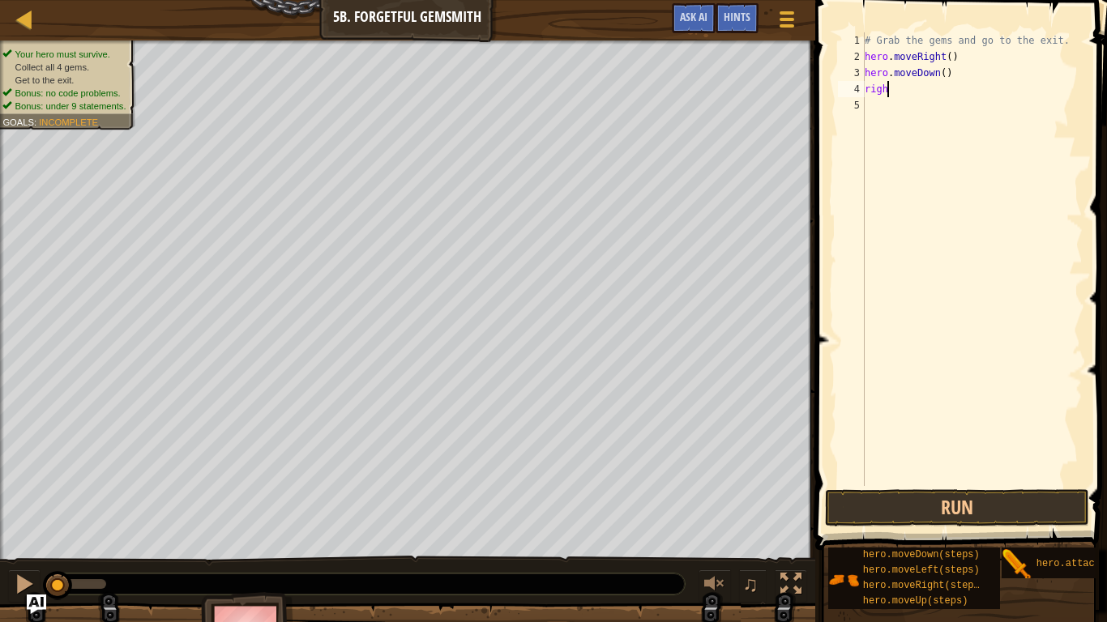
type textarea "right"
type textarea "hero.moveRight(2)"
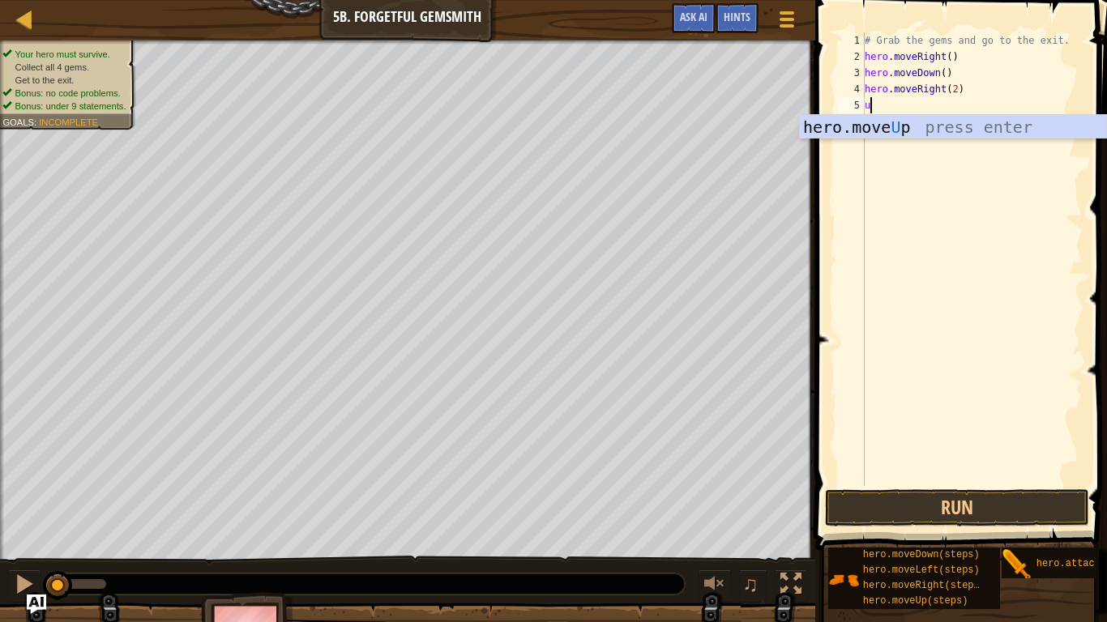
type textarea "up"
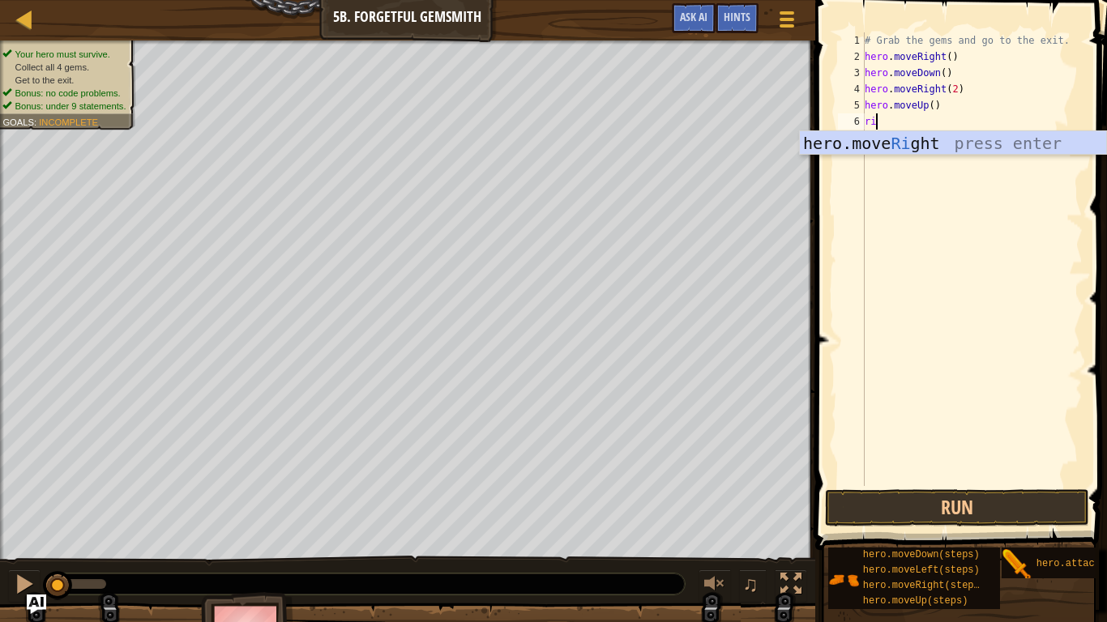
type textarea "rig"
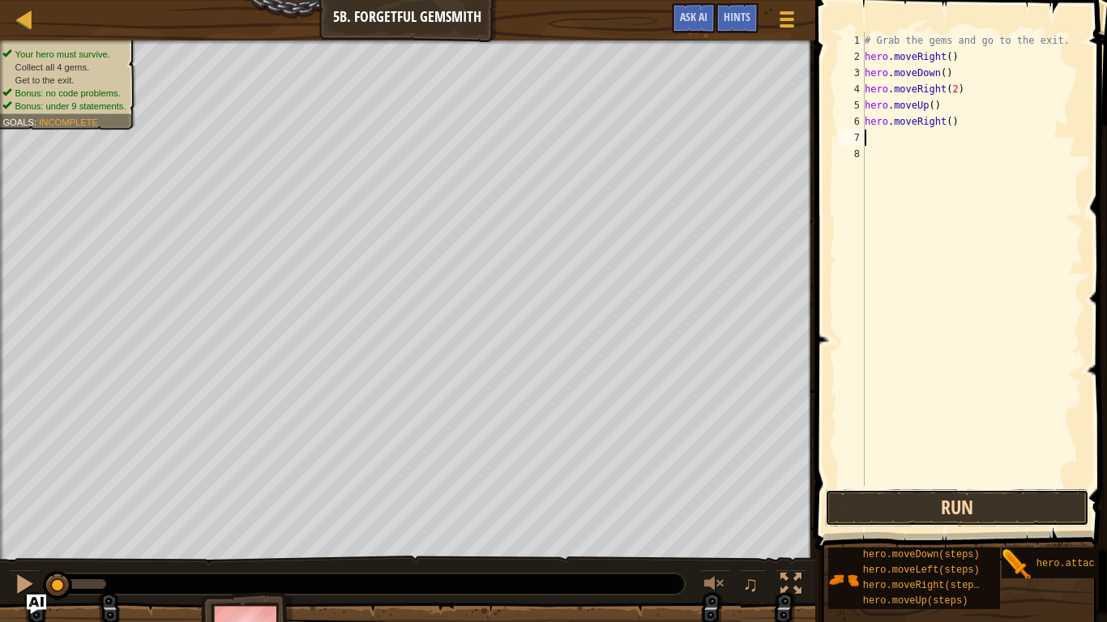
click at [969, 484] on button "Run" at bounding box center [957, 507] width 264 height 37
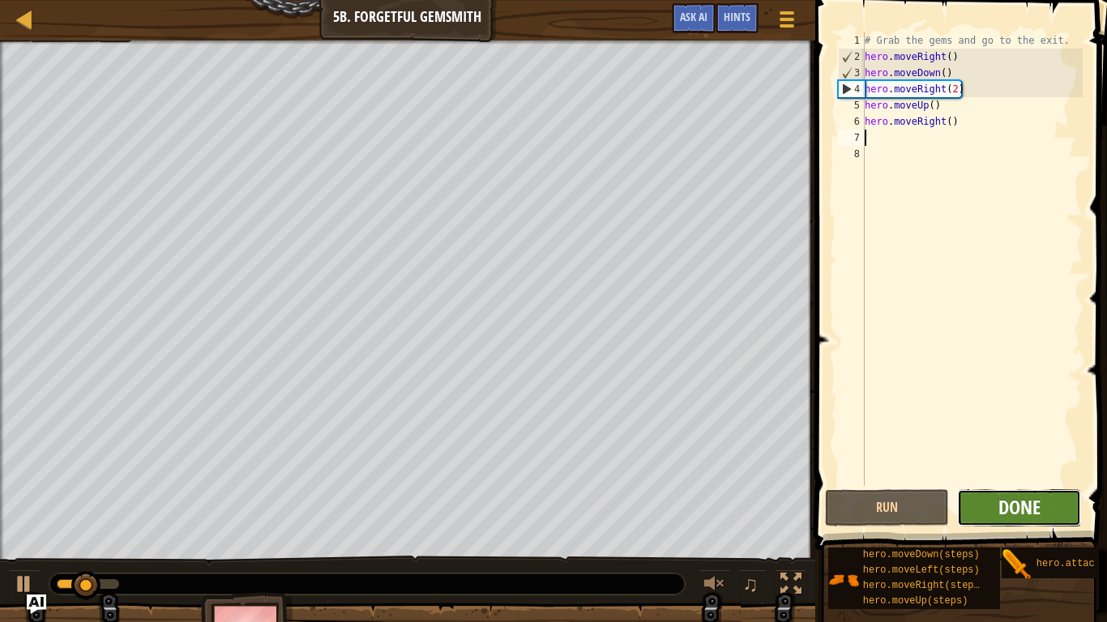
click at [997, 484] on button "Done" at bounding box center [1019, 507] width 124 height 37
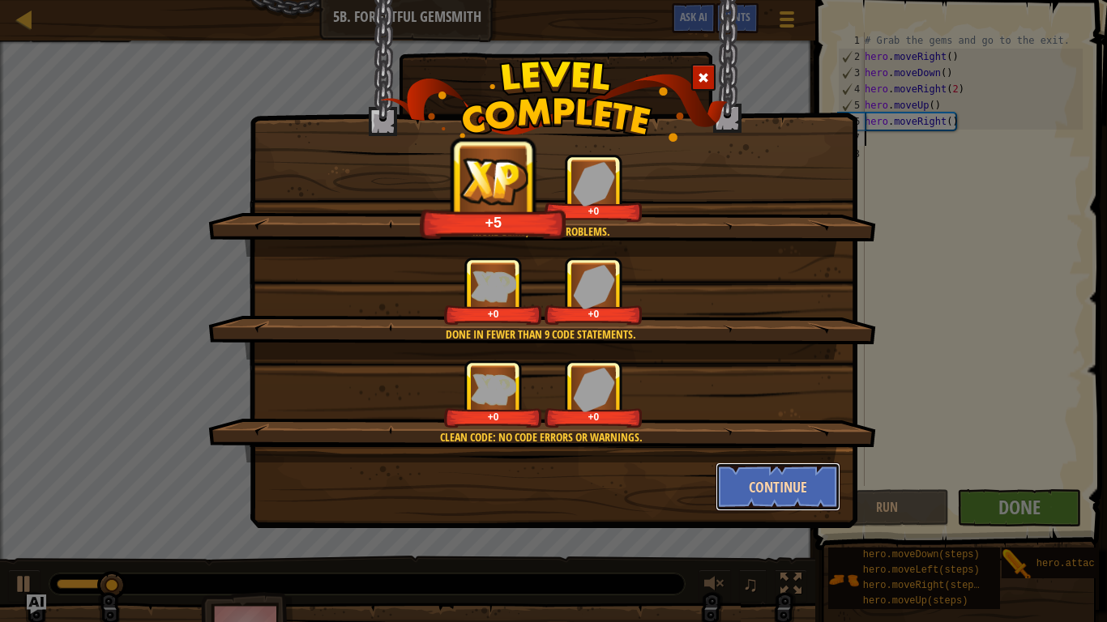
click at [774, 484] on button "Continue" at bounding box center [778, 487] width 126 height 49
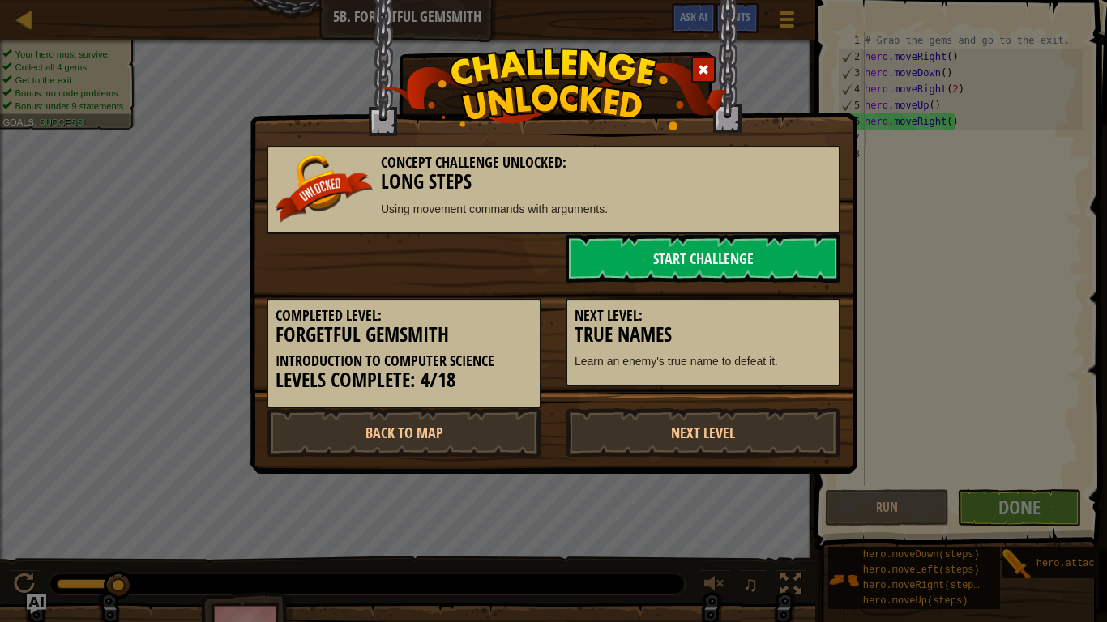
drag, startPoint x: 706, startPoint y: 432, endPoint x: 815, endPoint y: 305, distance: 167.1
click at [815, 305] on div "Concept Challenge Unlocked: Long Steps Using movement commands with arguments. …" at bounding box center [554, 293] width 574 height 327
click at [791, 260] on link "Start Challenge" at bounding box center [703, 258] width 275 height 49
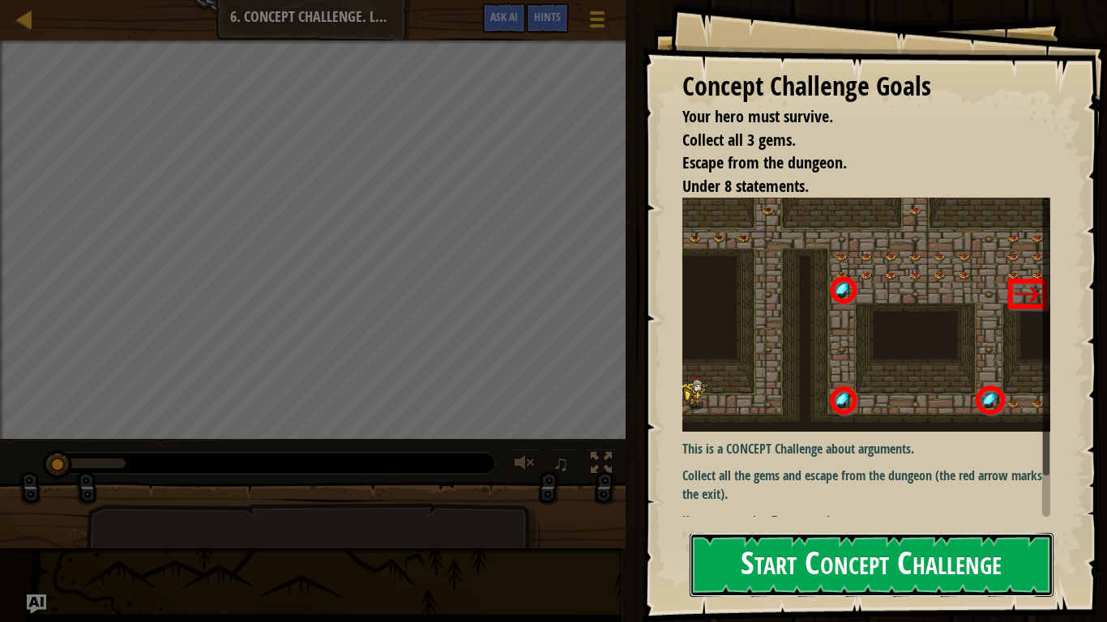
click at [808, 484] on button "Start Concept Challenge" at bounding box center [871, 565] width 364 height 64
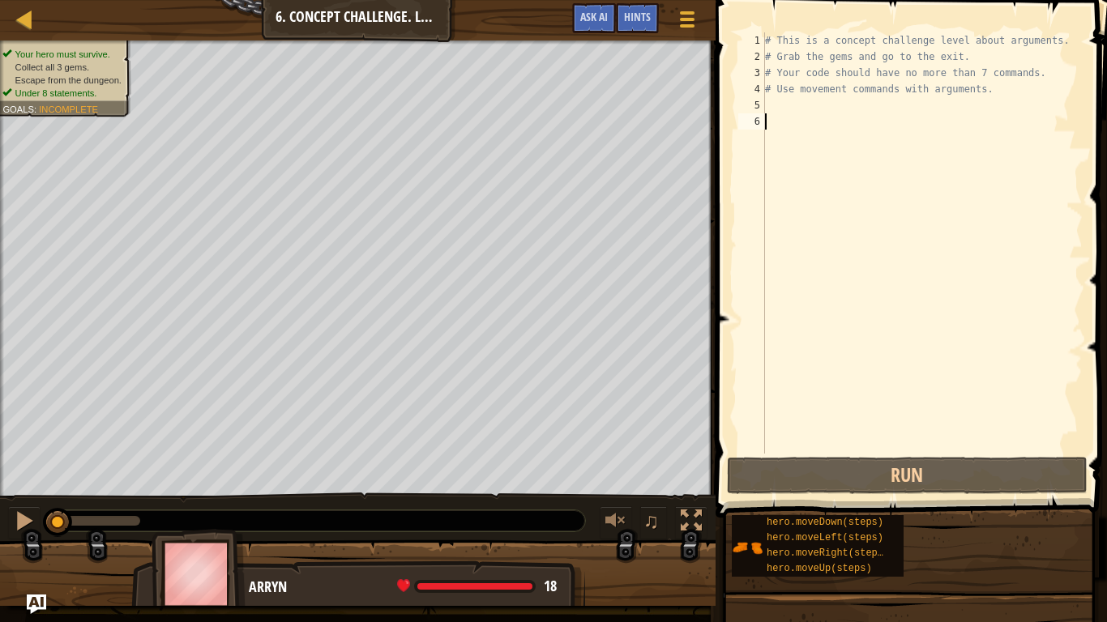
type textarea "ri"
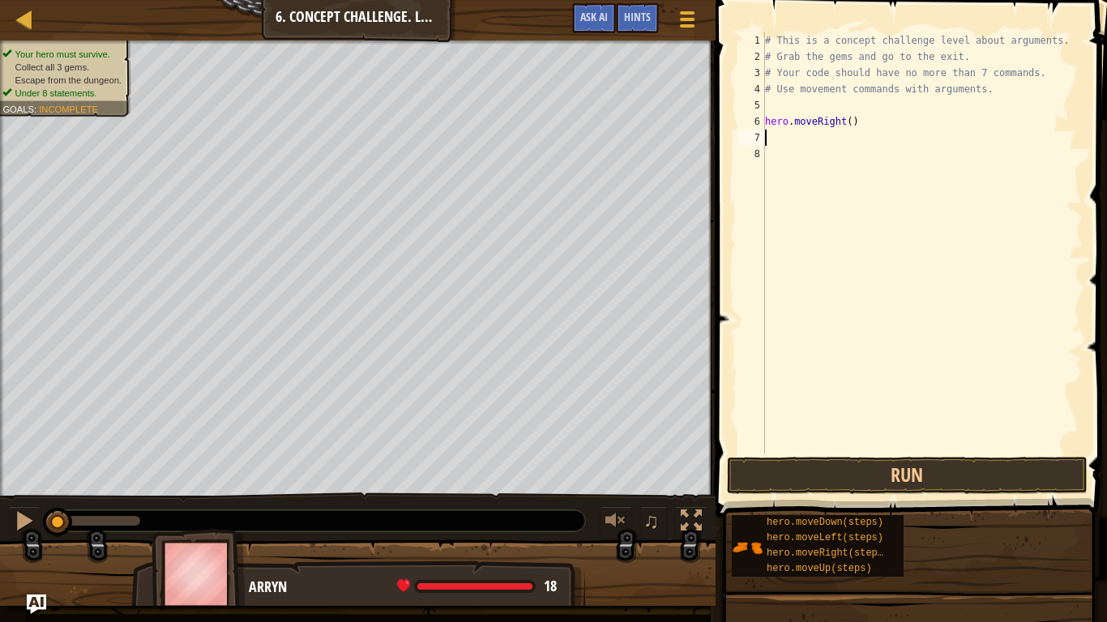
scroll to position [7, 0]
type textarea "hero.moveRight()"
click at [766, 123] on div "# This is a concept challenge level about arguments. # Grab the gems and go to …" at bounding box center [922, 259] width 321 height 454
click at [873, 113] on div "# This is a concept challenge level about arguments. # Grab the gems and go to …" at bounding box center [922, 259] width 321 height 454
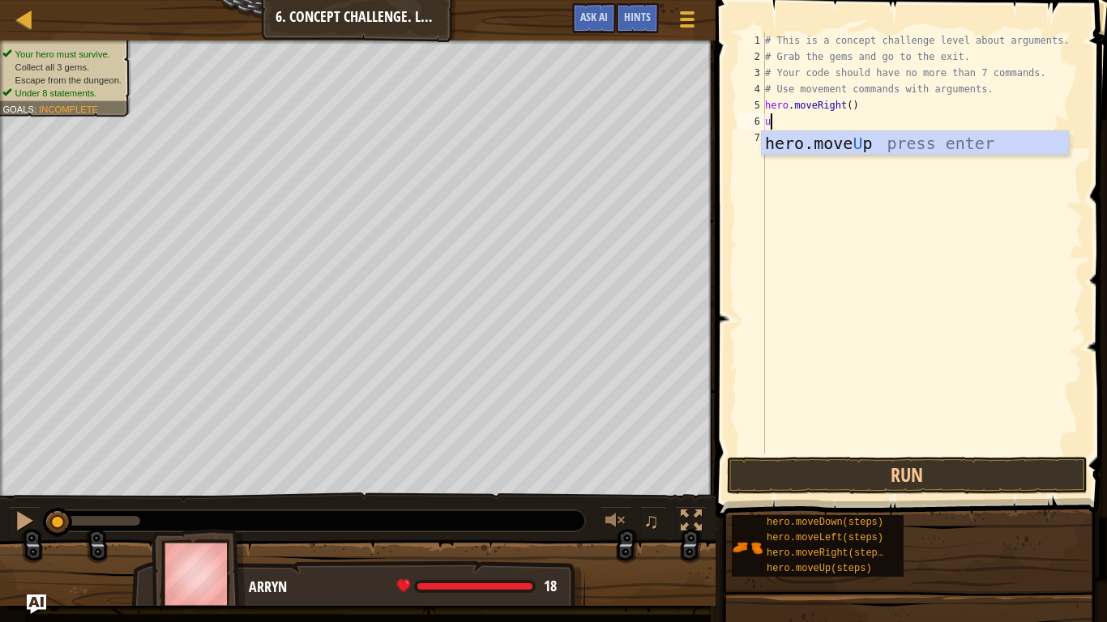
type textarea "up"
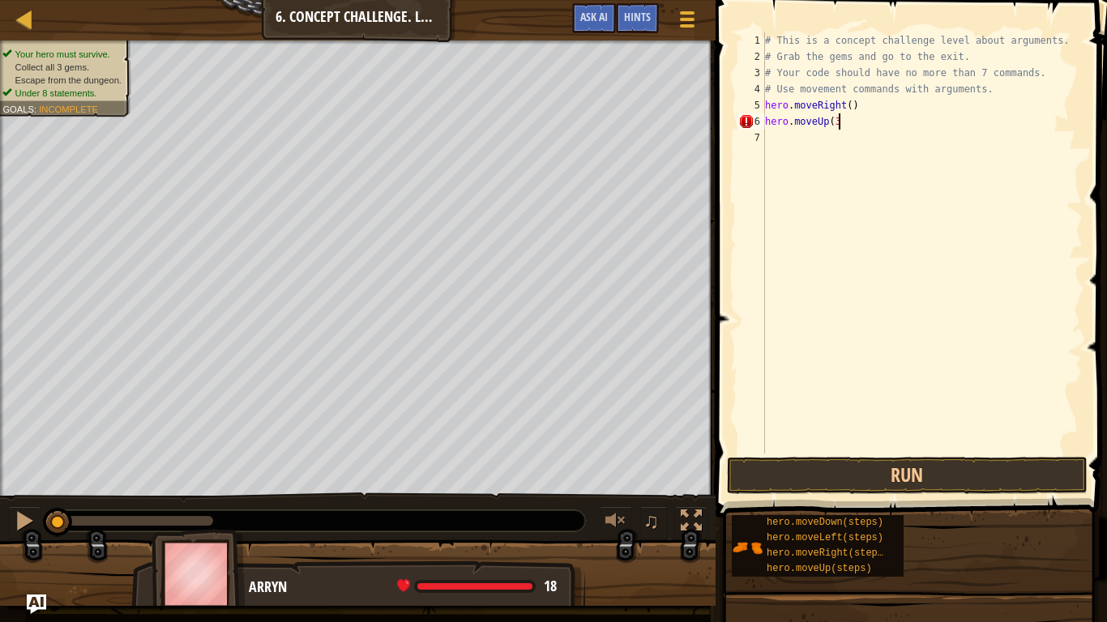
type textarea "hero.moveUp(3)"
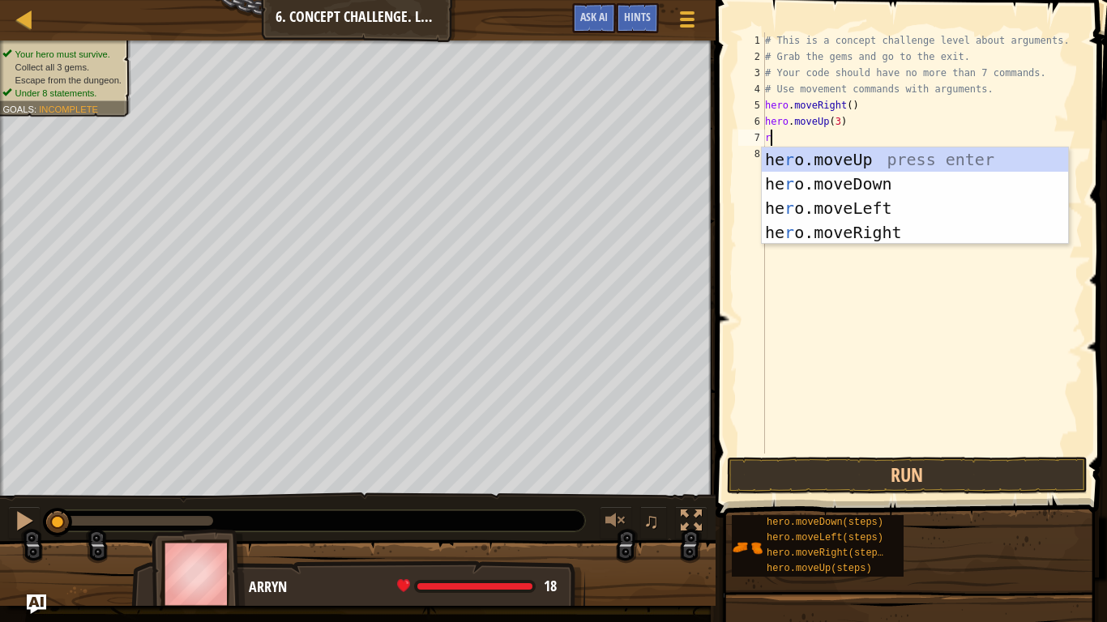
type textarea "ri"
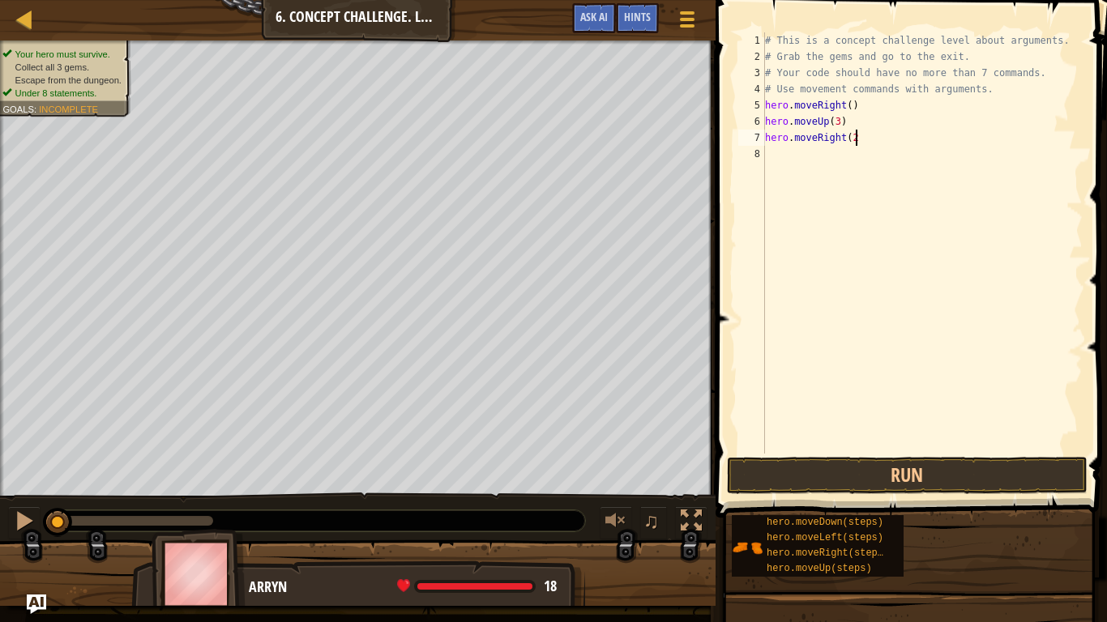
type textarea "hero.moveRight(2)"
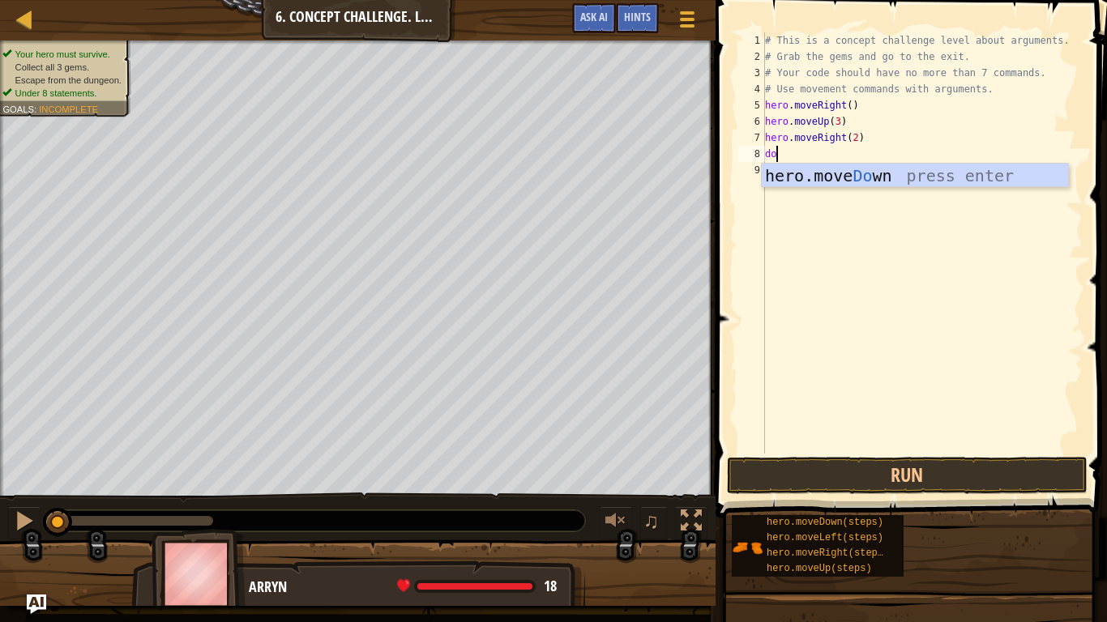
type textarea "dow"
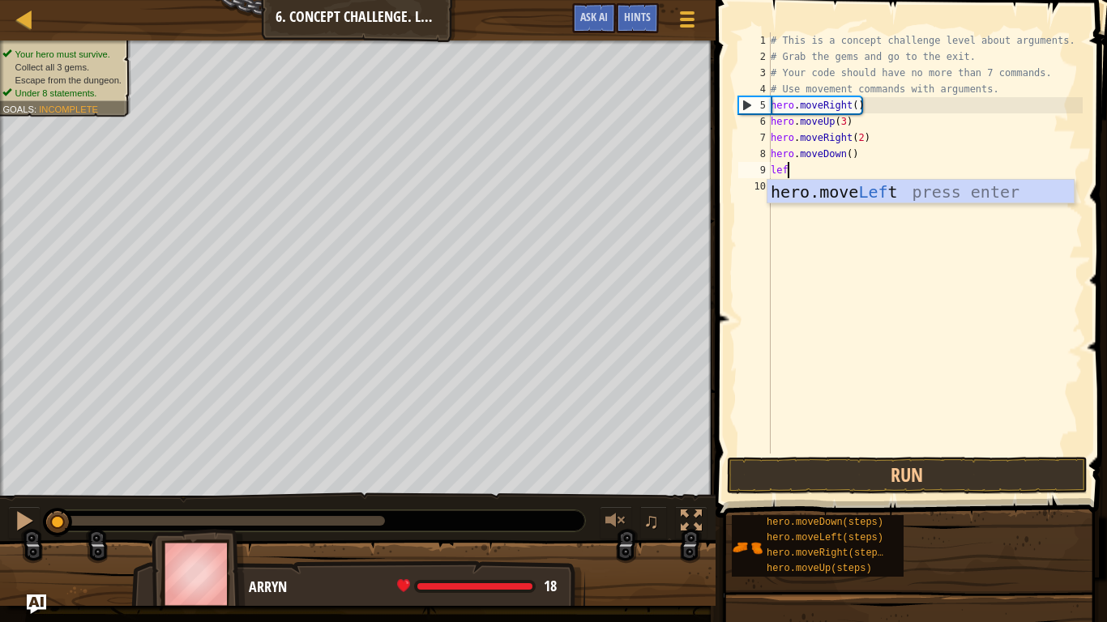
type textarea "left"
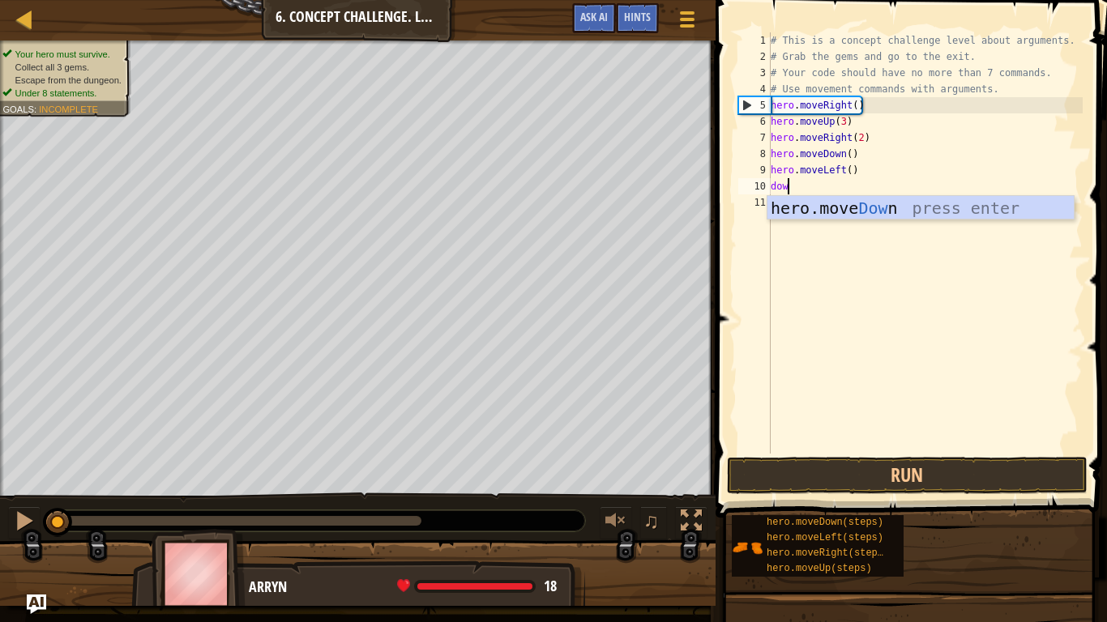
type textarea "down"
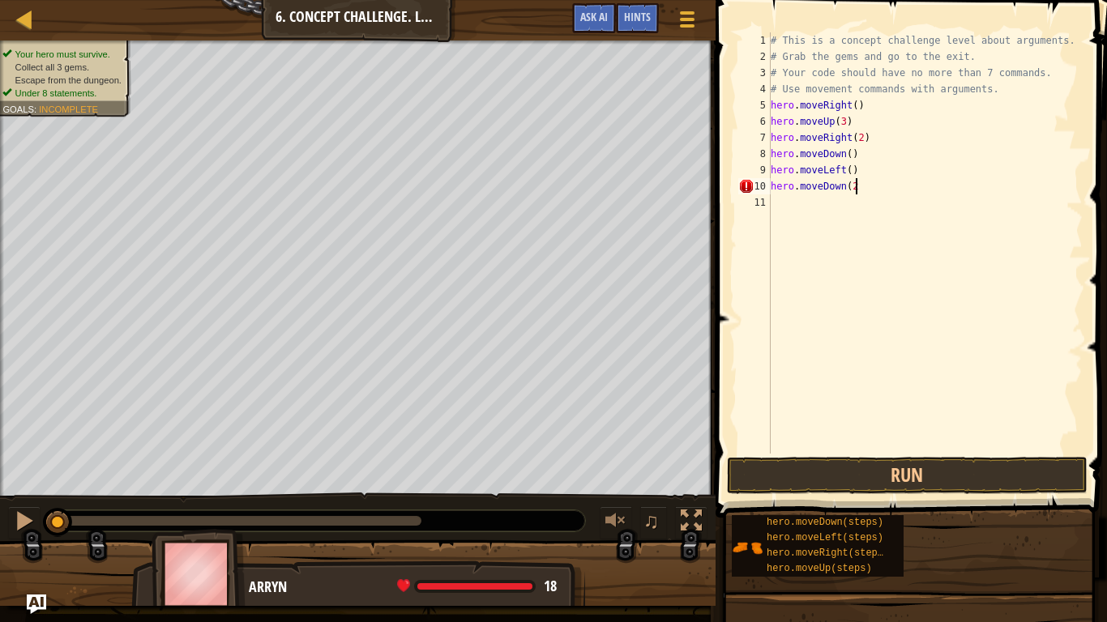
type textarea "hero.moveDown(2)"
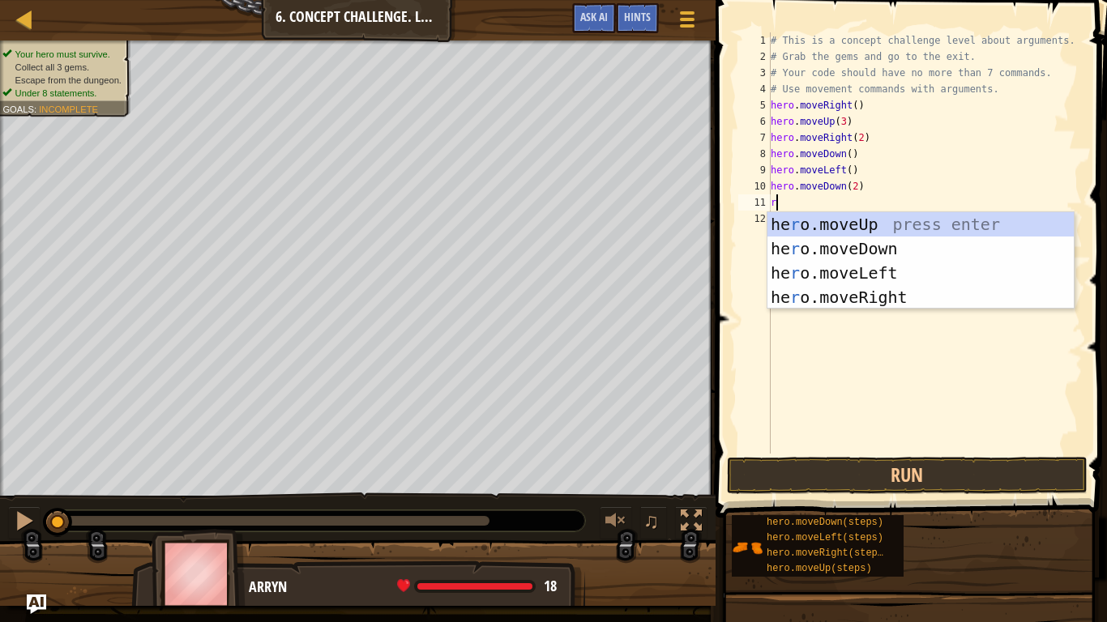
type textarea "ri"
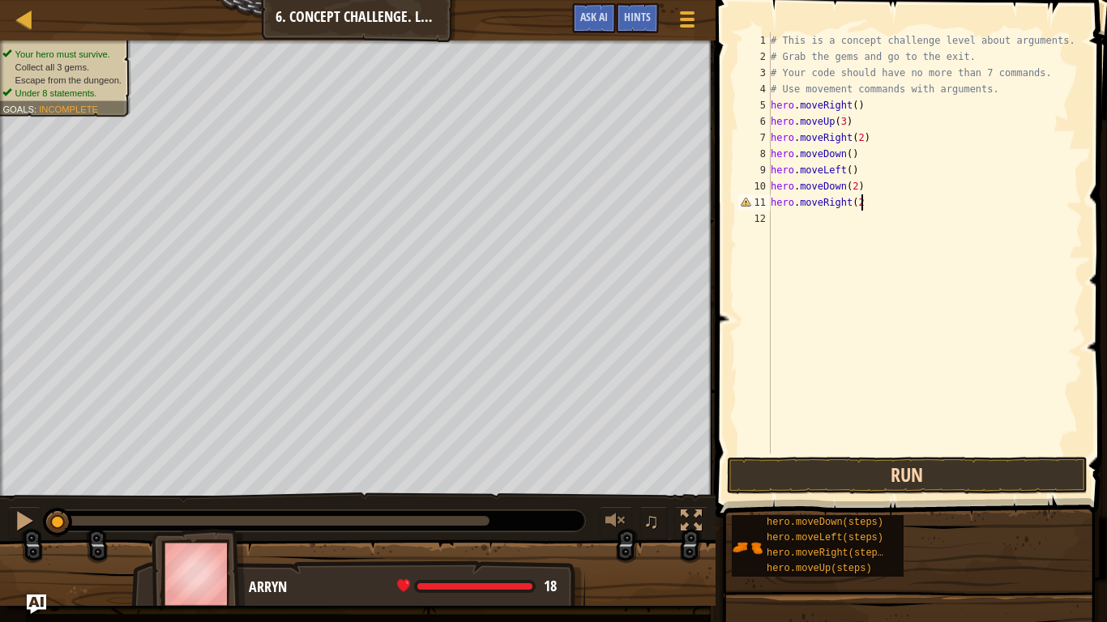
type textarea "hero.moveRight(2)"
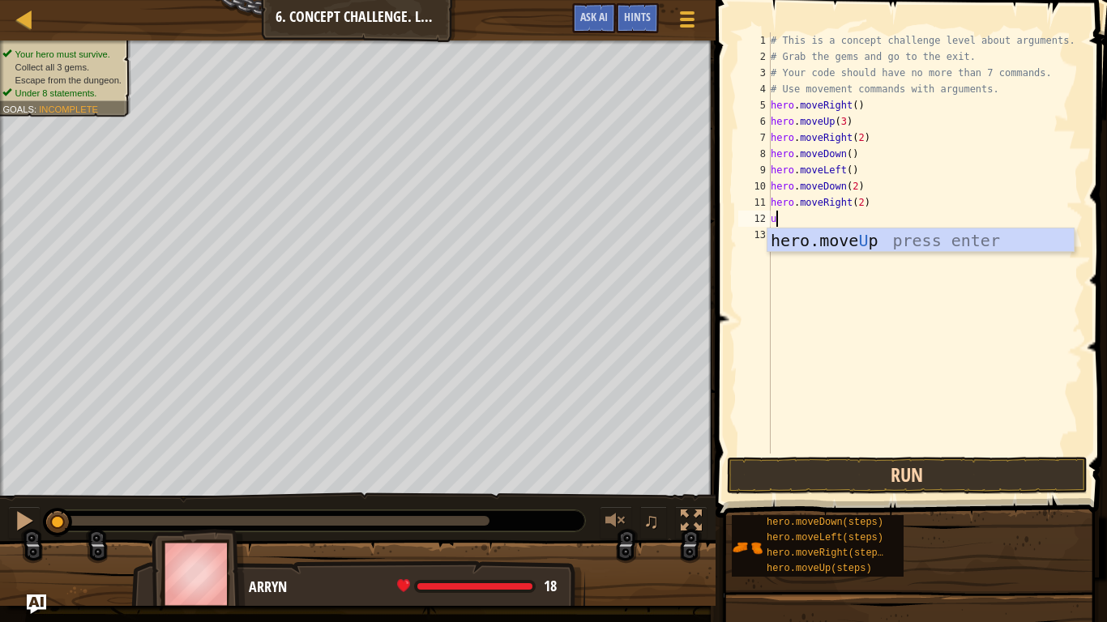
type textarea "up"
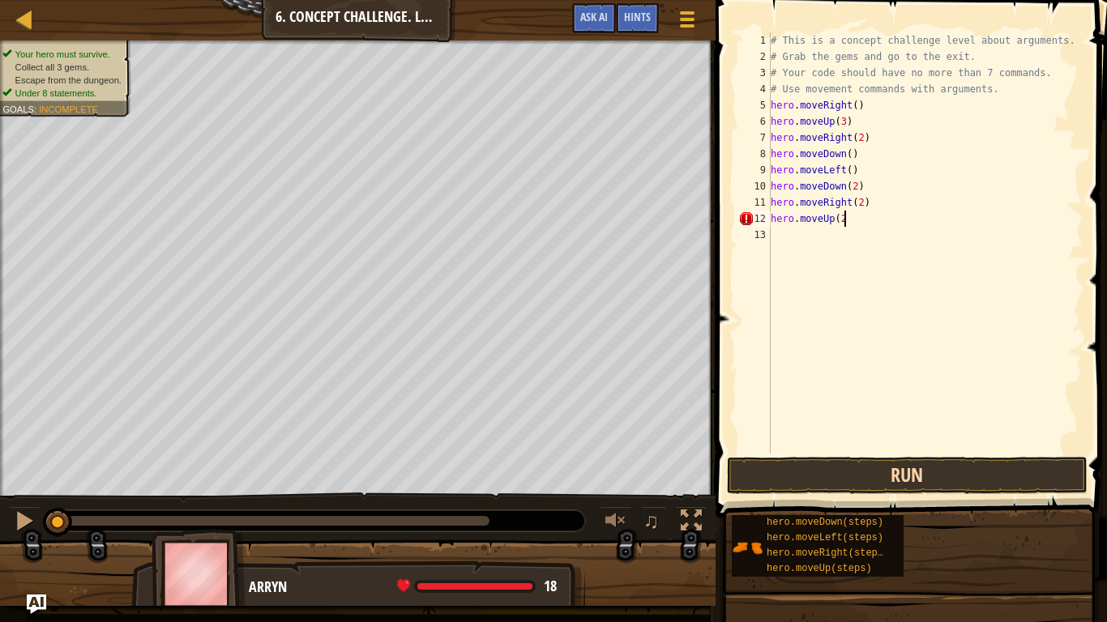
type textarea "hero.moveUp(2)"
click at [890, 473] on button "Run" at bounding box center [907, 475] width 361 height 37
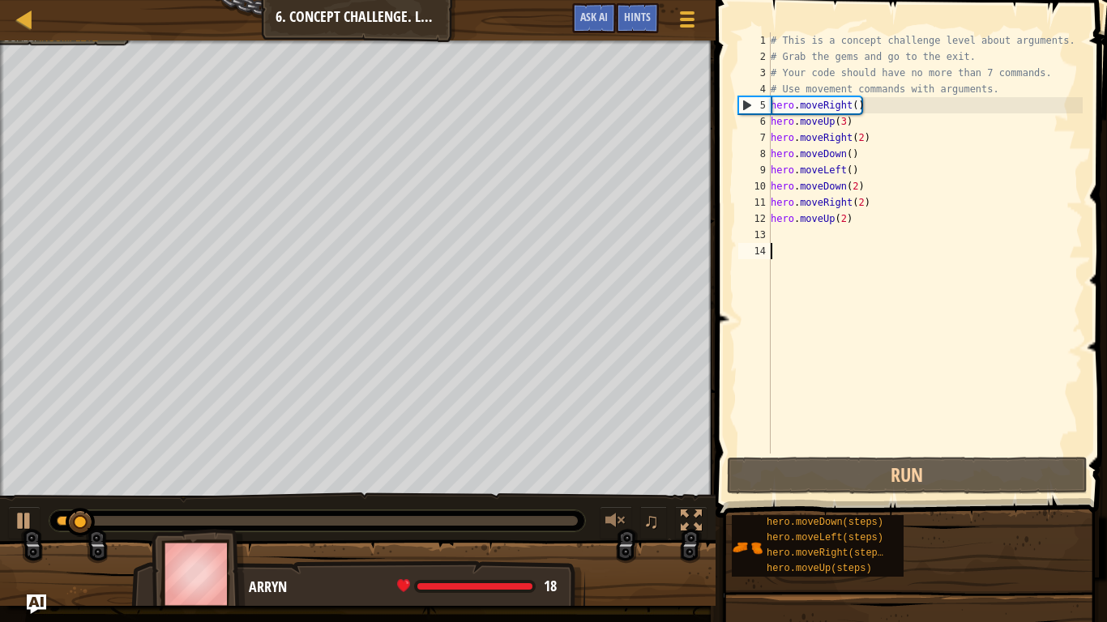
click at [790, 265] on div "# This is a concept challenge level about arguments. # Grab the gems and go to …" at bounding box center [924, 259] width 315 height 454
click at [790, 247] on div "# This is a concept challenge level about arguments. # Grab the gems and go to …" at bounding box center [924, 259] width 315 height 454
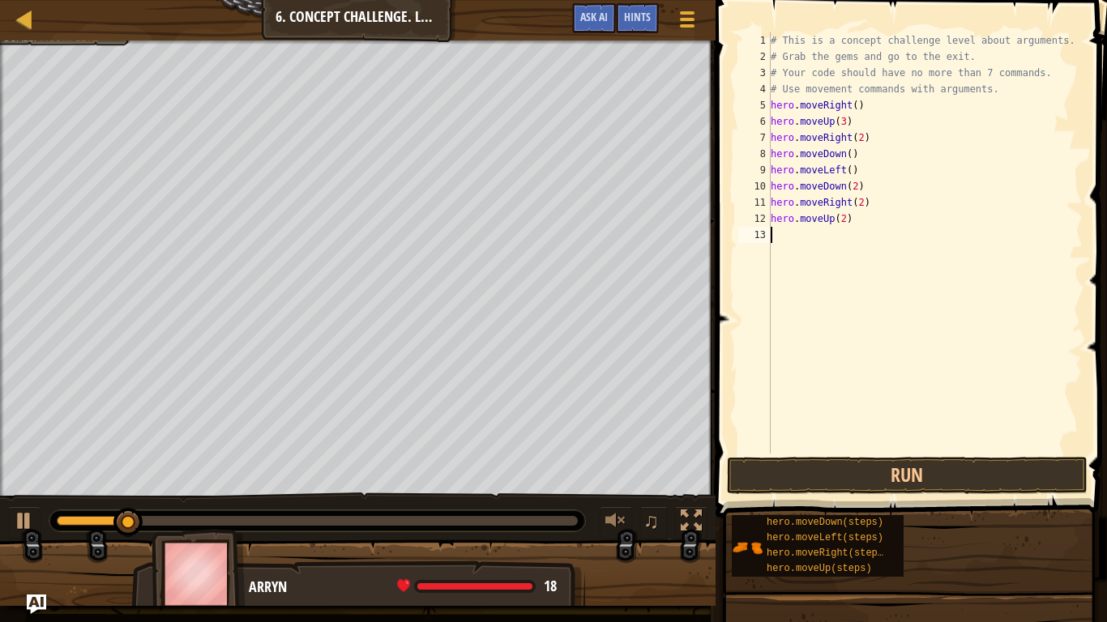
type textarea "ri"
click at [970, 484] on button "Run" at bounding box center [907, 475] width 361 height 37
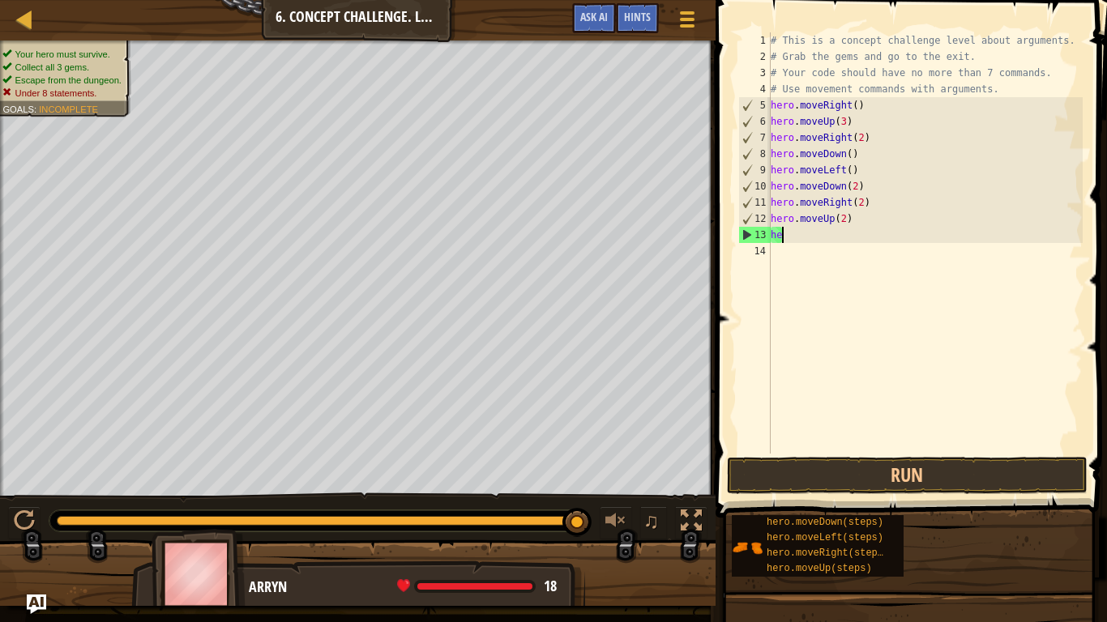
type textarea "h"
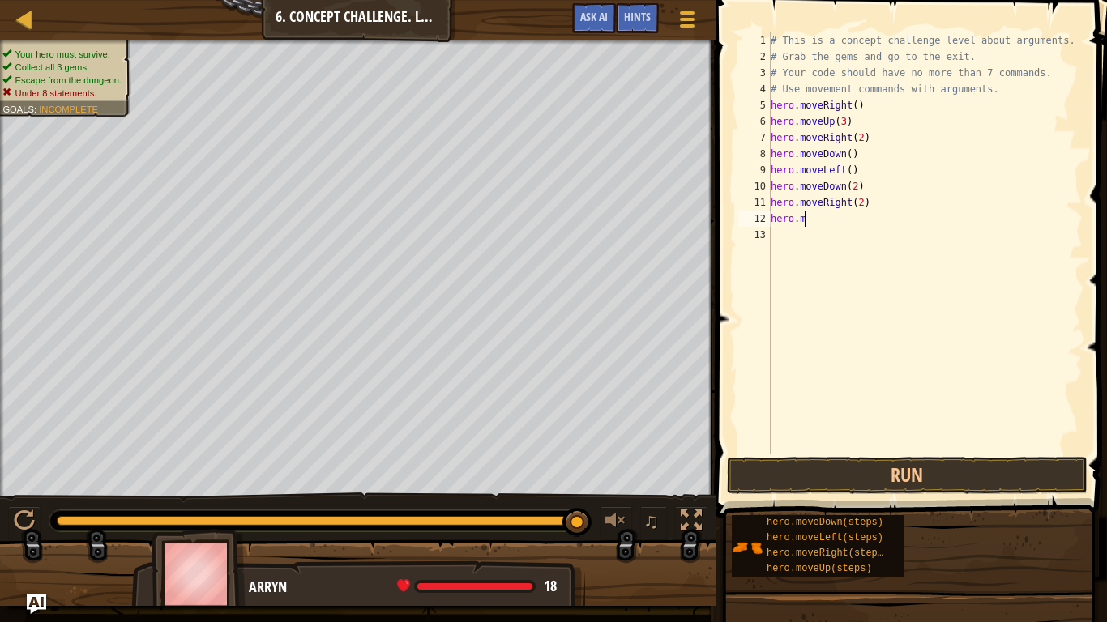
type textarea "h"
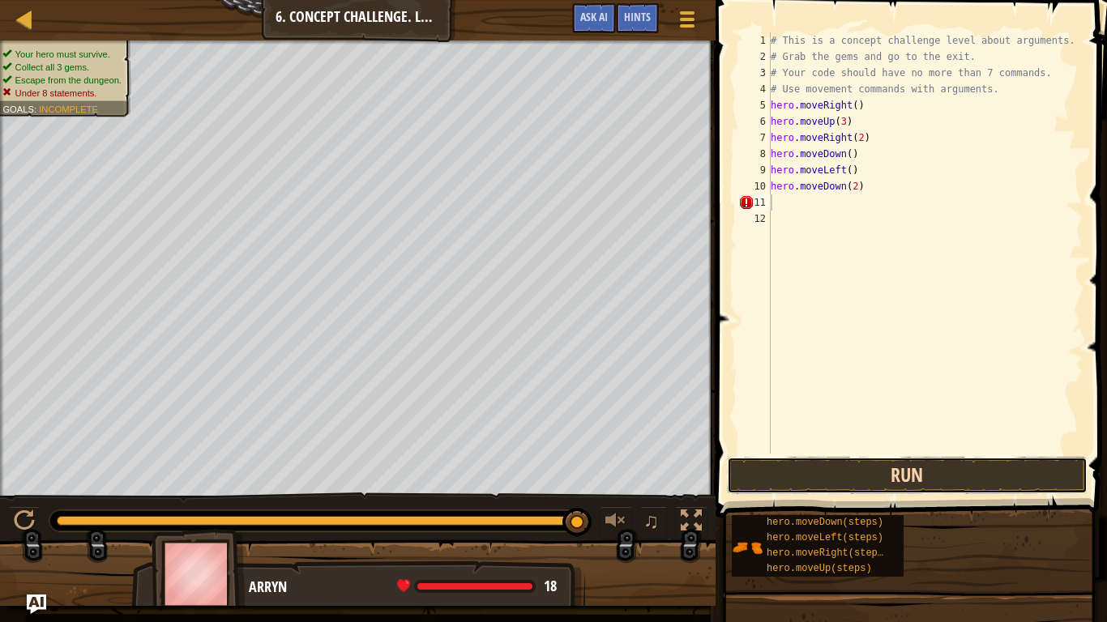
click at [932, 478] on button "Run" at bounding box center [907, 475] width 361 height 37
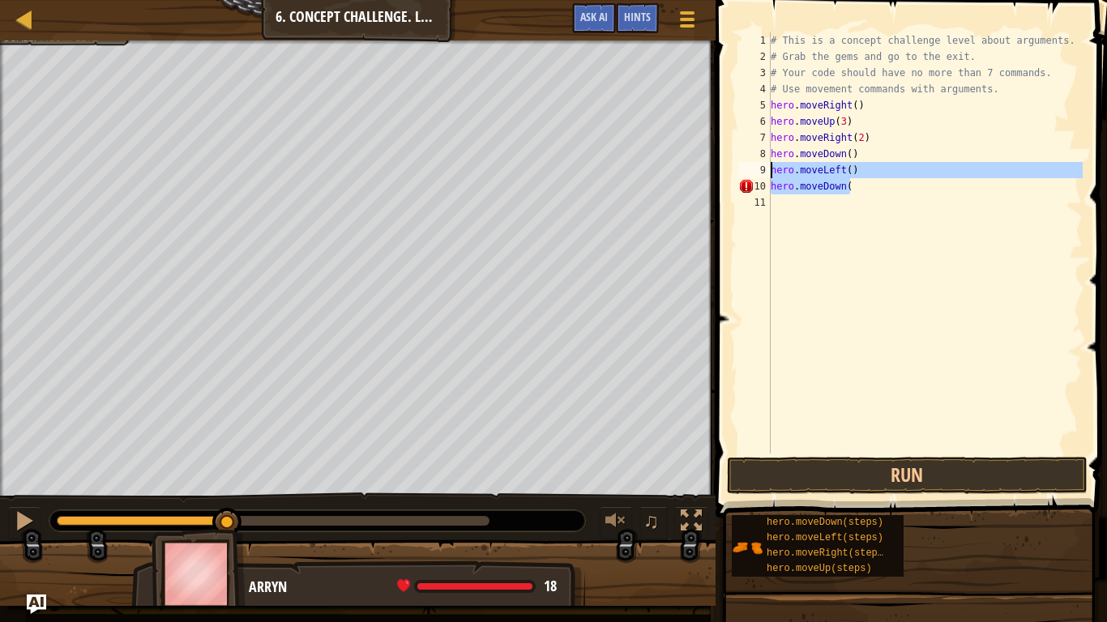
drag, startPoint x: 853, startPoint y: 187, endPoint x: 769, endPoint y: 173, distance: 85.4
click at [769, 173] on div "hero.moveDown( 1 2 3 4 5 6 7 8 9 10 11 # This is a concept challenge level abou…" at bounding box center [909, 242] width 348 height 421
type textarea "hero.moveLeft() hero.moveDown("
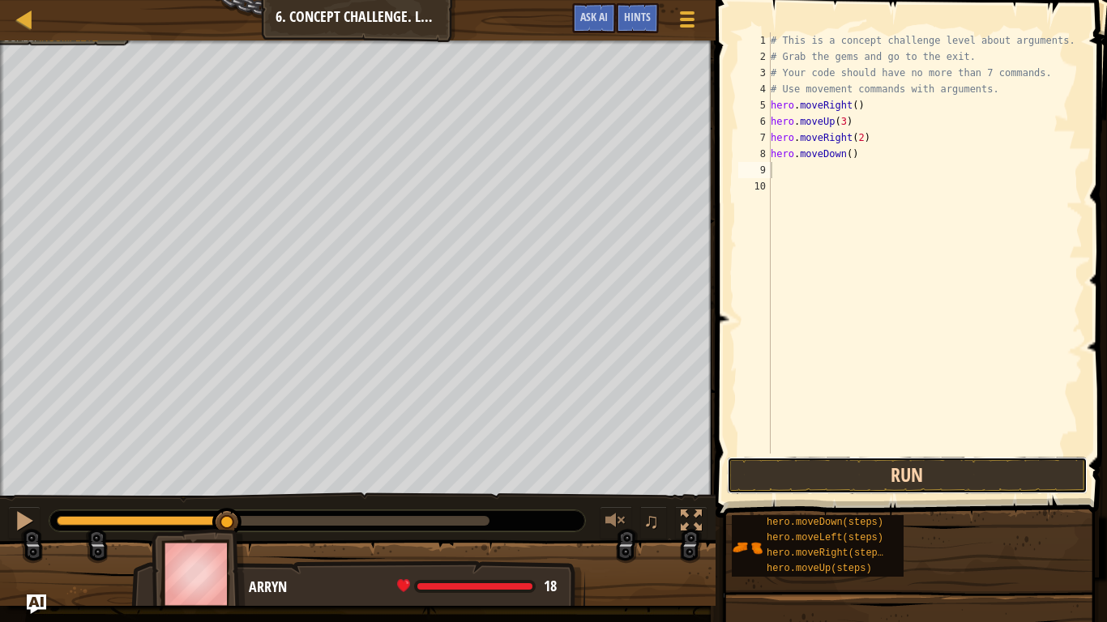
click at [893, 484] on button "Run" at bounding box center [907, 475] width 361 height 37
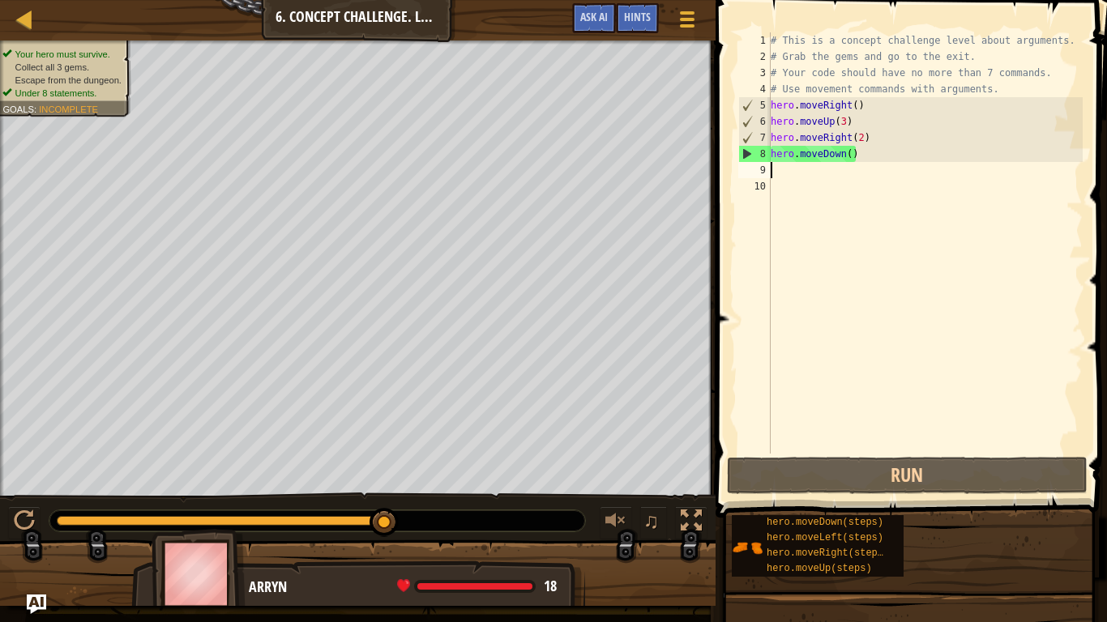
click at [845, 156] on div "# This is a concept challenge level about arguments. # Grab the gems and go to …" at bounding box center [924, 259] width 315 height 454
type textarea "hero.moveDown(3)"
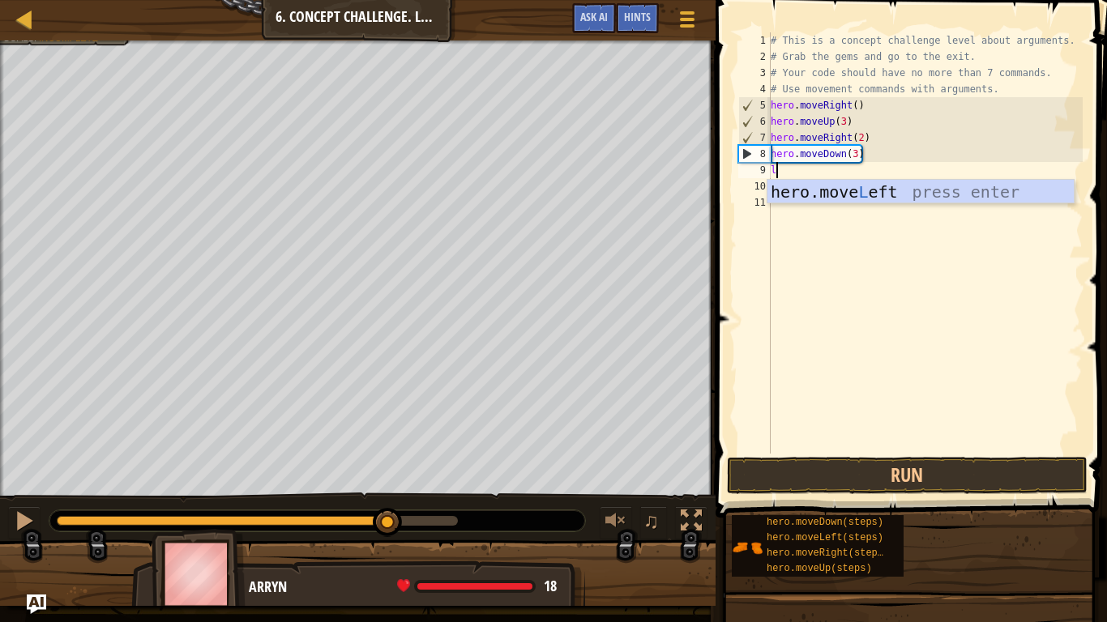
type textarea "lef"
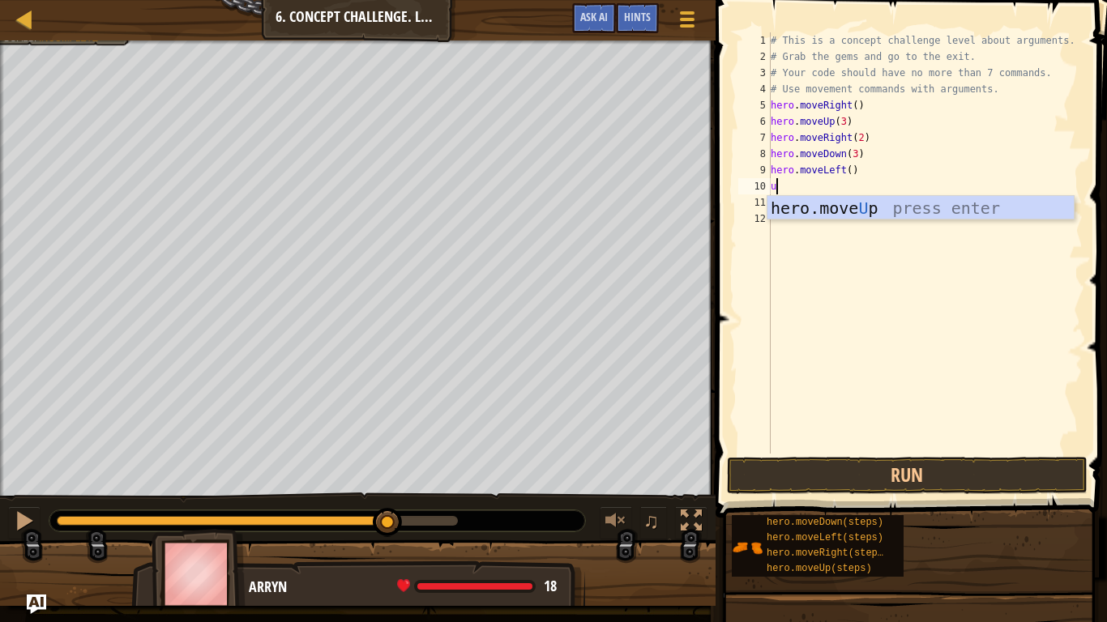
type textarea "up"
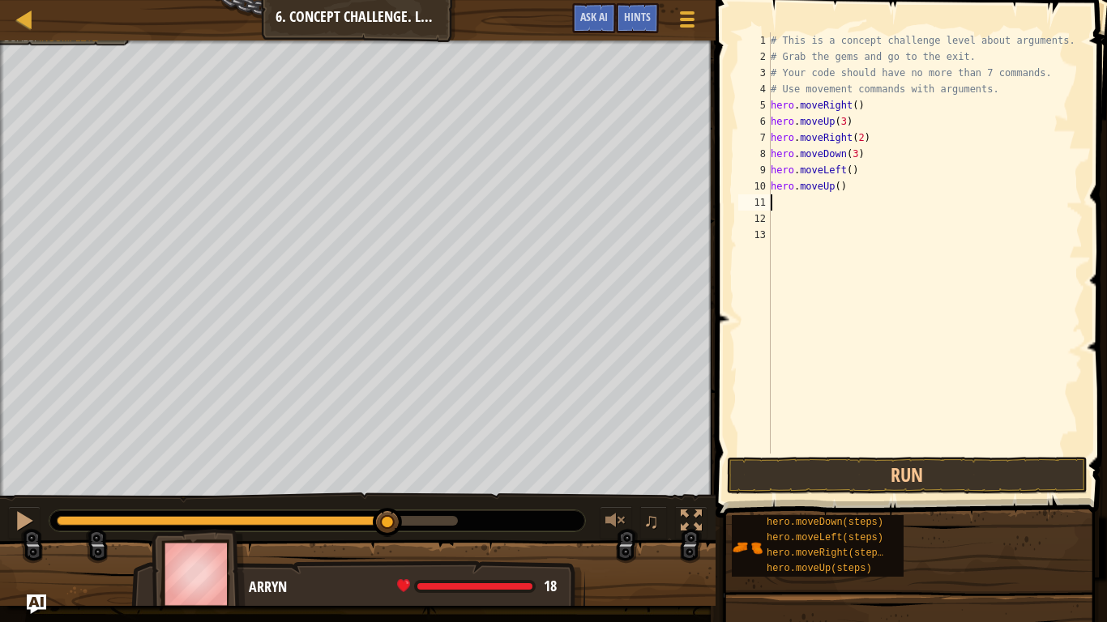
type textarea "2"
type textarea "hero.moveUp(2)"
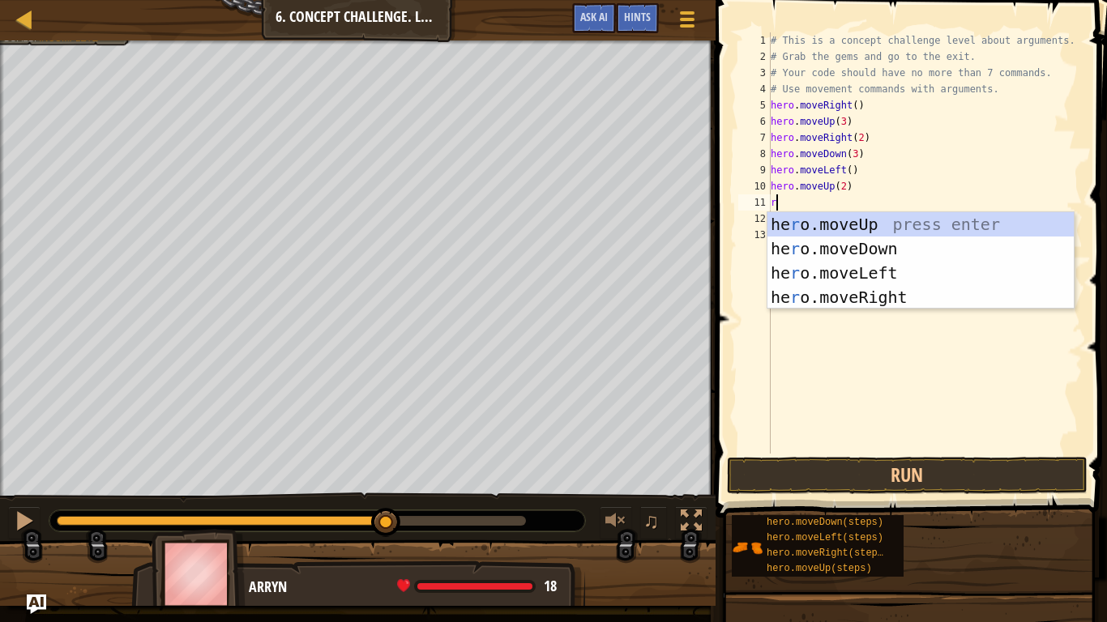
type textarea "rig"
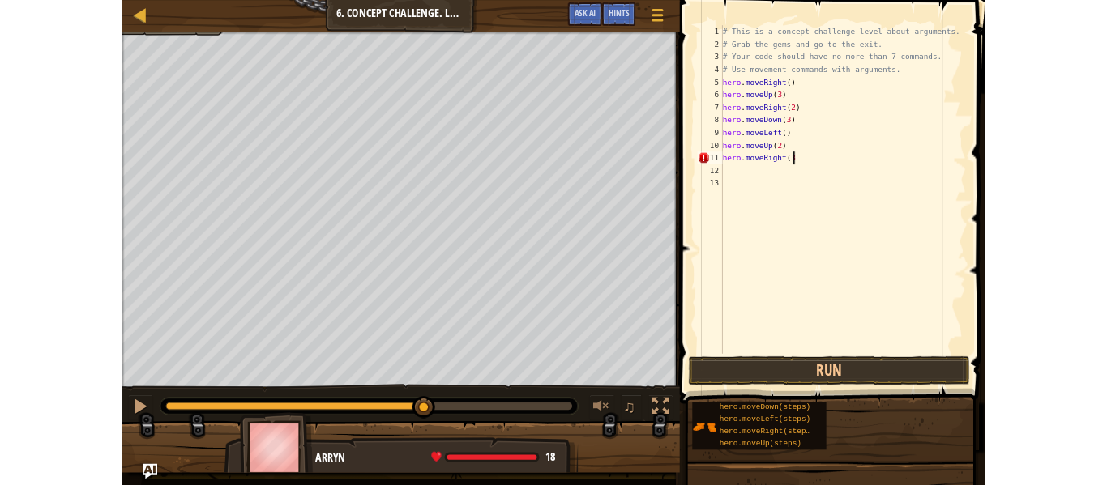
scroll to position [7, 13]
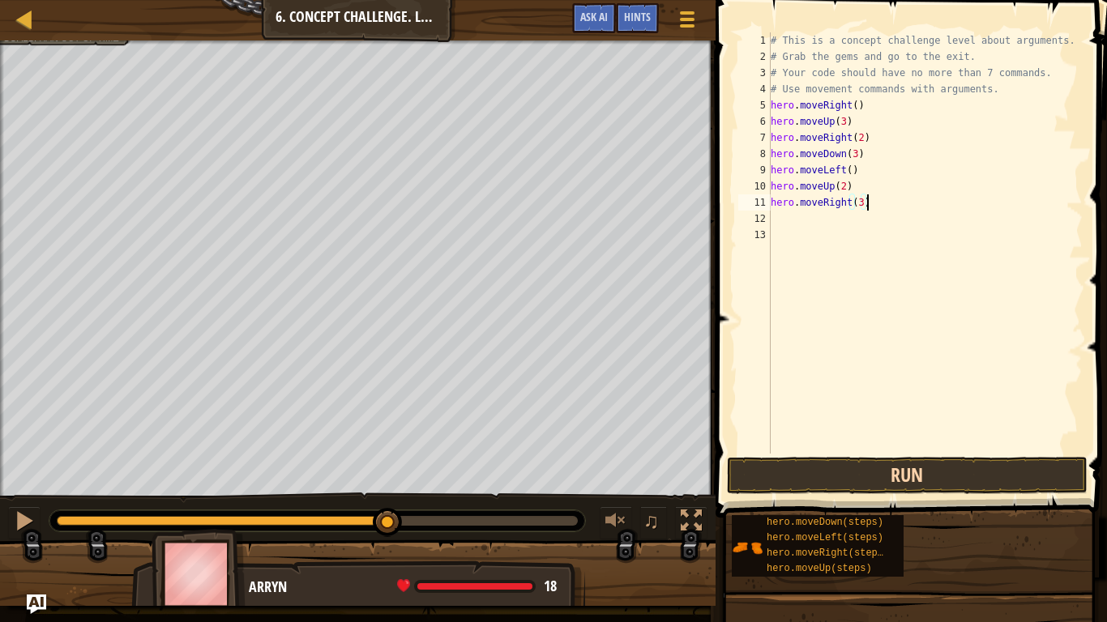
type textarea "hero.moveRight(3)"
click at [915, 463] on button "Run" at bounding box center [907, 475] width 361 height 37
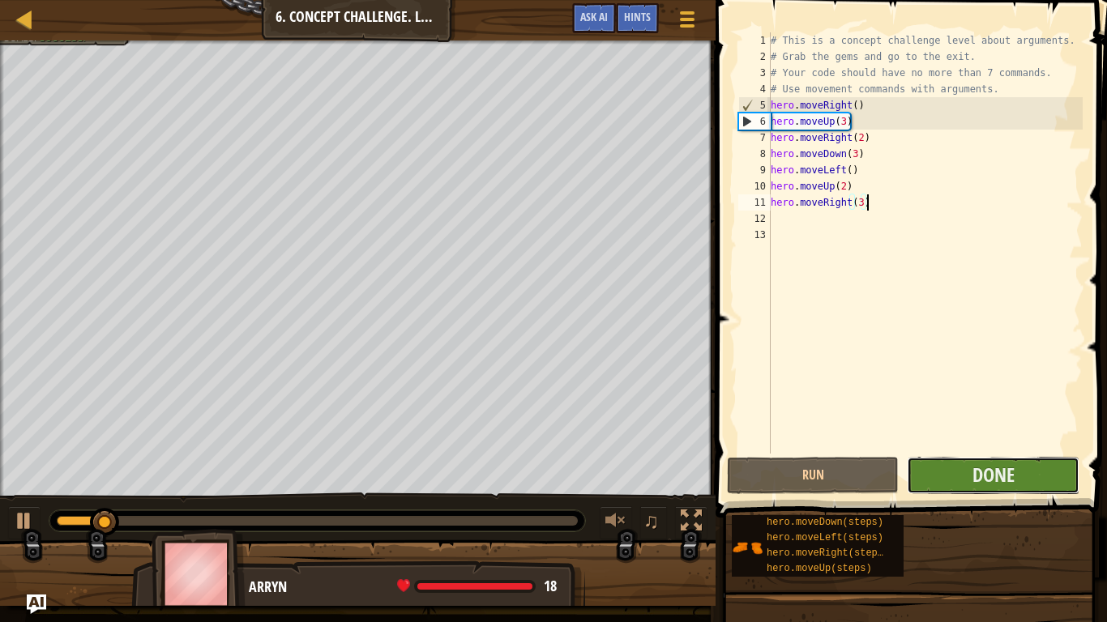
click at [935, 465] on button "Done" at bounding box center [993, 475] width 172 height 37
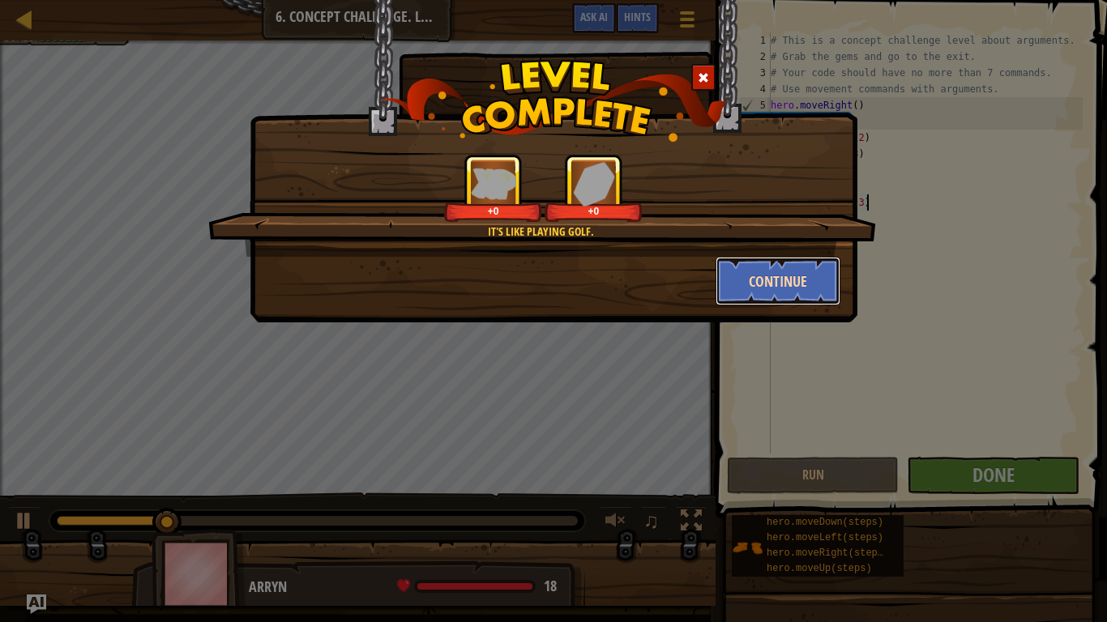
click at [753, 277] on button "Continue" at bounding box center [778, 281] width 126 height 49
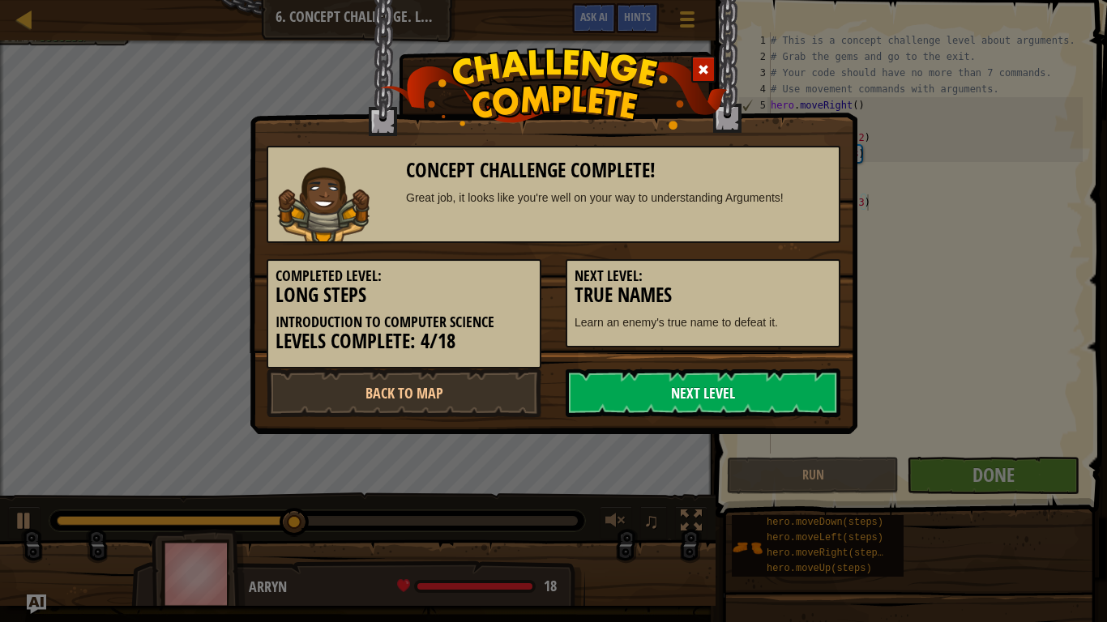
click at [721, 390] on link "Next Level" at bounding box center [703, 393] width 275 height 49
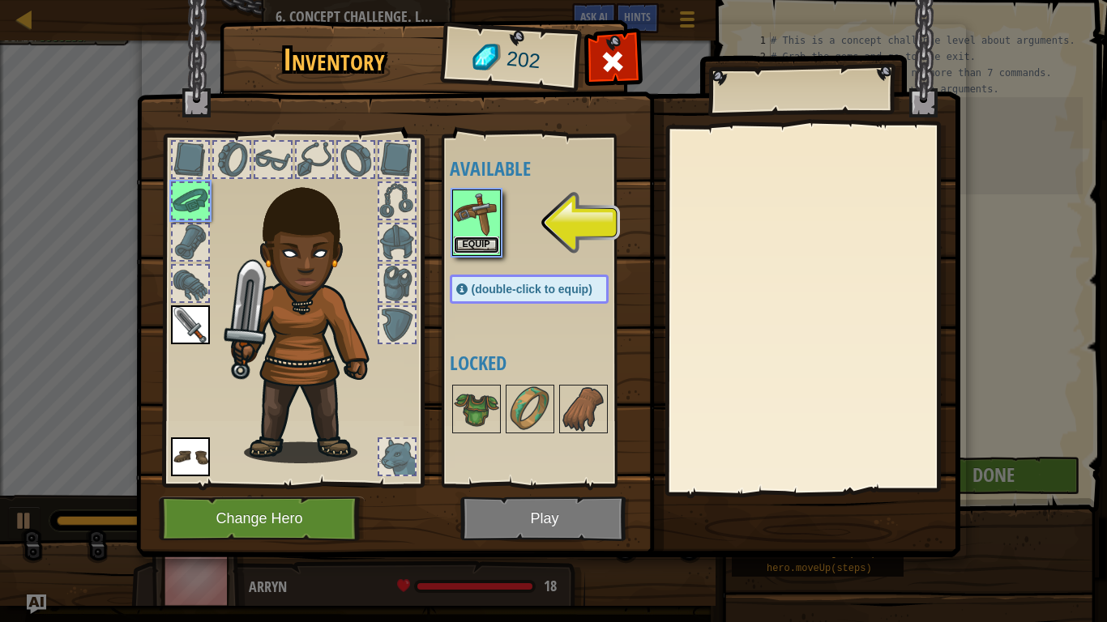
click at [494, 247] on button "Equip" at bounding box center [476, 245] width 45 height 17
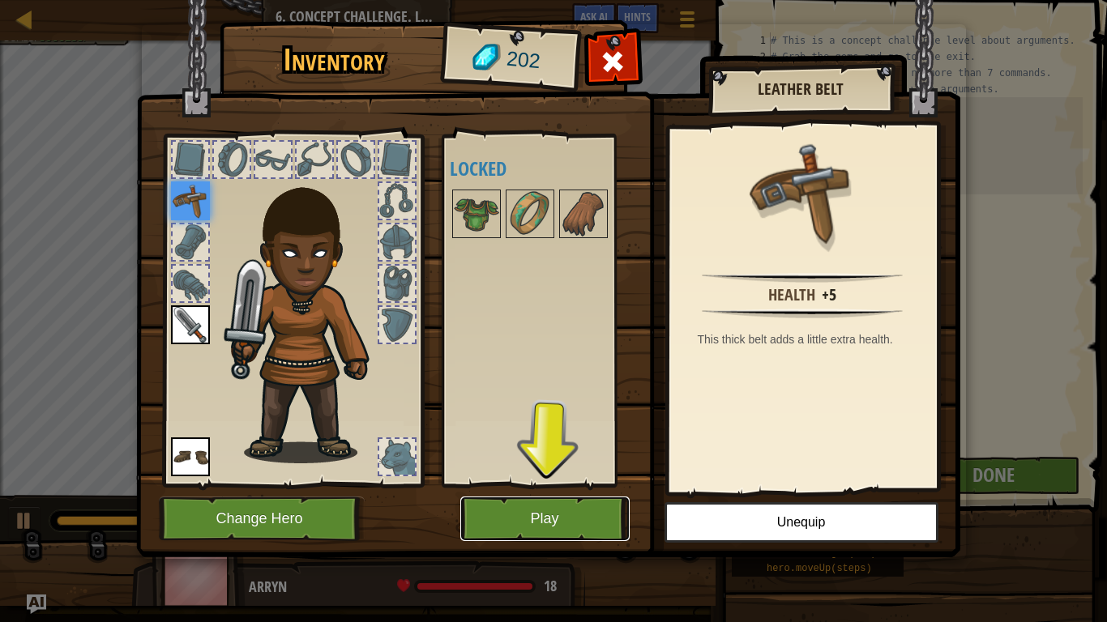
click at [564, 484] on button "Play" at bounding box center [544, 519] width 169 height 45
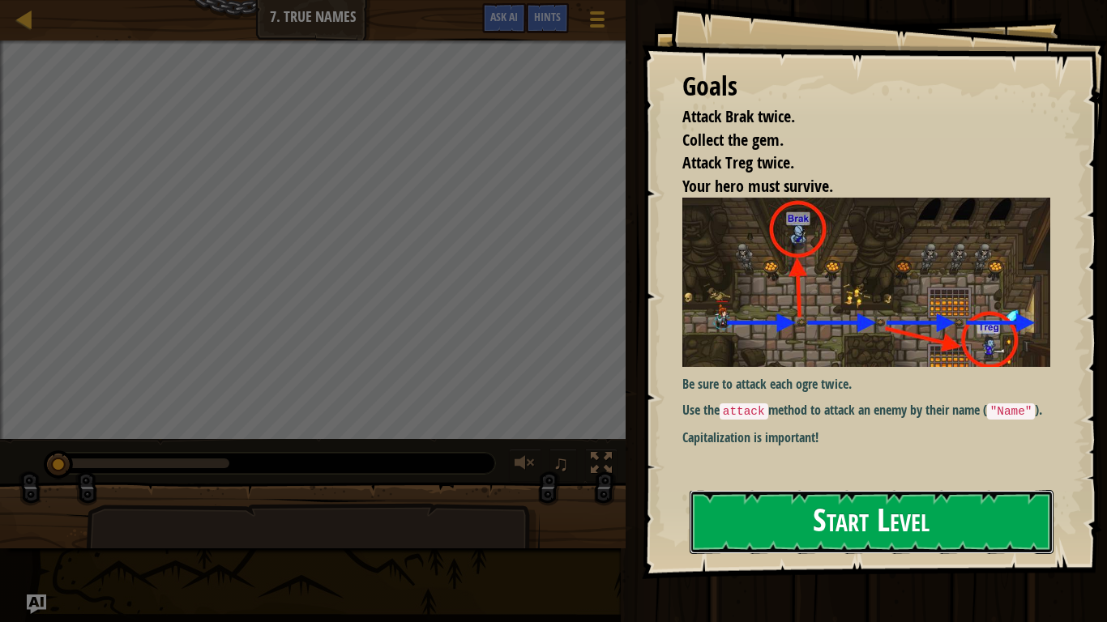
click at [824, 484] on button "Start Level" at bounding box center [871, 522] width 364 height 64
